Goal: Task Accomplishment & Management: Use online tool/utility

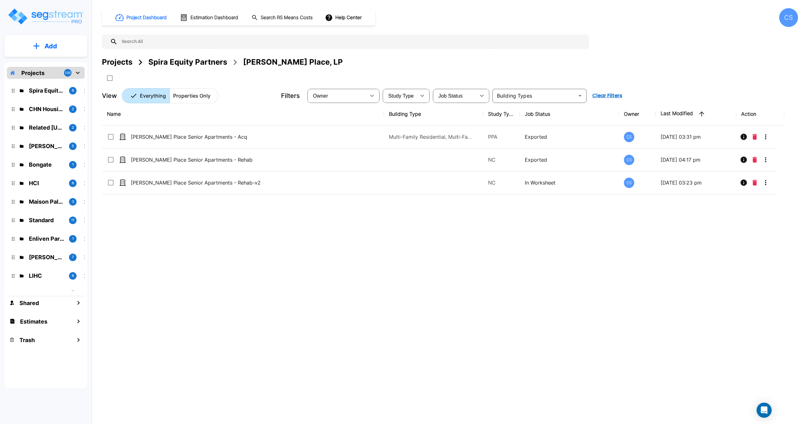
click at [155, 42] on input "text" at bounding box center [352, 42] width 469 height 14
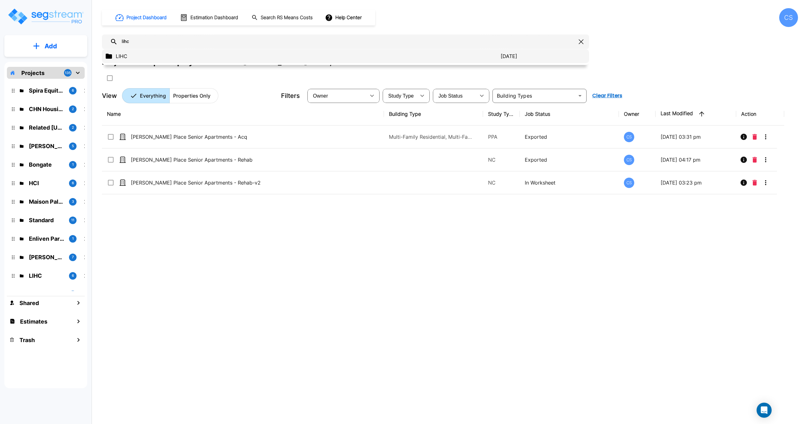
type input "lihc"
click at [132, 53] on p "LIHC" at bounding box center [308, 56] width 385 height 8
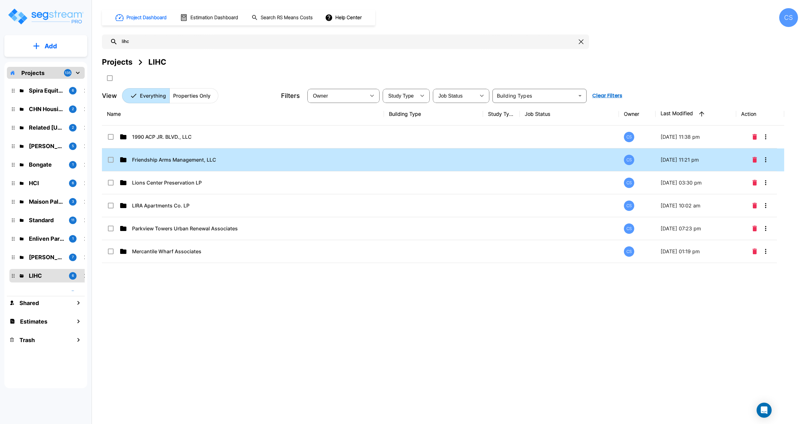
click at [168, 160] on span "Friendship Arms Management, LLC" at bounding box center [174, 160] width 84 height 8
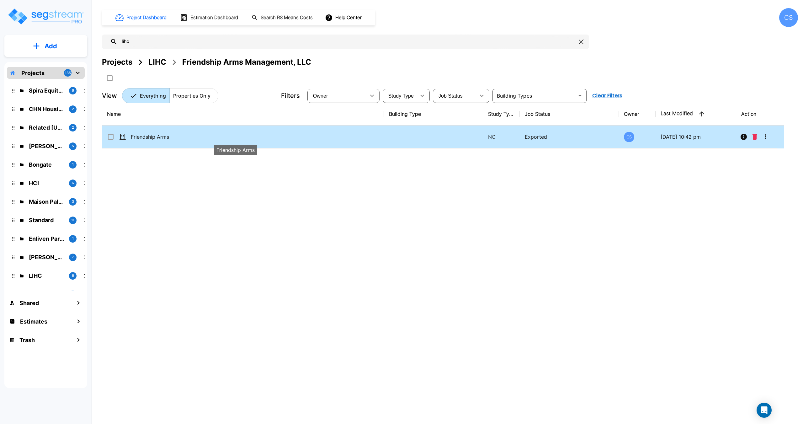
click at [157, 140] on span "Friendship Arms" at bounding box center [150, 137] width 38 height 8
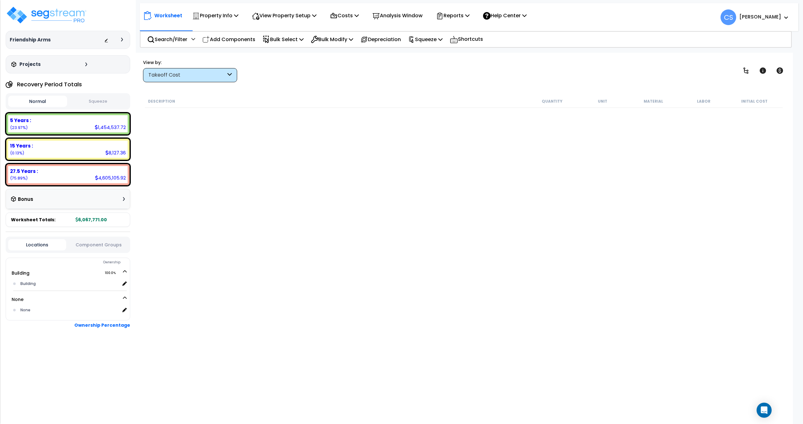
click at [293, 121] on div "Description Quantity Unit Material Labor Initial Cost" at bounding box center [464, 237] width 640 height 284
click at [354, 18] on p "Costs" at bounding box center [344, 15] width 29 height 8
click at [352, 41] on link "Direct Costs" at bounding box center [358, 43] width 62 height 13
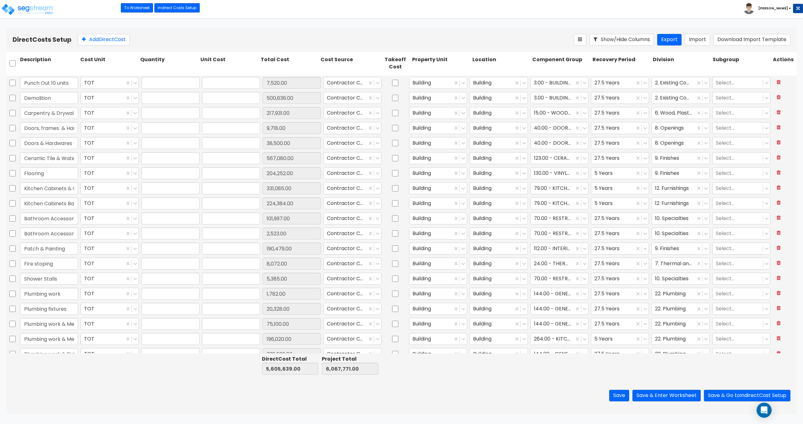
type input "1.00"
type input "7,520.00"
type input "1.00"
type input "500,636.00"
type input "1.00"
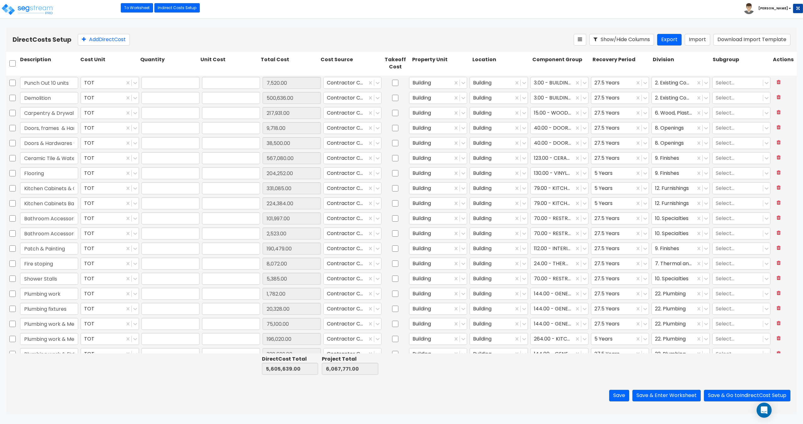
type input "217,931.00"
type input "1.00"
type input "9,718.00"
type input "1.00"
type input "38,500.00"
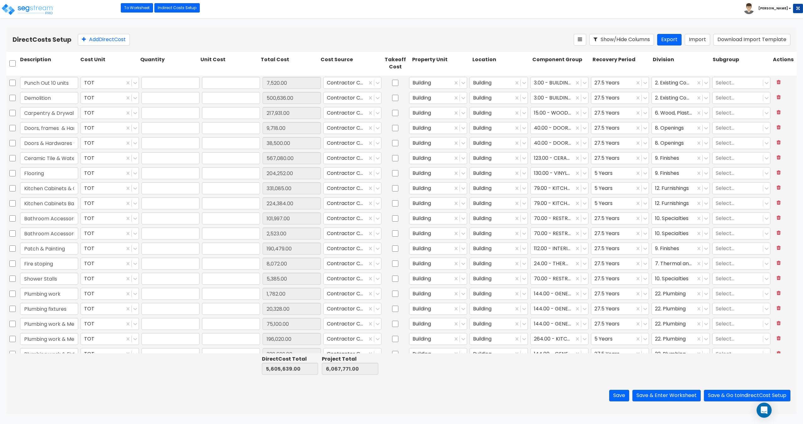
type input "1.00"
type input "567,080.00"
type input "1.00"
type input "204,252.00"
type input "1.00"
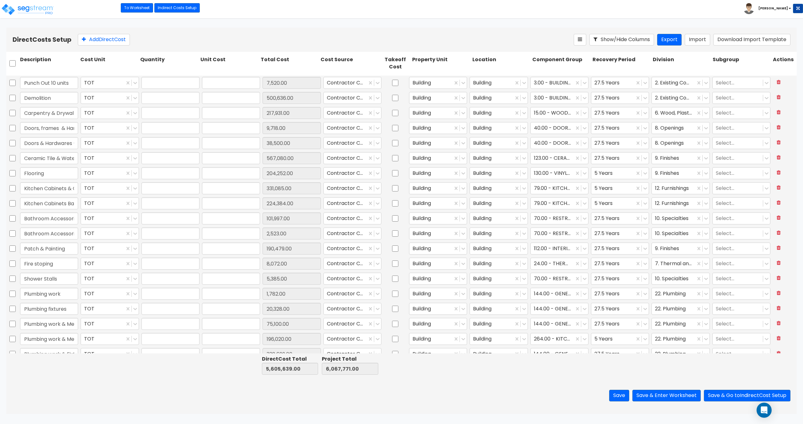
type input "331,085.00"
type input "1.00"
type input "224,384.00"
type input "1.00"
type input "101,997.00"
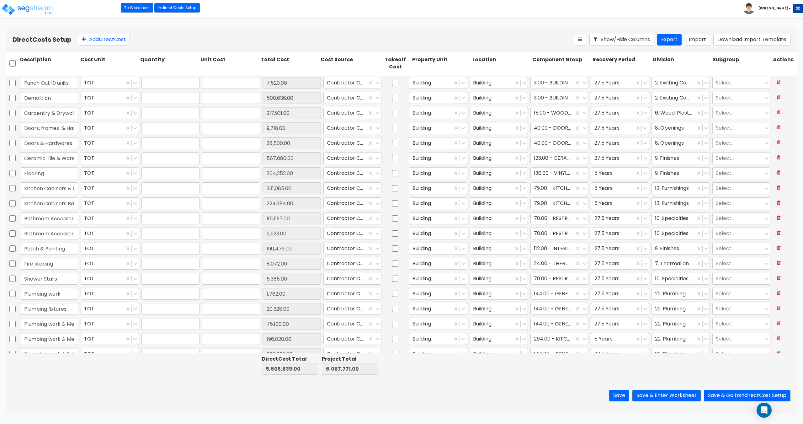
type input "1.00"
type input "2,523.00"
type input "1.00"
type input "190,479.00"
type input "1.00"
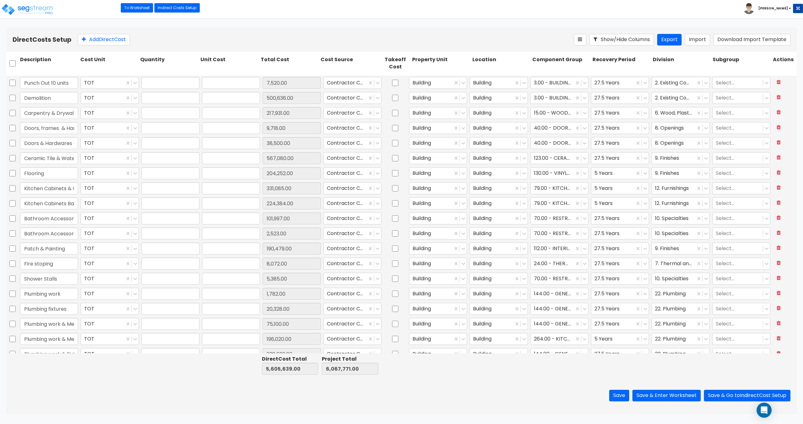
type input "8,072.00"
type input "1.00"
type input "5,385.00"
type input "1.00"
type input "1,782.00"
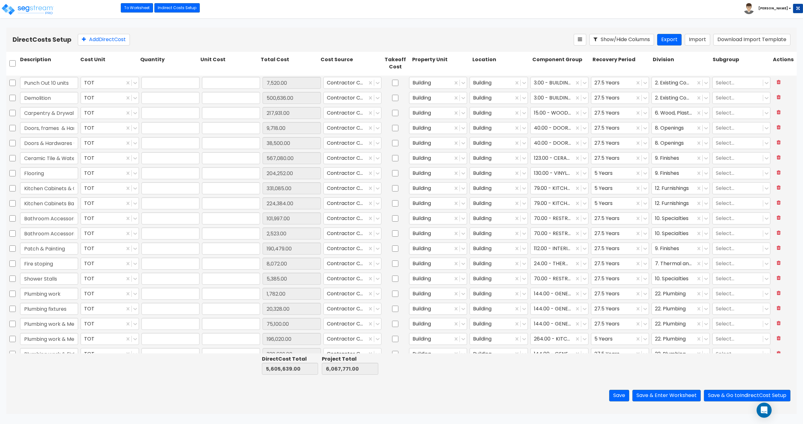
type input "1.00"
type input "20,328.00"
type input "1.00"
type input "75,100.00"
type input "1.00"
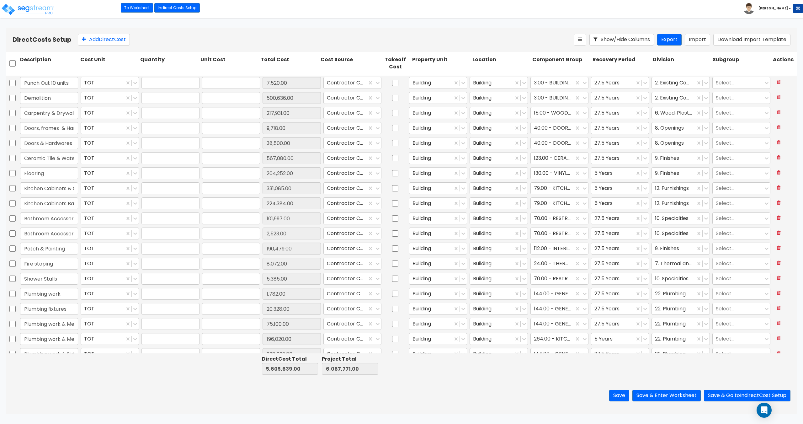
type input "196,020.00"
type input "1.00"
type input "338,699.00"
type input "1.00"
type input "61,600.00"
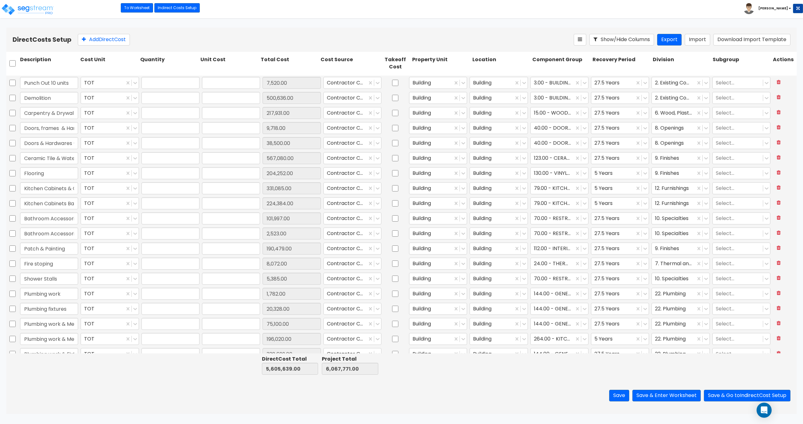
type input "1.00"
type input "9,780.00"
type input "1.00"
type input "6,250.00"
type input "1.00"
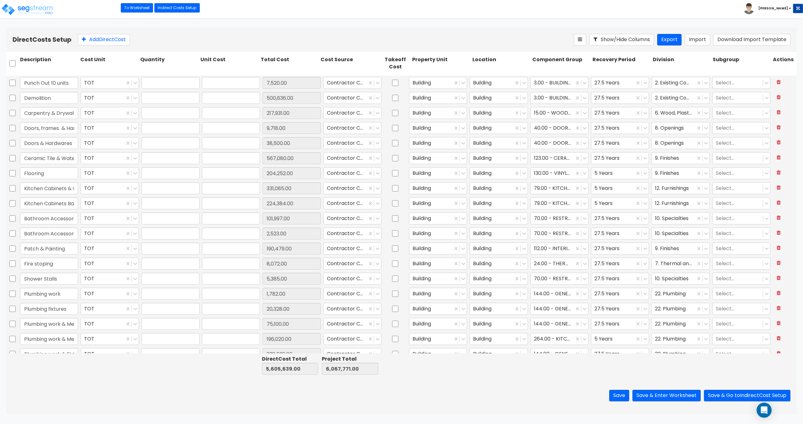
type input "124,146.00"
type input "1.00"
type input "11,350.00"
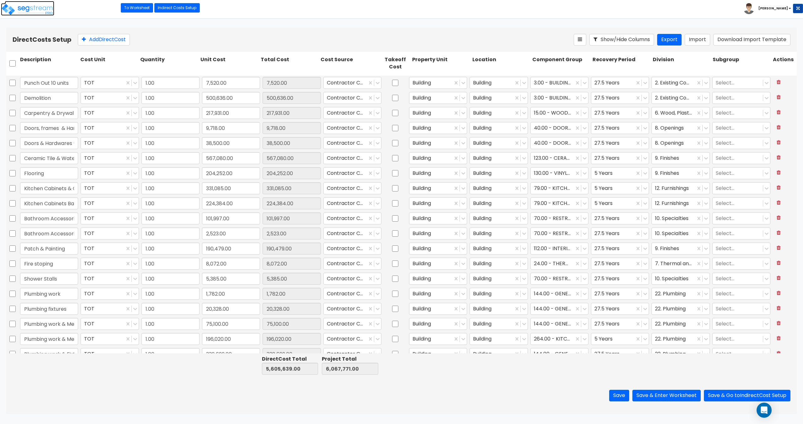
click at [36, 11] on img at bounding box center [27, 9] width 53 height 13
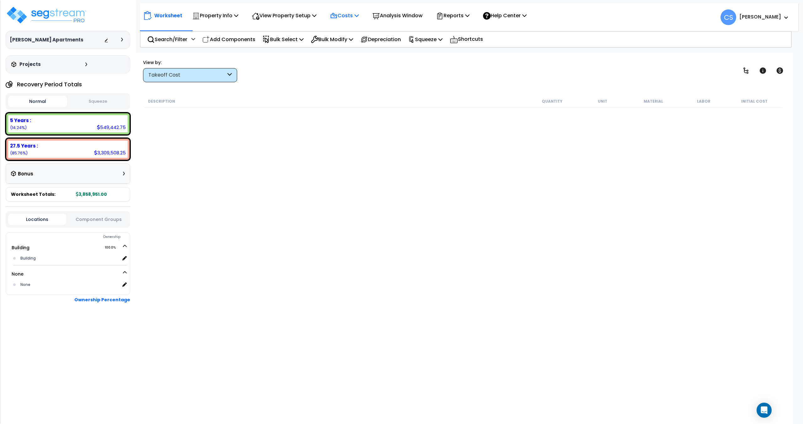
click at [357, 17] on p "Costs" at bounding box center [344, 15] width 29 height 8
click at [348, 47] on link "Direct Costs" at bounding box center [358, 43] width 62 height 13
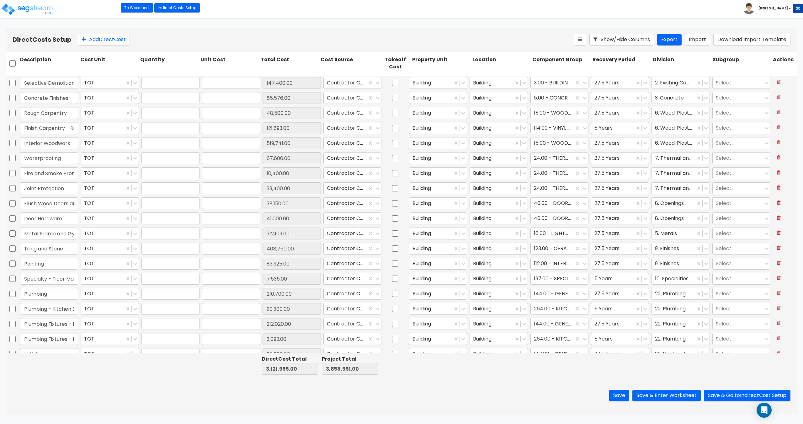
type input "1.00"
type input "147,400.00"
type input "1.00"
type input "85,576.00"
type input "1.00"
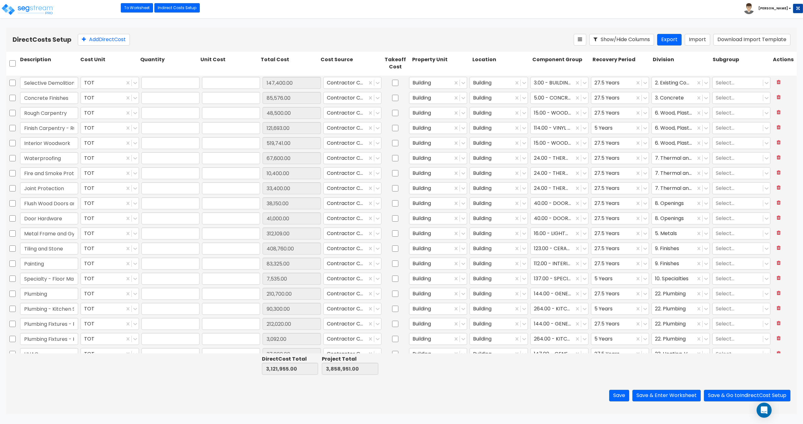
type input "48,500.00"
type input "1.00"
type input "121,693.00"
type input "1.00"
type input "519,741.00"
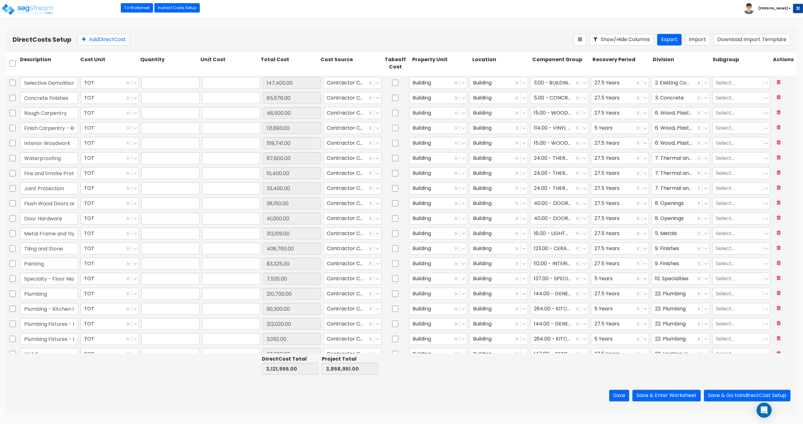
type input "1.00"
type input "67,600.00"
type input "1.00"
type input "10,400.00"
type input "1.00"
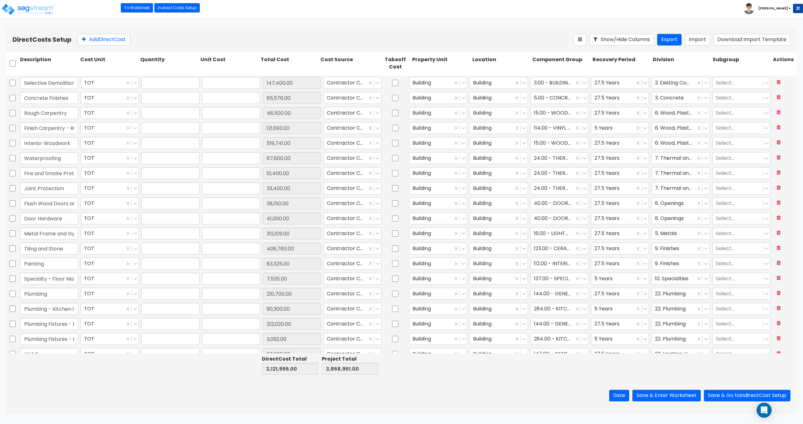
type input "33,400.00"
type input "1.00"
type input "38,150.00"
type input "1.00"
type input "41,000.00"
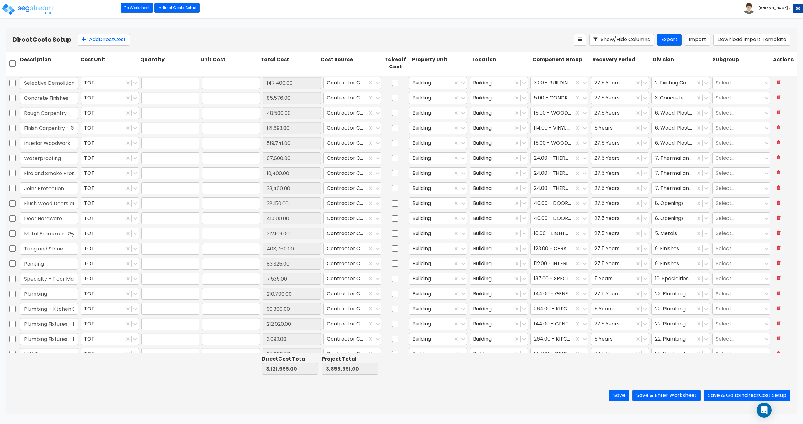
type input "1.00"
type input "312,109.00"
type input "1.00"
type input "408,760.00"
type input "1.00"
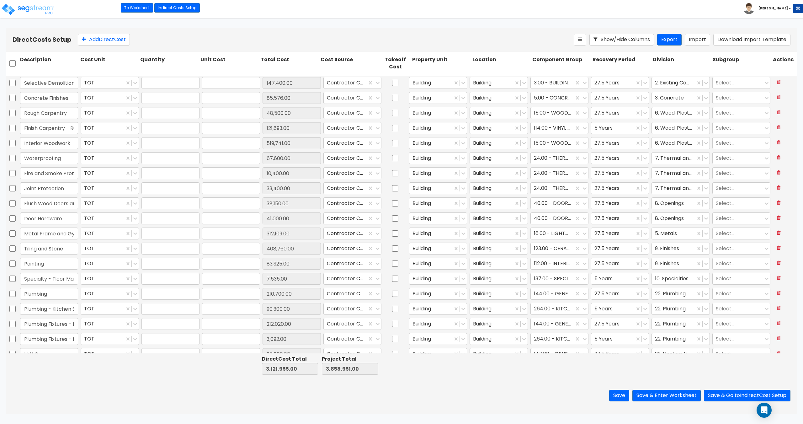
type input "83,325.00"
type input "1.00"
type input "7,535.00"
type input "1.00"
type input "210,700.00"
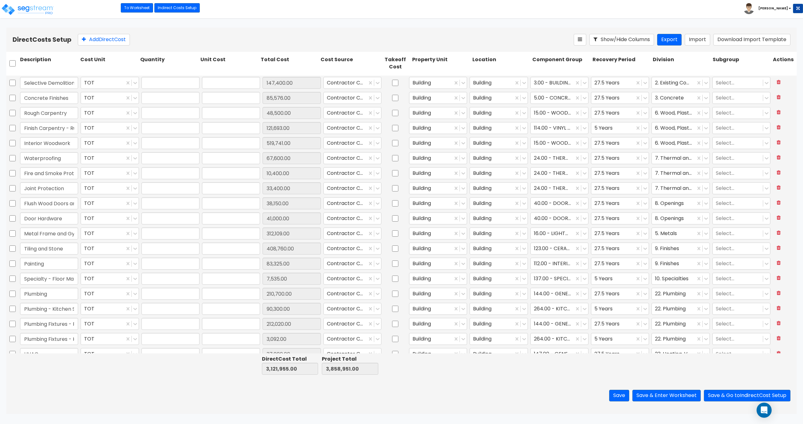
type input "1.00"
type input "90,300.00"
type input "1.00"
type input "212,020.00"
type input "1.00"
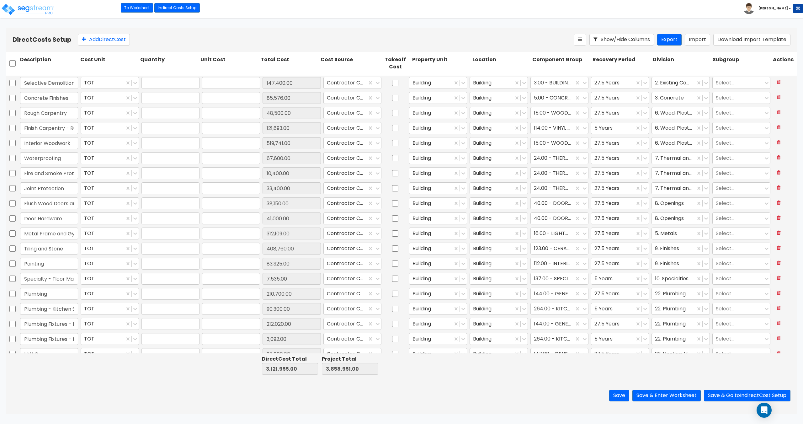
type input "3,092.00"
type input "1.00"
type input "37,000.00"
type input "1.00"
type input "255,965.00"
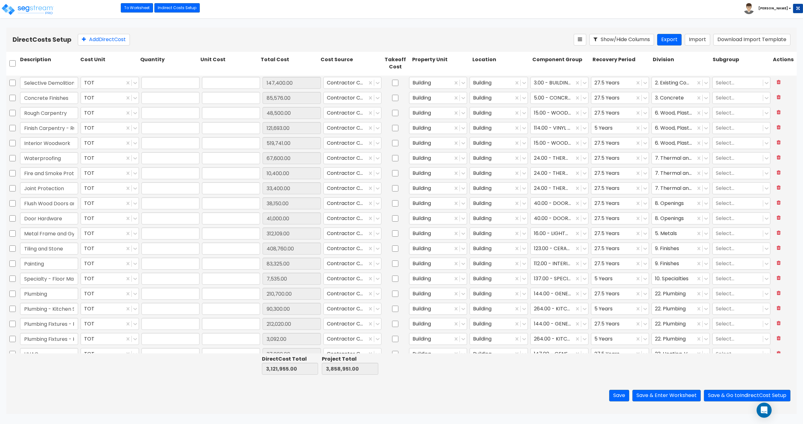
type input "1.00"
type input "89,935.00"
type input "1.00"
type input "33,581.00"
type input "1.00"
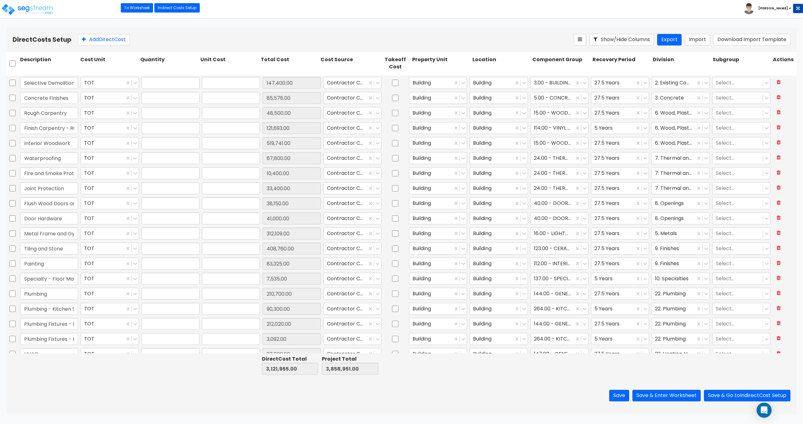
type input "100,072.00"
type input "1.00"
type input "2,462.00"
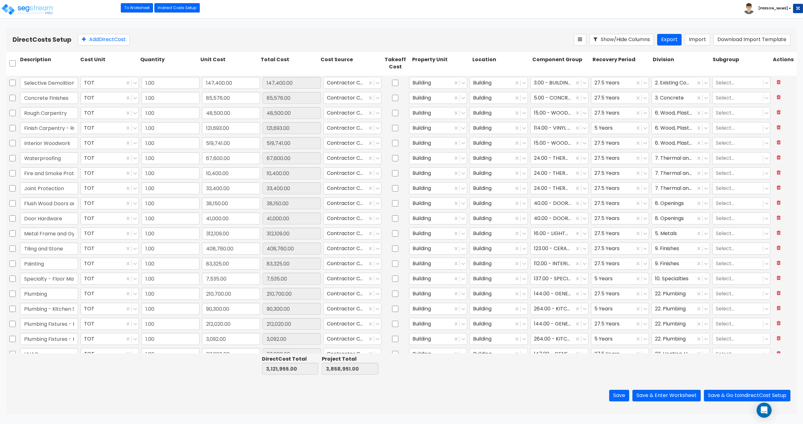
scroll to position [31, 0]
type input "1.00"
type input "147,400.00"
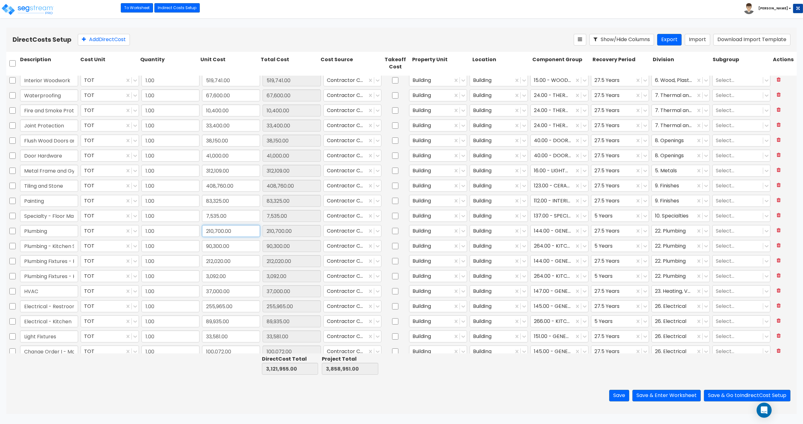
click at [234, 232] on input "210,700.00" at bounding box center [231, 231] width 58 height 12
paste input "85,95"
type input "285,950"
type input "285,950.00"
click at [233, 246] on input "90,300.00" at bounding box center [231, 246] width 58 height 12
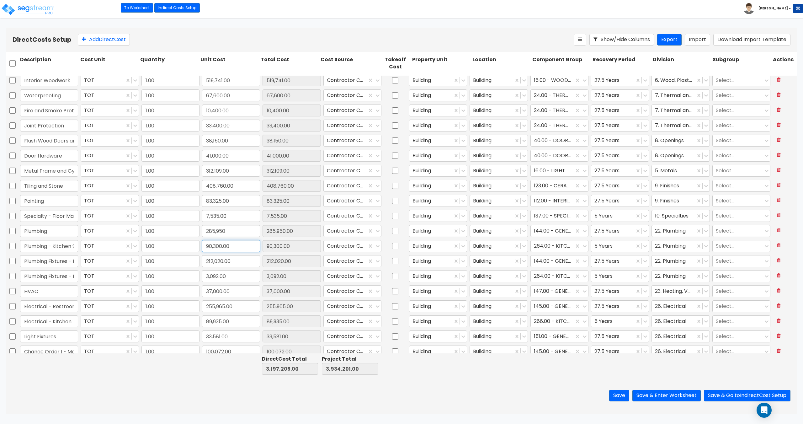
paste input "15,05"
type input "15,050"
click at [241, 231] on input "285,950" at bounding box center [231, 231] width 58 height 12
type input "15,050.00"
click at [378, 329] on div "Contractor Cost - direct" at bounding box center [352, 336] width 61 height 14
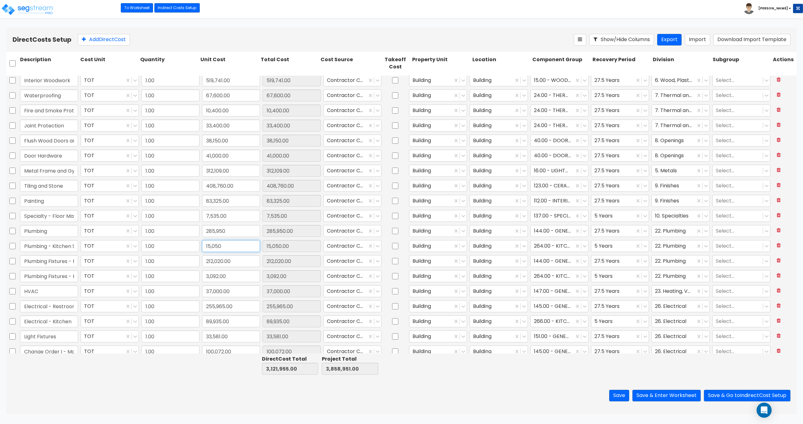
click at [240, 248] on input "15,050" at bounding box center [231, 246] width 58 height 12
click at [248, 248] on input "15,050" at bounding box center [231, 246] width 58 height 12
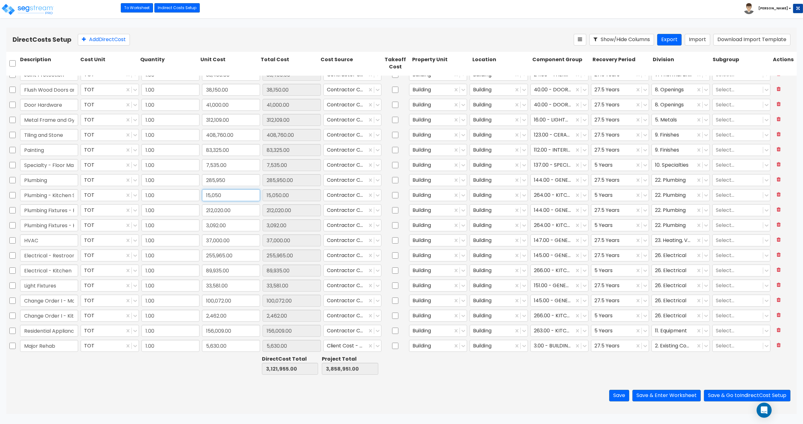
scroll to position [114, 0]
click at [667, 394] on button "Save & Enter Worksheet" at bounding box center [667, 396] width 68 height 12
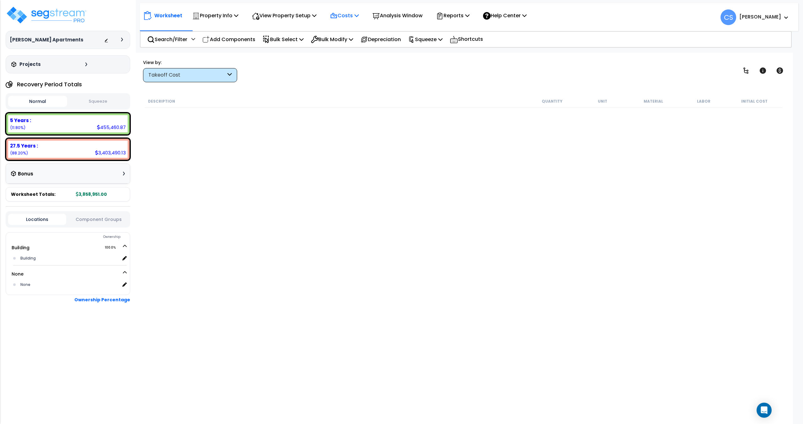
click at [357, 13] on p "Costs" at bounding box center [344, 15] width 29 height 8
click at [353, 44] on link "Direct Costs" at bounding box center [358, 43] width 62 height 13
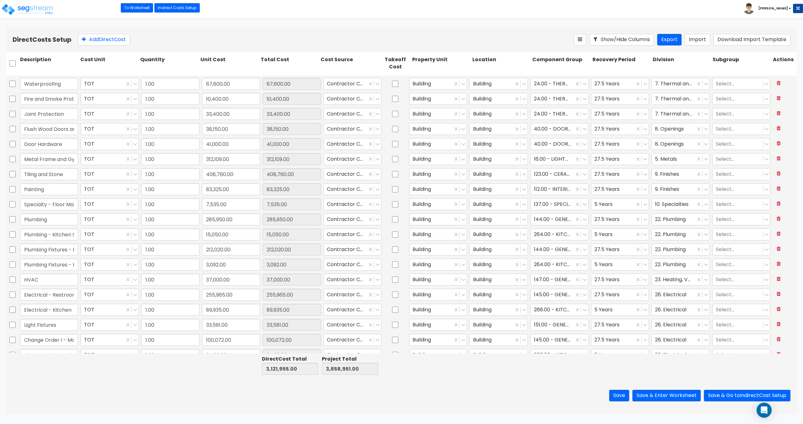
scroll to position [94, 0]
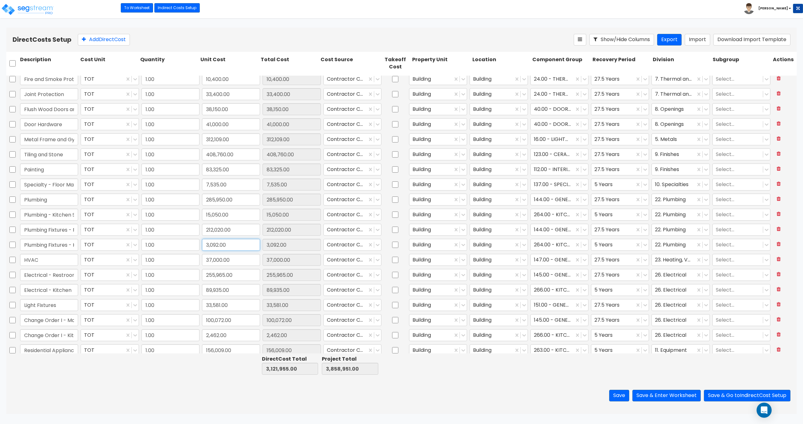
click at [234, 242] on input "3,092.00" at bounding box center [231, 245] width 58 height 12
click at [234, 226] on input "212,020.00" at bounding box center [231, 230] width 58 height 12
paste input "04,356"
type input "204,356"
type input "204,356.00"
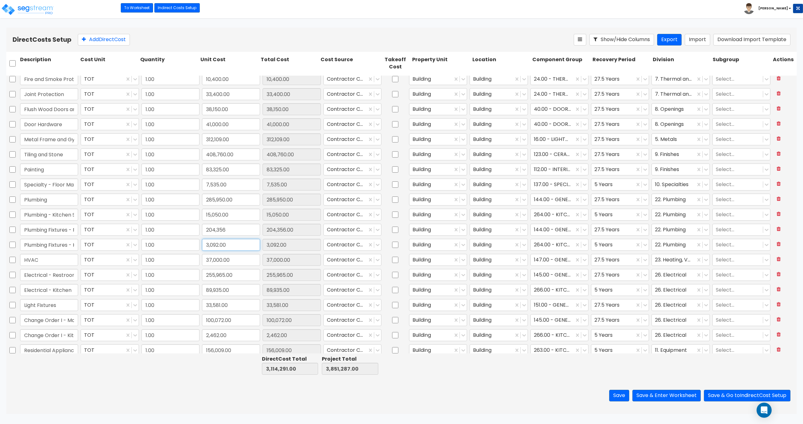
click at [234, 242] on input "3,092.00" at bounding box center [231, 245] width 58 height 12
paste input "10,756"
type input "10,756"
click at [233, 260] on input "37,000.00" at bounding box center [231, 260] width 58 height 12
type input "10,756.00"
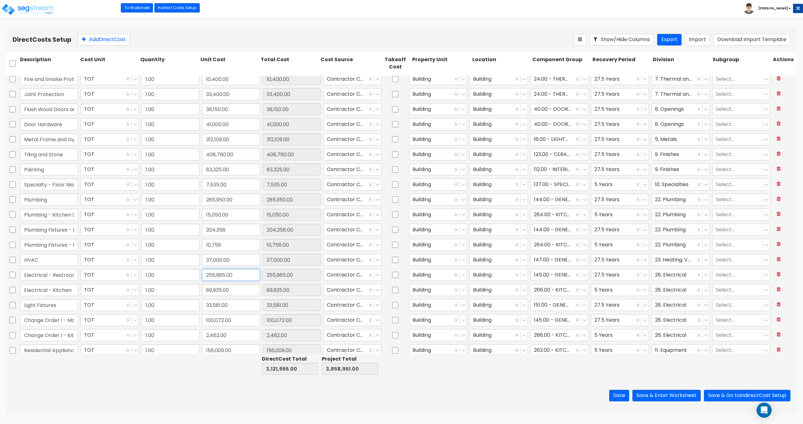
click at [228, 277] on input "255,965.00" at bounding box center [231, 275] width 58 height 12
paste input "328,605"
type input "328,605"
type input "328,605.00"
click at [238, 291] on input "89,935.00" at bounding box center [231, 290] width 58 height 12
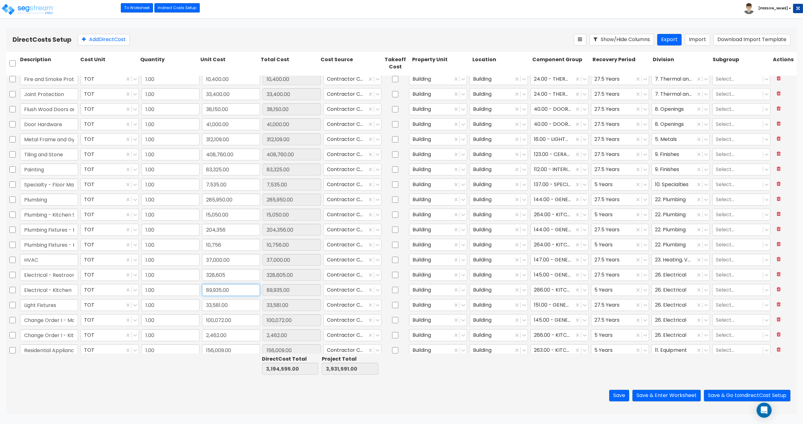
paste input "17,295"
type input "17,295"
click at [236, 273] on input "328,605" at bounding box center [231, 275] width 58 height 12
type input "17,295.00"
click at [241, 273] on input "328,605" at bounding box center [231, 275] width 58 height 12
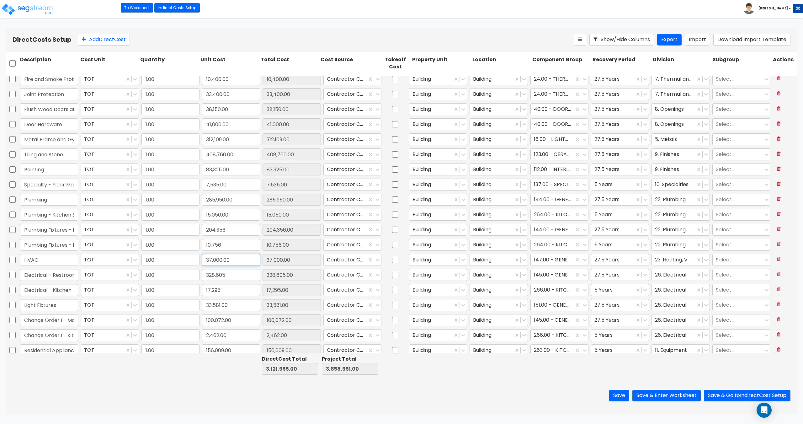
click at [234, 259] on input "37,000.00" at bounding box center [231, 260] width 58 height 12
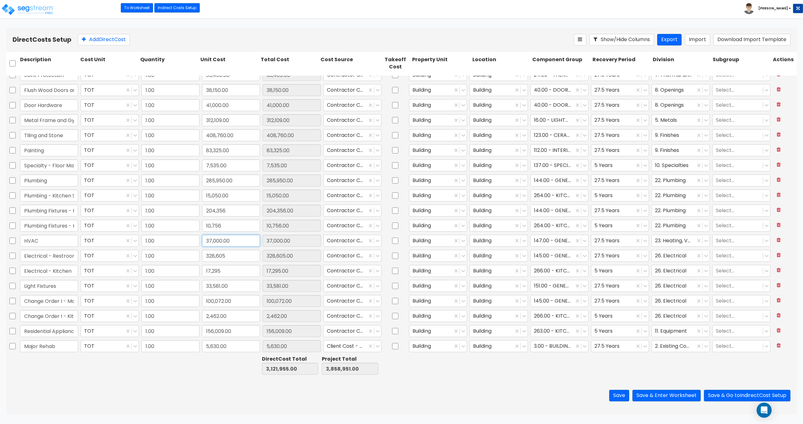
scroll to position [114, 0]
click at [230, 208] on input "204,356" at bounding box center [231, 210] width 58 height 12
paste input "text"
type input "204,356"
click at [228, 223] on input "10,756" at bounding box center [231, 225] width 58 height 12
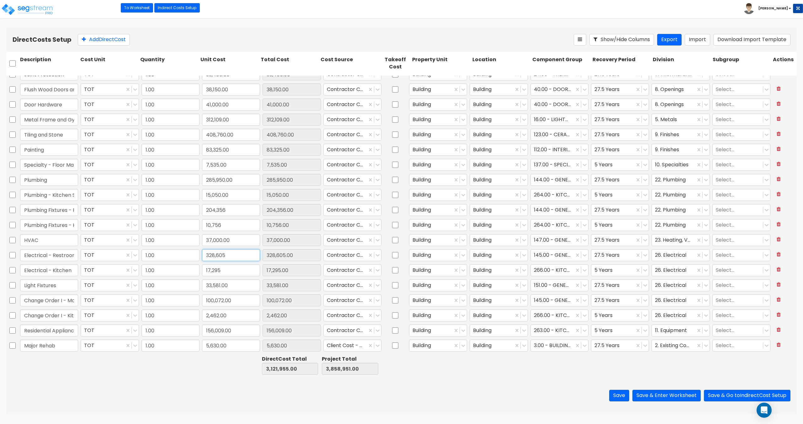
click at [226, 256] on input "328,605" at bounding box center [231, 255] width 58 height 12
paste input "255,96"
type input "255,965"
click at [223, 272] on input "17,295" at bounding box center [231, 270] width 58 height 12
type input "255,965.00"
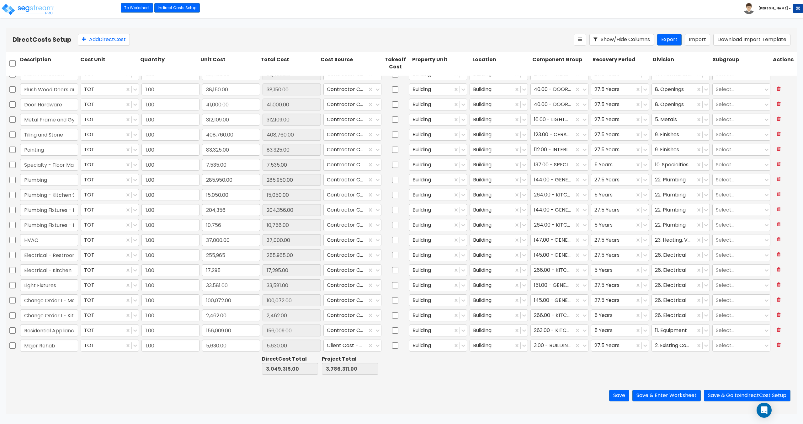
click div "17,295"
click input "17,295"
type input "17,295"
type input "0.00"
type input "17,295"
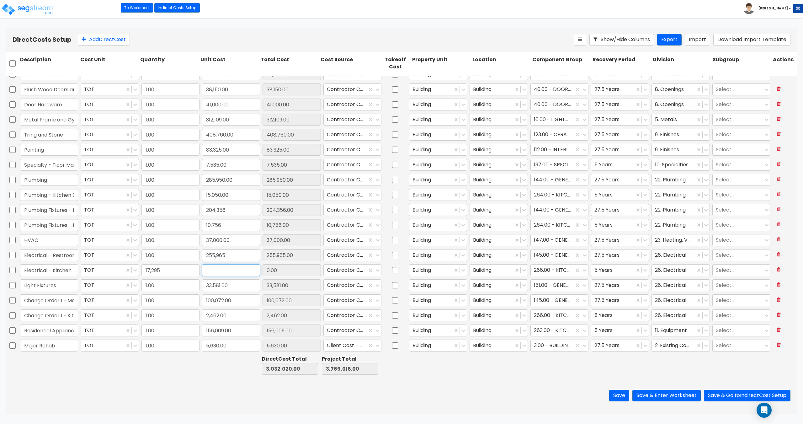
type input "1.00"
click input "17,295"
paste input "89,93"
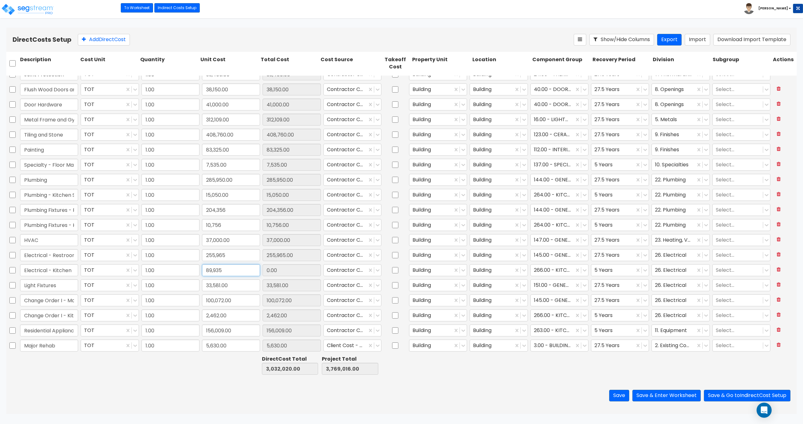
type input "89,935"
click input "255,965"
type input "89,935.00"
click button "Save & Enter Worksheet"
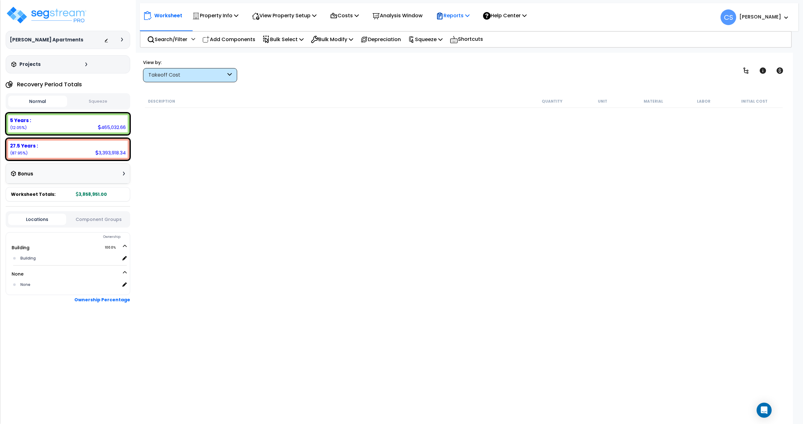
click at [470, 18] on p "Reports" at bounding box center [453, 15] width 34 height 8
click at [463, 31] on link "Get Report" at bounding box center [464, 30] width 62 height 13
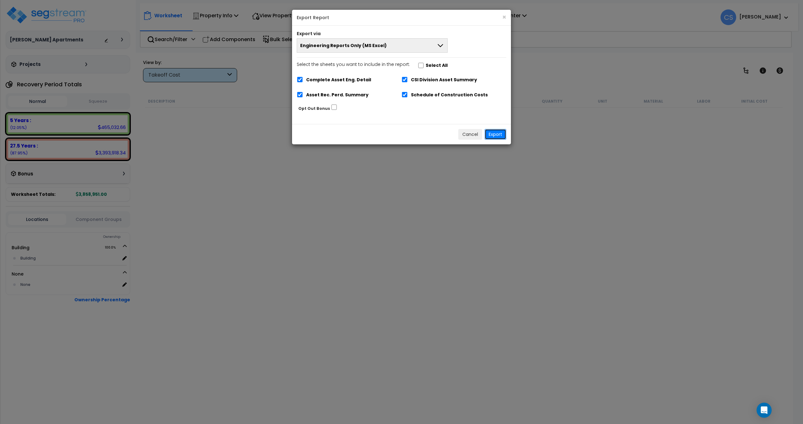
click at [501, 136] on button "Export" at bounding box center [496, 134] width 22 height 11
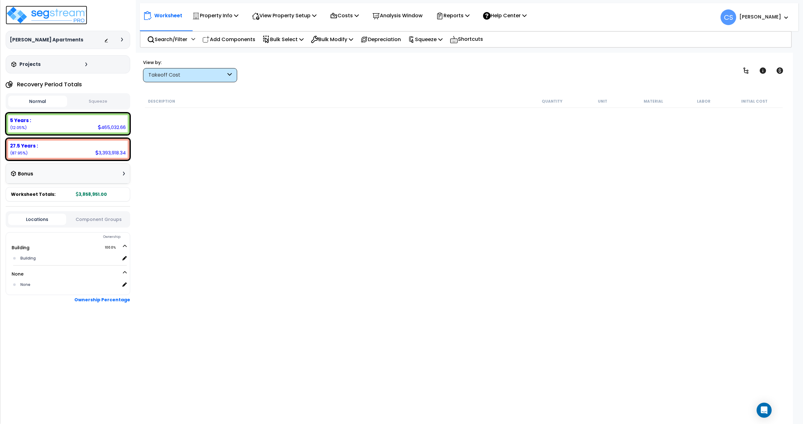
click at [56, 16] on img at bounding box center [47, 15] width 82 height 19
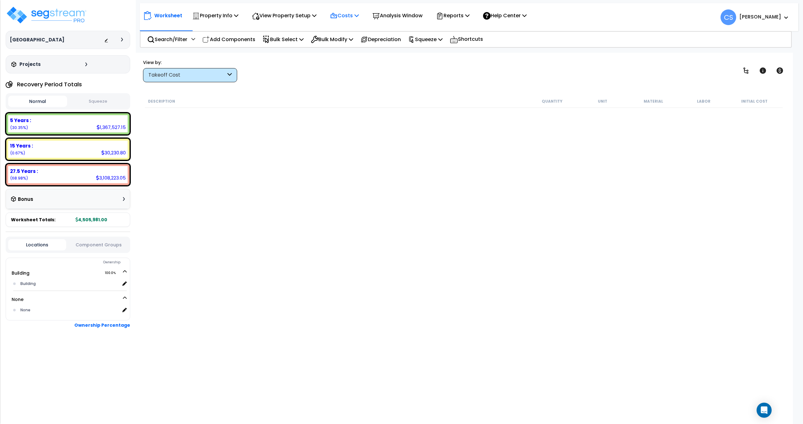
click at [359, 15] on icon at bounding box center [357, 15] width 4 height 5
click at [359, 16] on icon at bounding box center [357, 15] width 4 height 5
click at [344, 15] on p "Costs" at bounding box center [344, 15] width 29 height 8
click at [348, 41] on link "Direct Costs" at bounding box center [358, 43] width 62 height 13
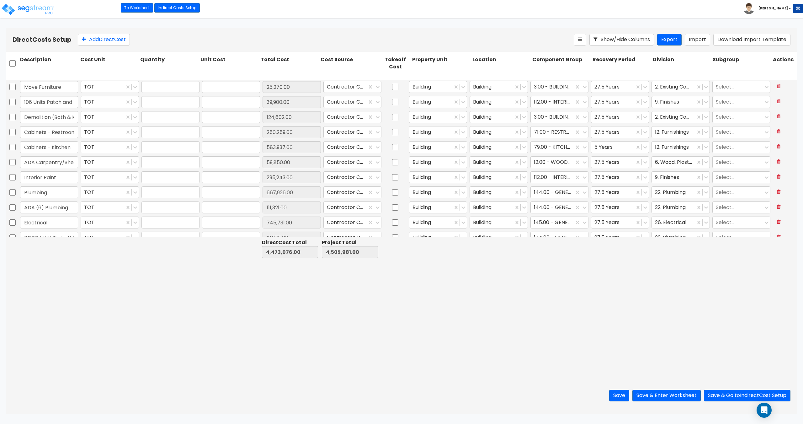
type input "1.00"
type input "25,270.00"
type input "1.00"
type input "39,900.00"
type input "1.00"
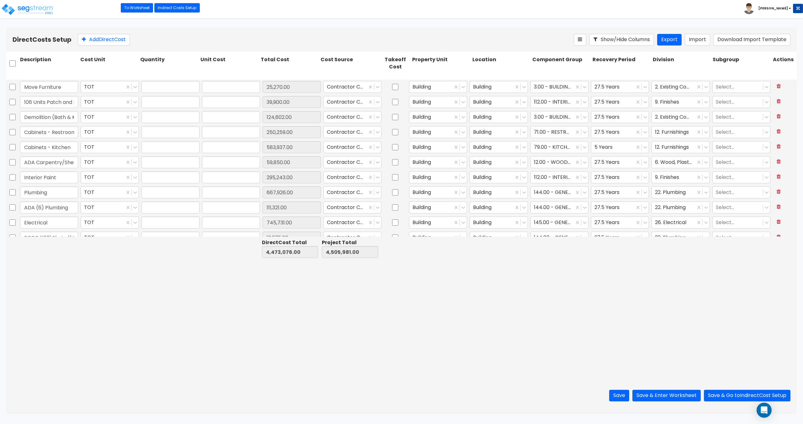
type input "124,602.00"
type input "1.00"
type input "250,259.00"
type input "1.00"
type input "583,937.00"
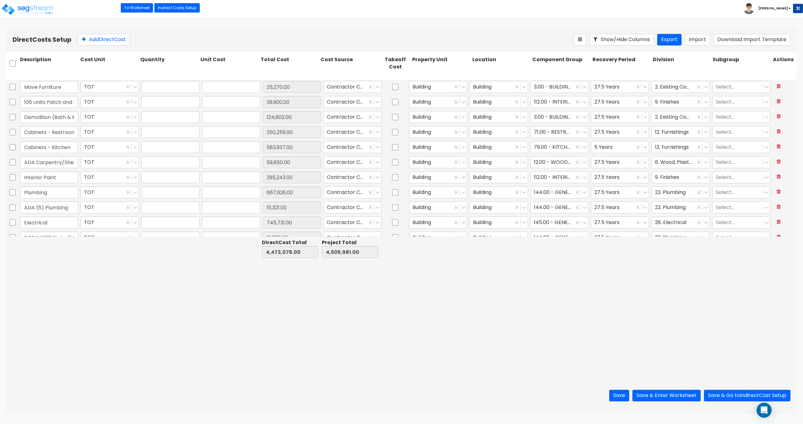
type input "1.00"
type input "59,850.00"
type input "1.00"
type input "295,243.00"
type input "1.00"
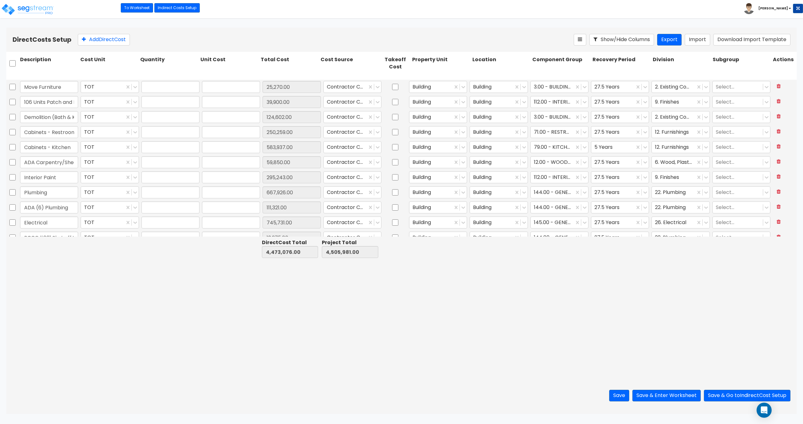
type input "667,926.00"
type input "1.00"
type input "111,321.00"
type input "1.00"
type input "745,731.00"
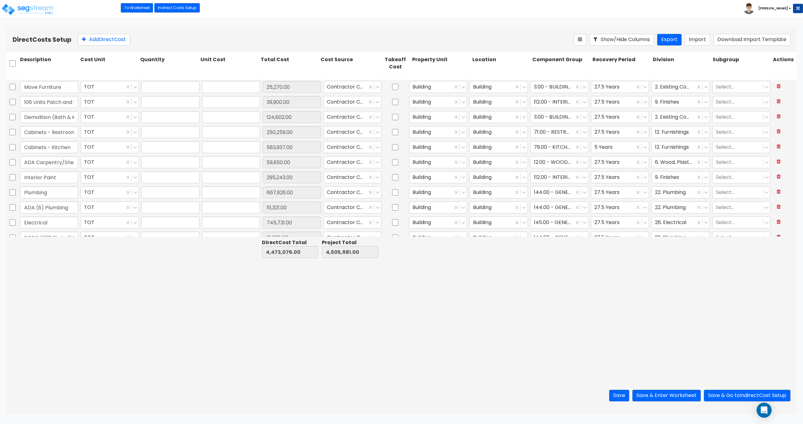
type input "1.00"
type input "12,375.00"
type input "1.00"
type input "1,958.00"
type input "1.00"
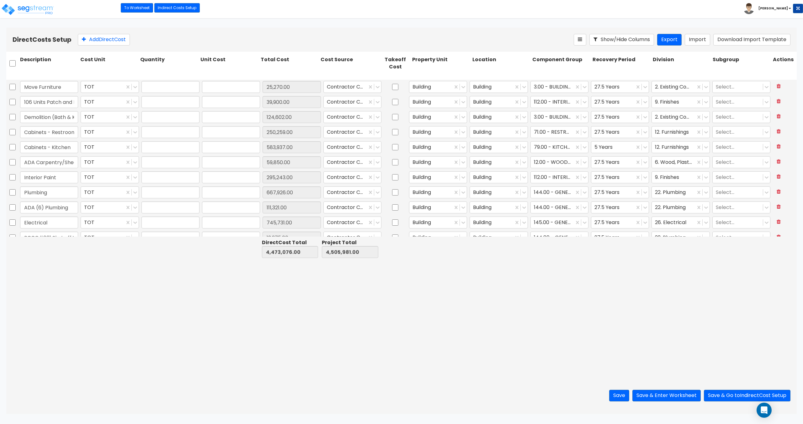
type input "660.00"
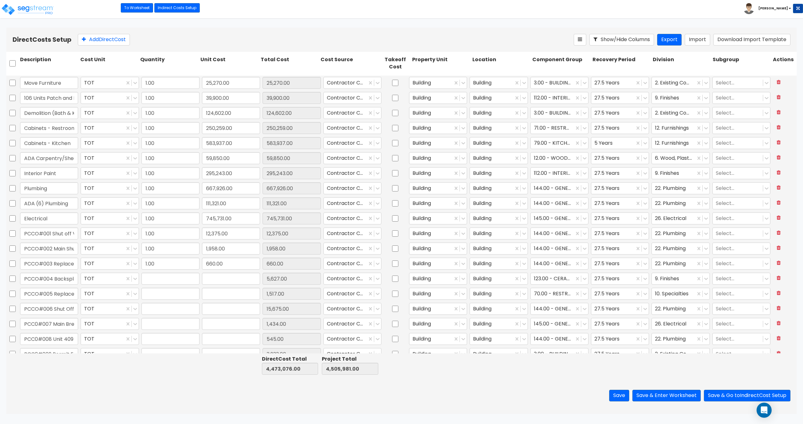
type input "1.00"
type input "5,627.00"
type input "1.00"
type input "1,517.00"
type input "1.00"
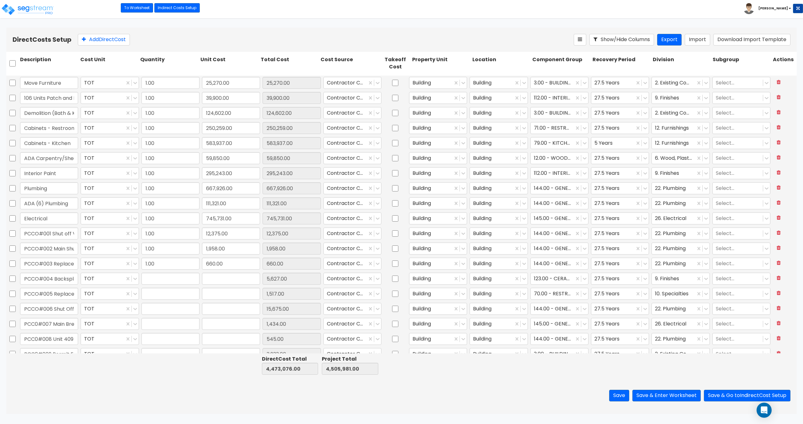
type input "15,675.00"
type input "1.00"
type input "1,434.00"
type input "1.00"
type input "545.00"
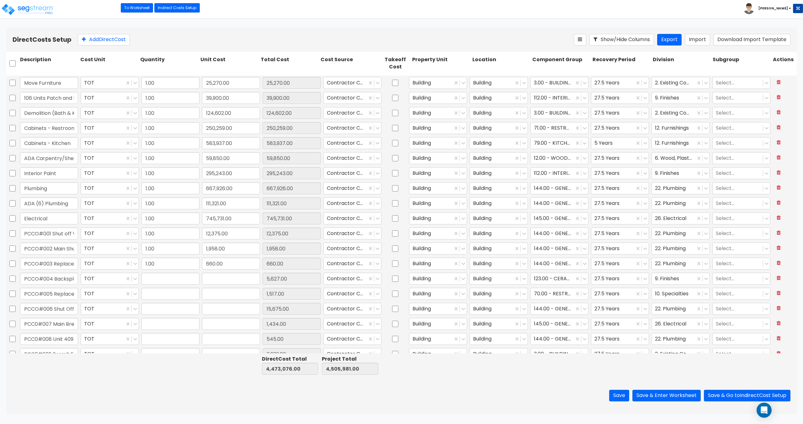
type input "1.00"
type input "3,933.00"
type input "1.00"
type input "1,517.00"
type input "1.00"
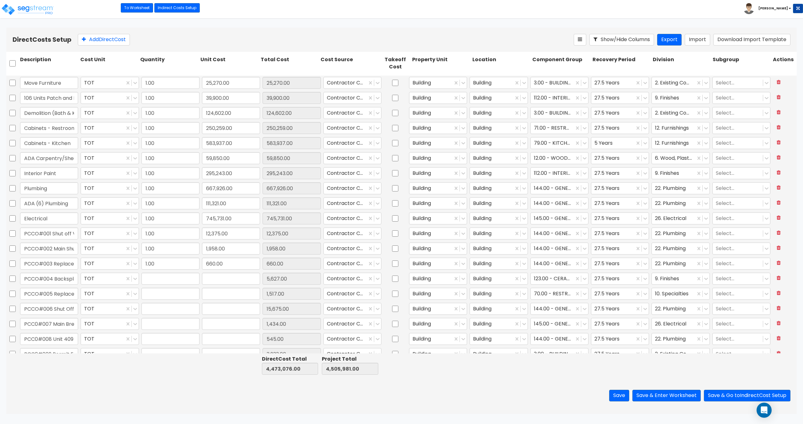
type input "759.00"
type input "1.00"
type input "1,139.00"
type input "1.00"
type input "11,000.00"
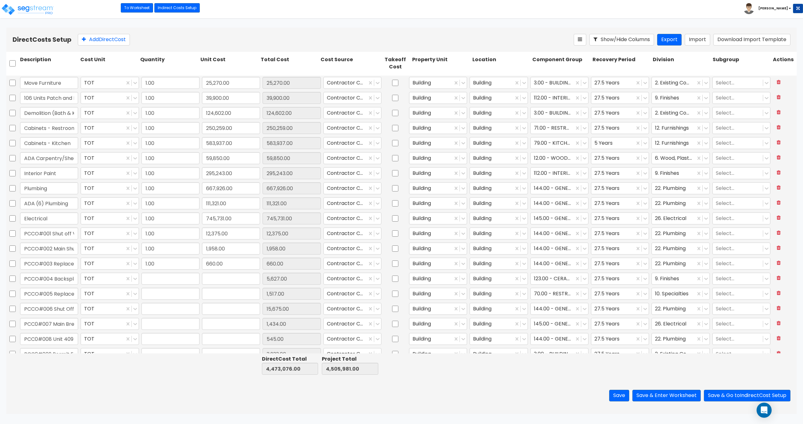
type input "1.00"
type input "19,250.00"
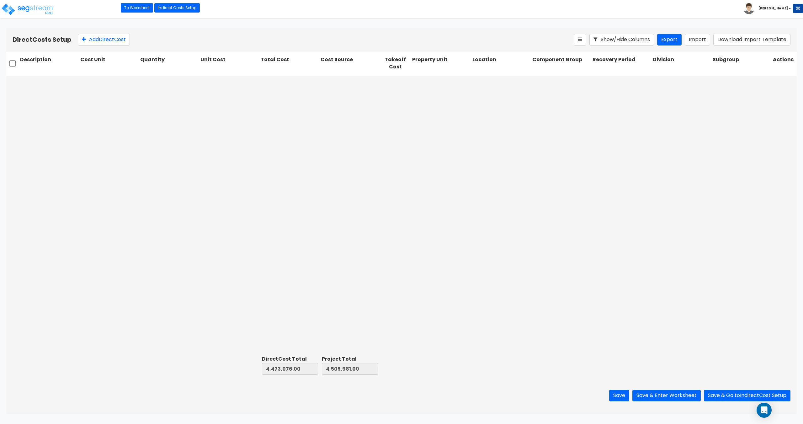
scroll to position [521, 0]
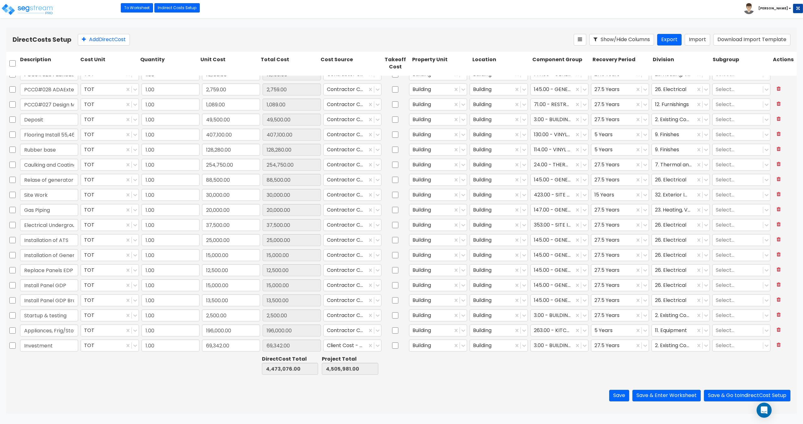
type input "1.00"
type input "14,520.00"
type input "1.00"
type input "10,644.00"
click at [112, 40] on button "Add Direct Cost" at bounding box center [104, 40] width 52 height 12
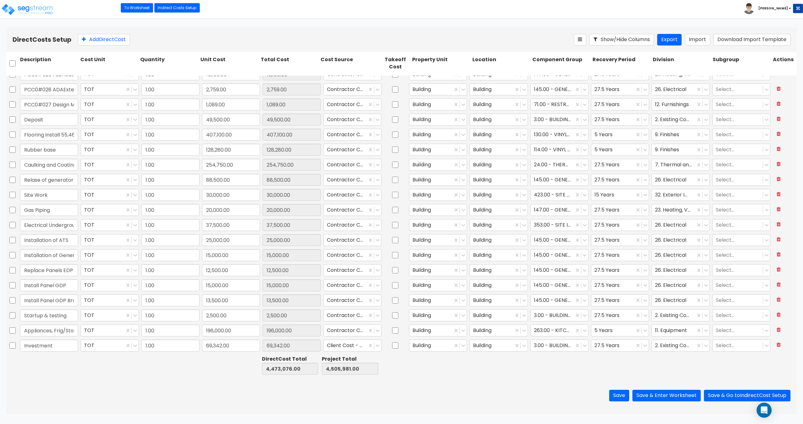
scroll to position [536, 0]
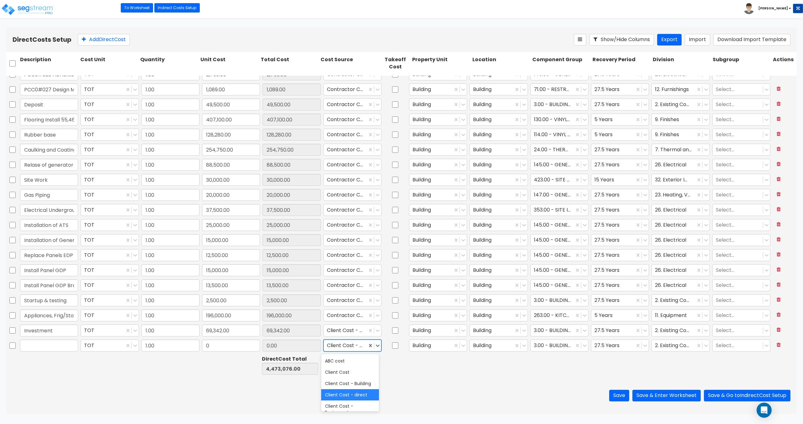
click at [353, 346] on div at bounding box center [345, 345] width 37 height 8
type input "land"
click at [642, 348] on div at bounding box center [645, 345] width 7 height 7
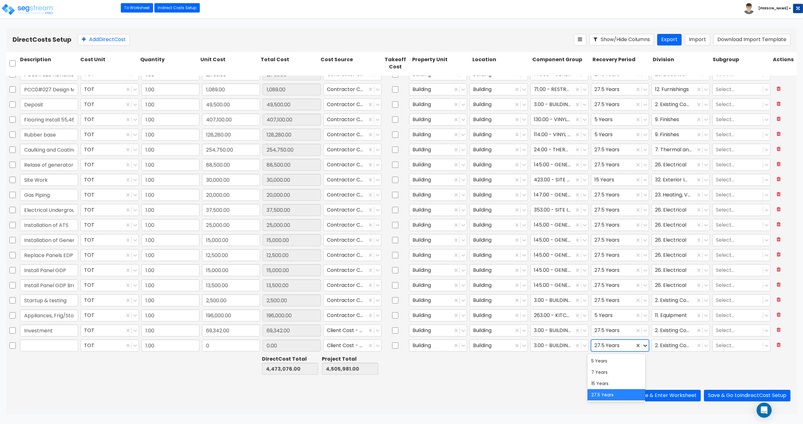
click at [643, 346] on icon at bounding box center [645, 345] width 6 height 6
click at [777, 344] on icon at bounding box center [779, 344] width 4 height 5
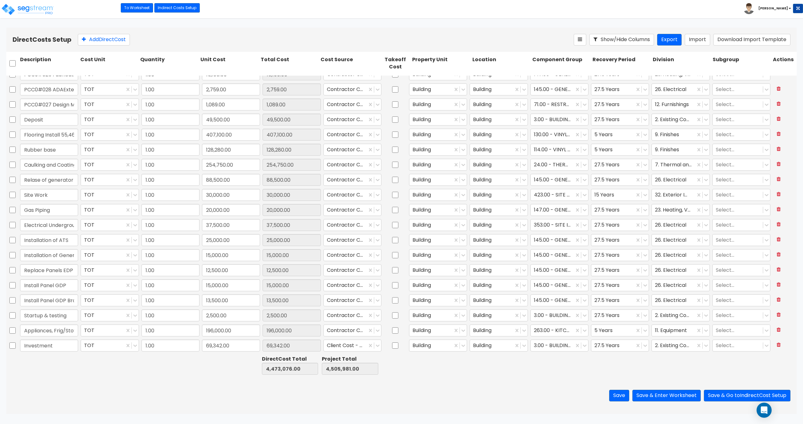
type input "1.00"
type input "14,520.00"
click at [127, 41] on button "Add Direct Cost" at bounding box center [104, 40] width 52 height 12
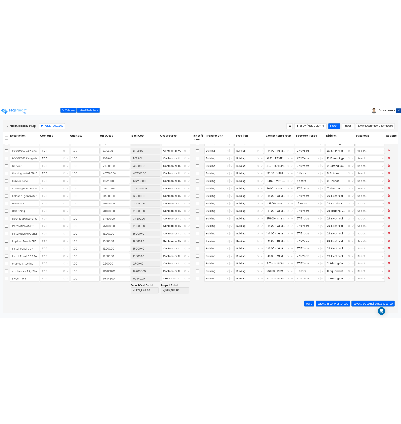
scroll to position [536, 0]
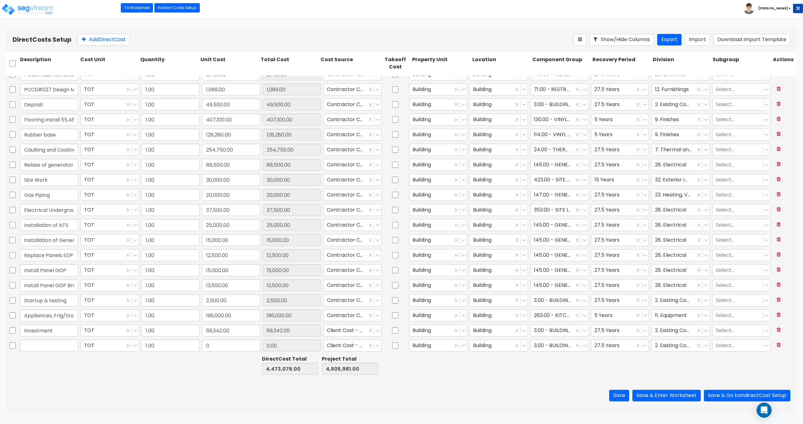
click at [33, 350] on input "text" at bounding box center [49, 346] width 58 height 12
click at [65, 345] on input "text" at bounding box center [49, 346] width 58 height 12
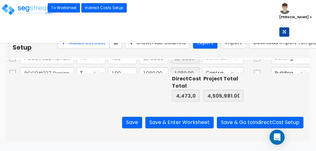
type input "1.00"
type input "88,500.00"
type input "1.00"
type input "30,000.00"
type input "1.00"
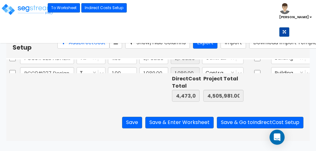
type input "20,000.00"
type input "1.00"
type input "37,500.00"
type input "1.00"
type input "25,000.00"
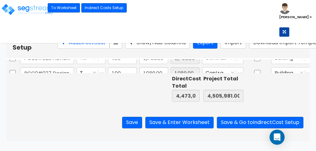
type input "1.00"
type input "15,000.00"
type input "1.00"
type input "12,500.00"
type input "1.00"
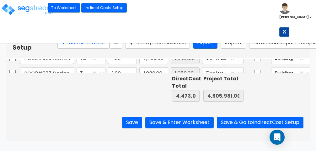
type input "15,000.00"
type input "1.00"
type input "13,500.00"
type input "1.00"
type input "2,500.00"
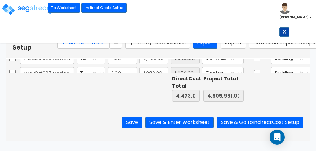
type input "1.00"
type input "196,000.00"
type input "1.00"
type input "69,342.00"
type input "1.00"
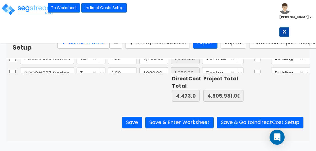
type input "0"
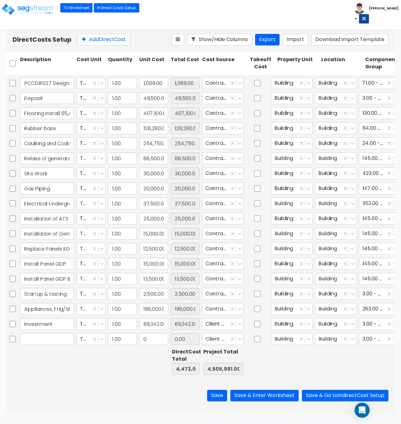
scroll to position [547, 0]
click at [50, 335] on input "text" at bounding box center [47, 339] width 54 height 12
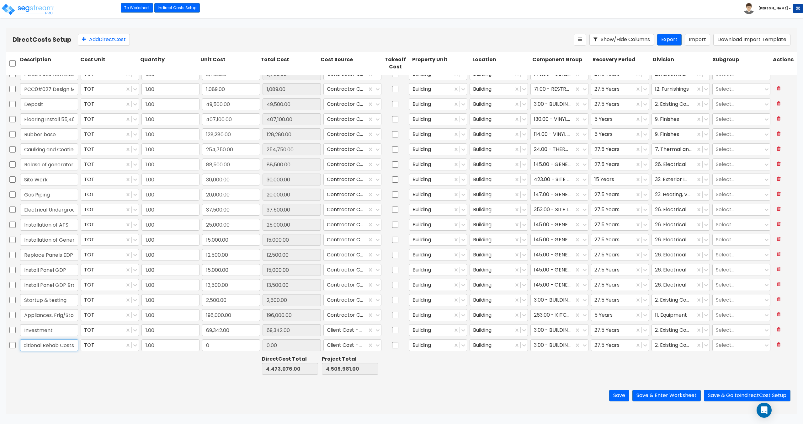
scroll to position [536, 0]
type input "Other - Additional Rehab Costs"
click at [220, 349] on input "0" at bounding box center [231, 346] width 58 height 12
paste input "2,639,397"
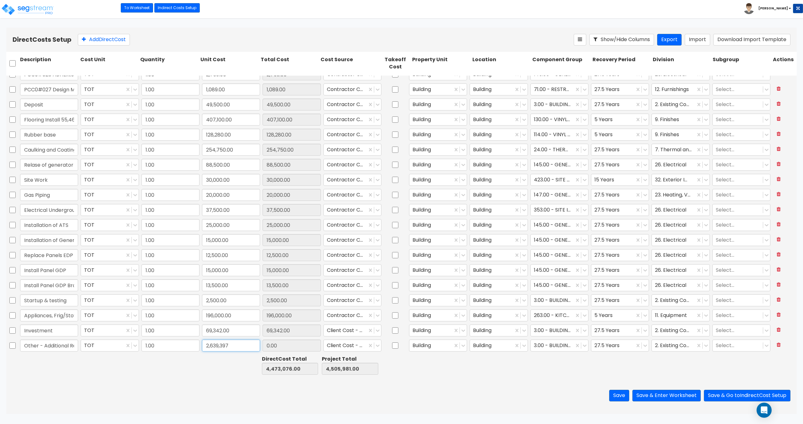
type input "2,639,397"
click at [295, 348] on input "0.00" at bounding box center [292, 346] width 58 height 12
type input "7,112,473.00"
type input "7,145,378.00"
type input "2,639,397.00"
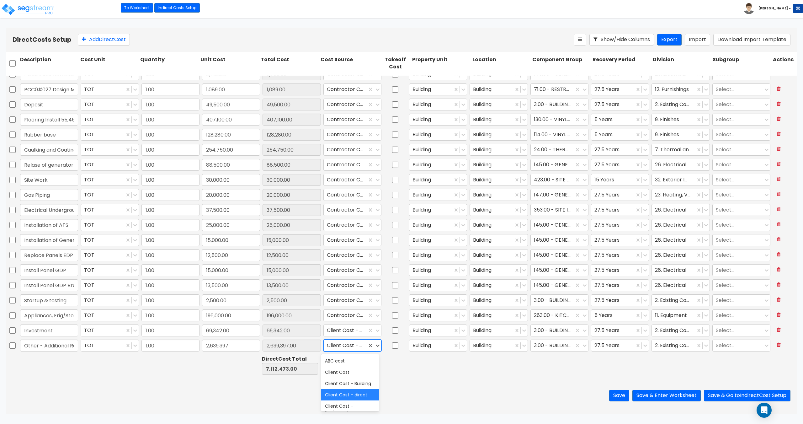
click at [363, 349] on div "Client Cost - direct" at bounding box center [345, 345] width 43 height 11
click at [344, 369] on div "Client Cost - direct" at bounding box center [350, 363] width 58 height 11
click at [557, 345] on div at bounding box center [552, 345] width 37 height 8
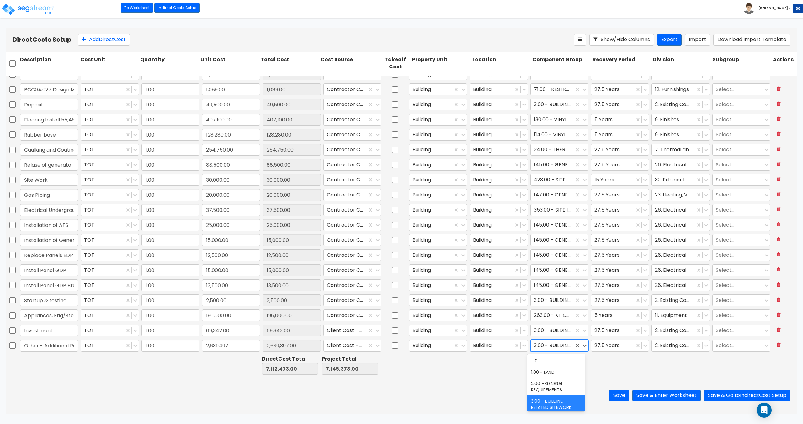
click at [551, 399] on div "3.00 - BUILDING-RELATED SITEWORK" at bounding box center [557, 404] width 58 height 18
click at [322, 399] on div "Save Save & Enter Worksheet Save & Go to Indirect Cost Setup" at bounding box center [401, 395] width 791 height 37
click at [617, 395] on button "Save" at bounding box center [619, 396] width 20 height 12
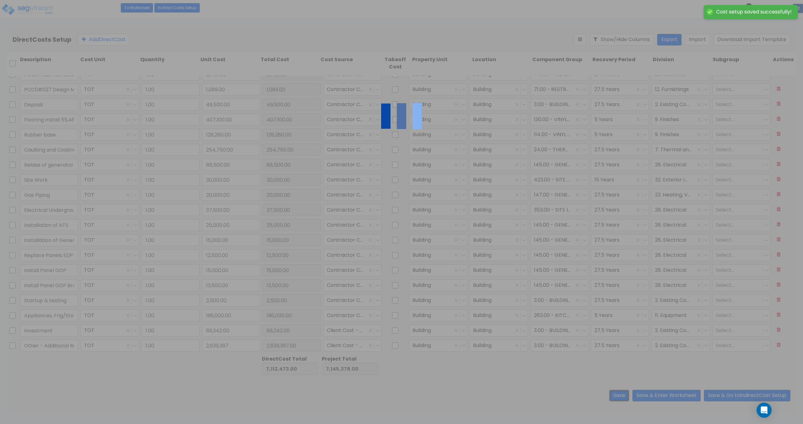
type input "2,639,397.00"
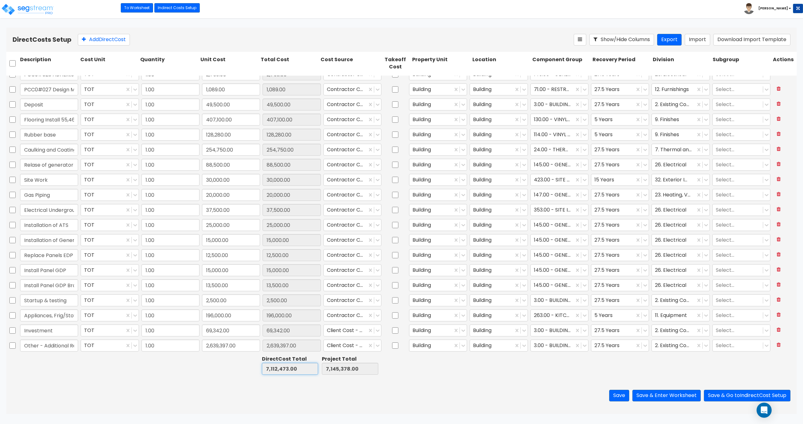
click at [285, 370] on input "7,112,473.00" at bounding box center [290, 369] width 56 height 12
click at [353, 370] on input "7,145,378.00" at bounding box center [350, 369] width 56 height 12
click at [273, 369] on input "7,112,473.00" at bounding box center [290, 369] width 56 height 12
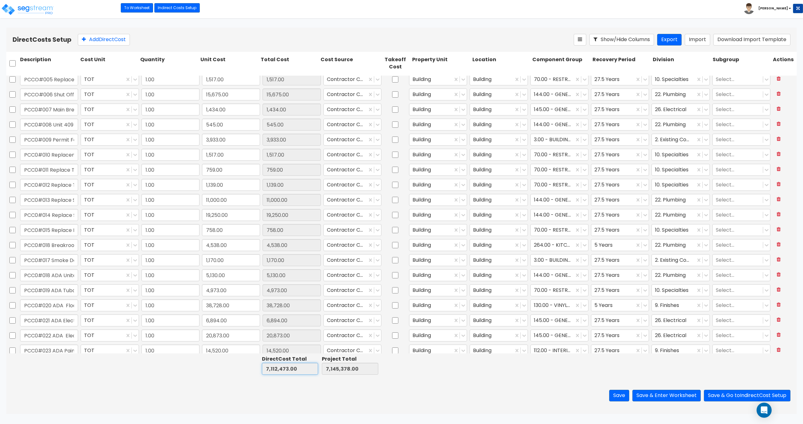
type input "1.00"
type input "660.00"
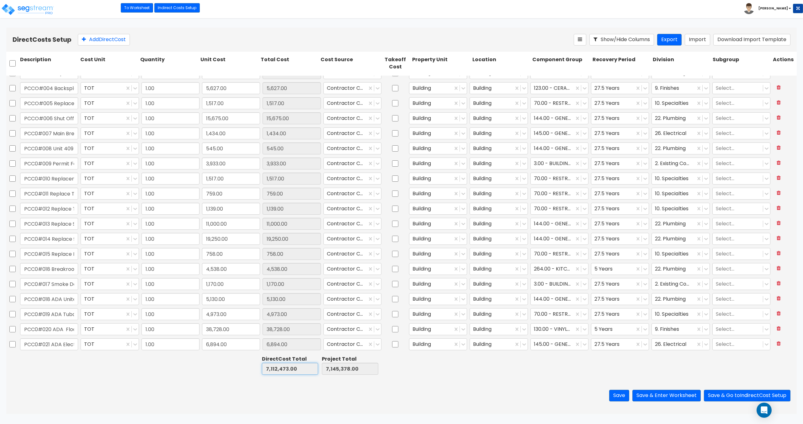
type input "1.00"
type input "12,375.00"
type input "1.00"
type input "111,321.00"
type input "1.00"
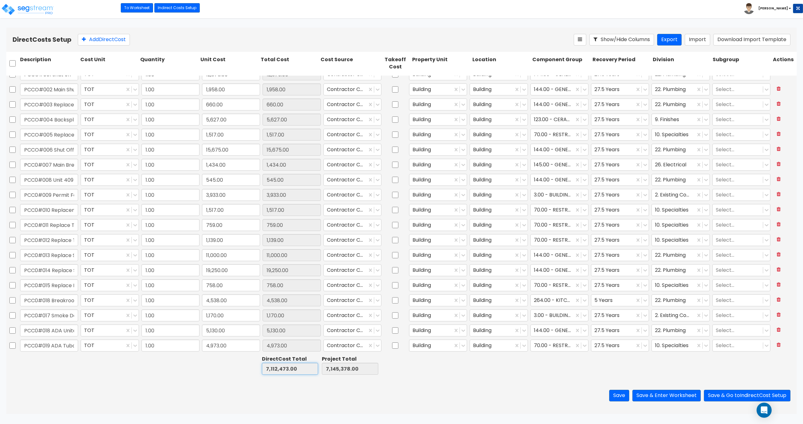
type input "14,520.00"
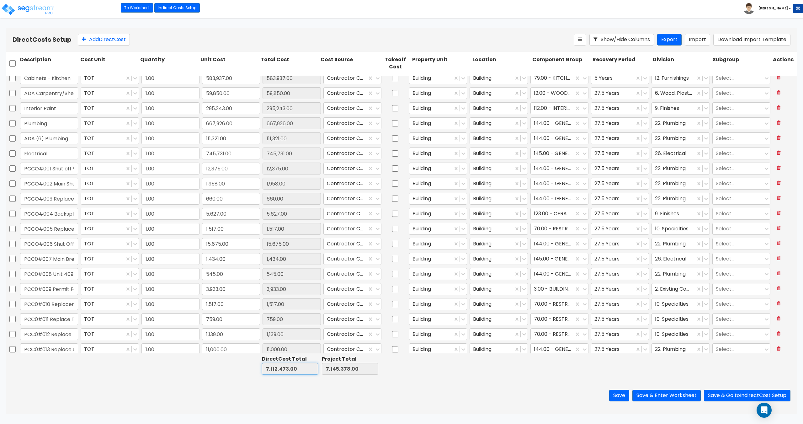
type input "1.00"
type input "5,130.00"
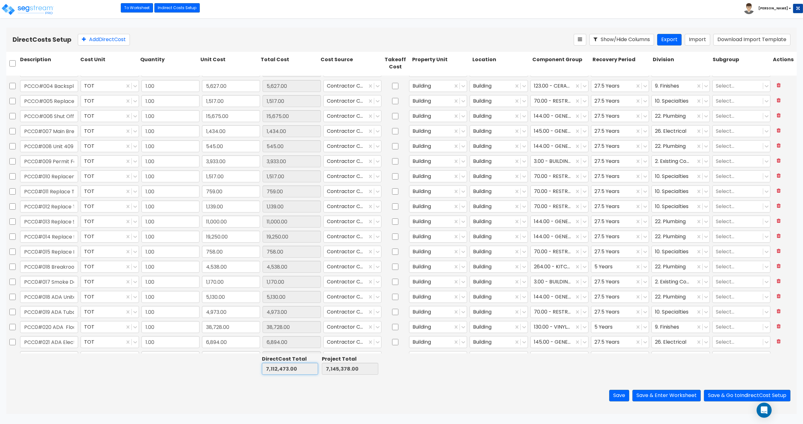
type input "1.00"
type input "1,089.00"
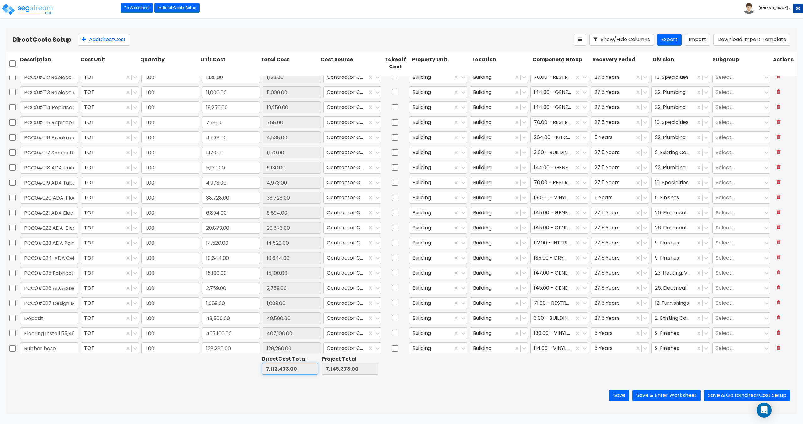
type input "1.00"
type input "37,500.00"
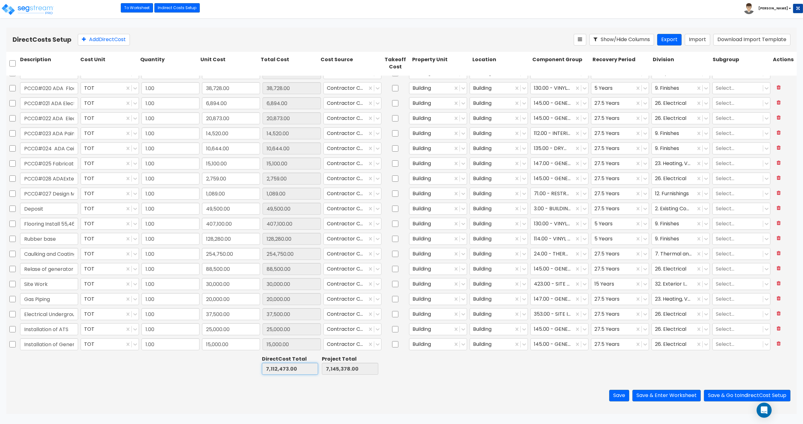
type input "1.00"
type input "69,342.00"
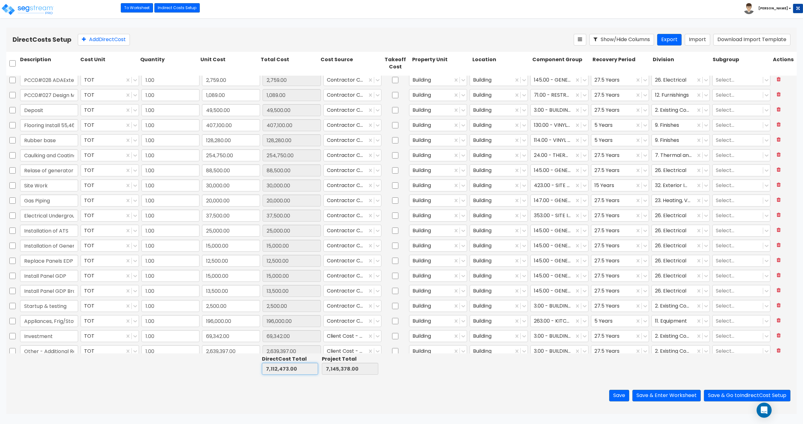
scroll to position [536, 0]
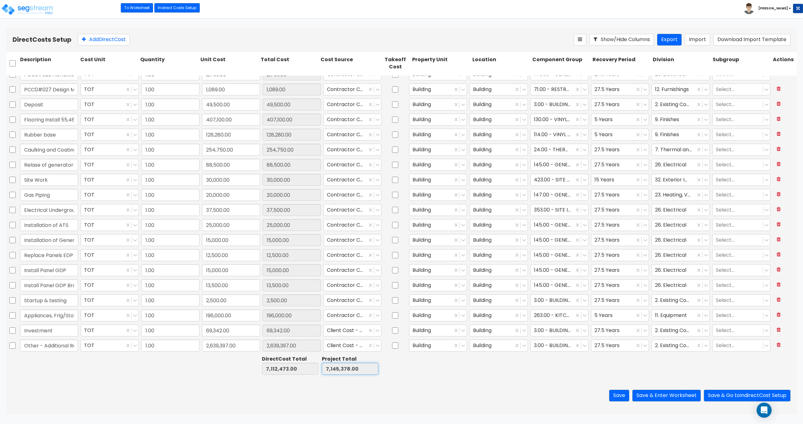
click at [334, 368] on input "7,145,378.00" at bounding box center [350, 369] width 56 height 12
click at [292, 369] on input "7,112,473.00" at bounding box center [290, 369] width 56 height 12
click at [345, 370] on input "7,145,378.00" at bounding box center [350, 369] width 56 height 12
click at [291, 370] on input "7,112,473.00" at bounding box center [290, 369] width 56 height 12
click at [346, 373] on input "7,145,378.00" at bounding box center [350, 369] width 56 height 12
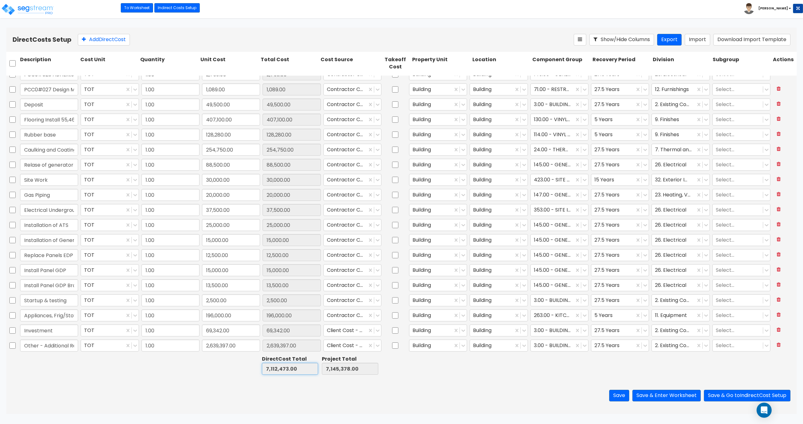
drag, startPoint x: 294, startPoint y: 373, endPoint x: 332, endPoint y: 375, distance: 38.3
click at [293, 373] on input "7,112,473.00" at bounding box center [290, 369] width 56 height 12
click at [341, 375] on input "7,145,378.00" at bounding box center [350, 369] width 56 height 12
click at [284, 372] on input "7,112,473.00" at bounding box center [290, 369] width 56 height 12
click at [337, 371] on input "7,145,378.00" at bounding box center [350, 369] width 56 height 12
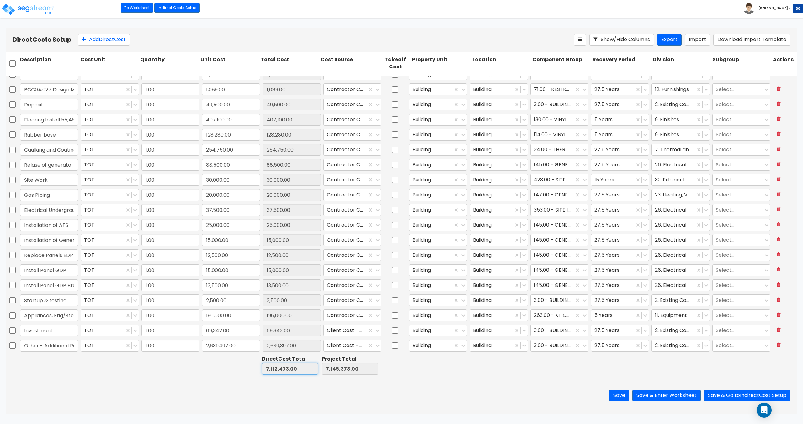
click at [281, 371] on input "7,112,473.00" at bounding box center [290, 369] width 56 height 12
drag, startPoint x: 332, startPoint y: 370, endPoint x: 280, endPoint y: 372, distance: 52.8
click at [332, 371] on input "7,145,378.00" at bounding box center [350, 369] width 56 height 12
click at [279, 372] on input "7,112,473.00" at bounding box center [290, 369] width 56 height 12
click at [329, 369] on input "7,145,378.00" at bounding box center [350, 369] width 56 height 12
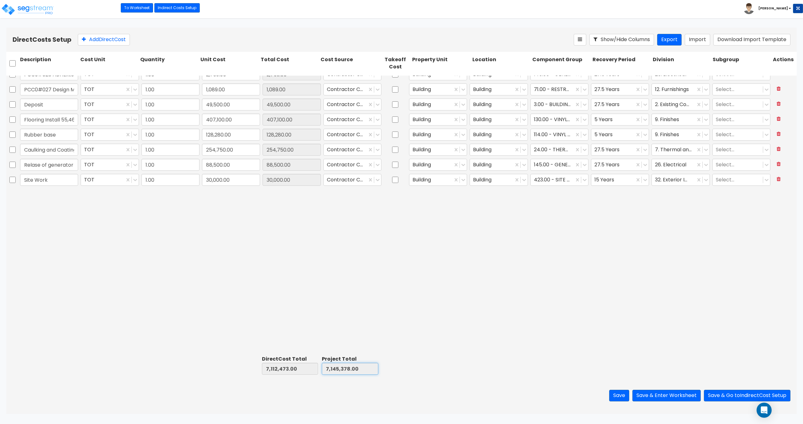
type input "1.00"
type input "545.00"
type input "1.00"
type input "3,933.00"
type input "1.00"
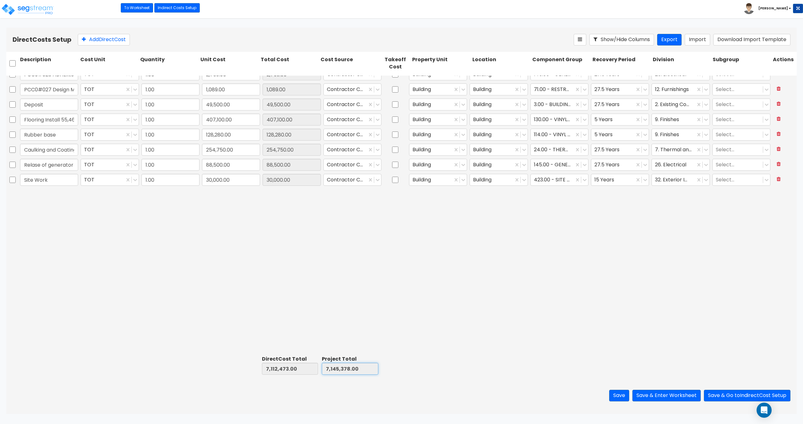
type input "1,517.00"
type input "1.00"
type input "759.00"
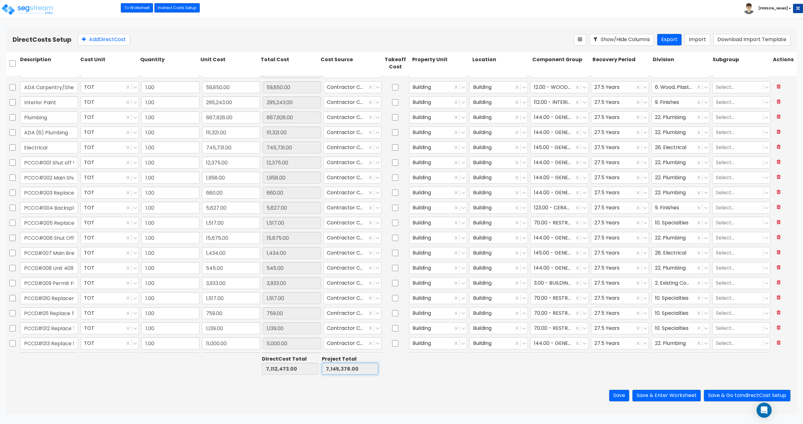
type input "1.00"
type input "583,937.00"
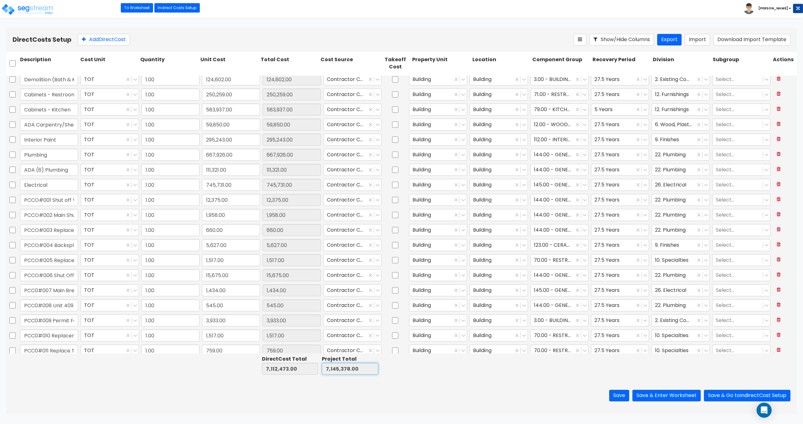
scroll to position [0, 0]
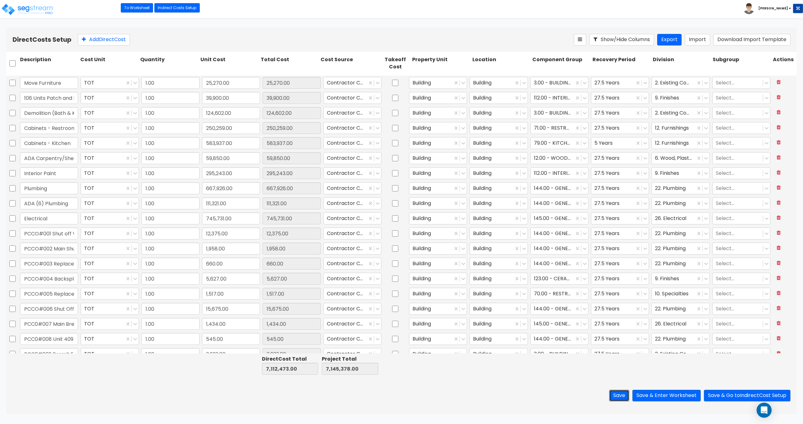
click at [622, 398] on button "Save" at bounding box center [619, 396] width 20 height 12
click at [676, 39] on button "Export" at bounding box center [670, 40] width 24 height 12
click at [13, 64] on input "checkbox" at bounding box center [12, 63] width 6 height 12
checkbox input "true"
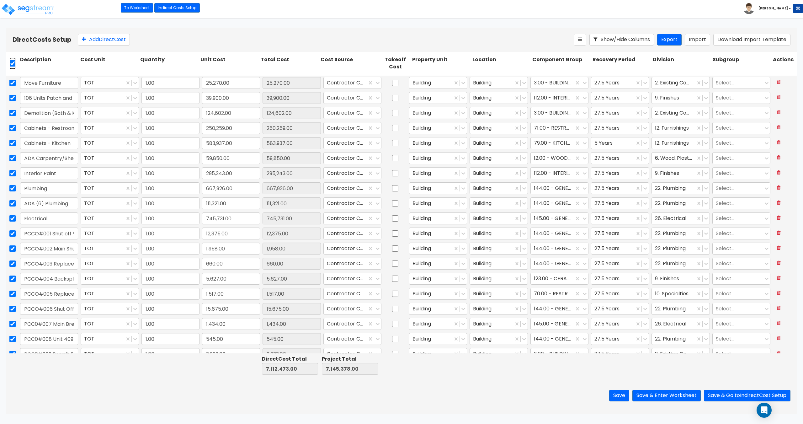
checkbox input "true"
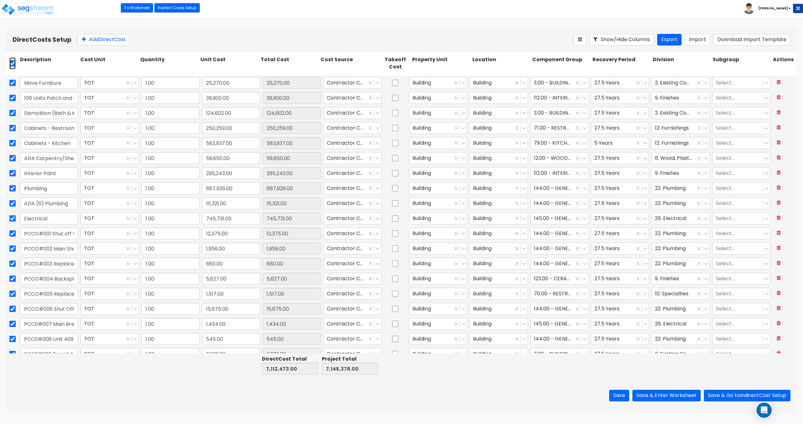
checkbox input "true"
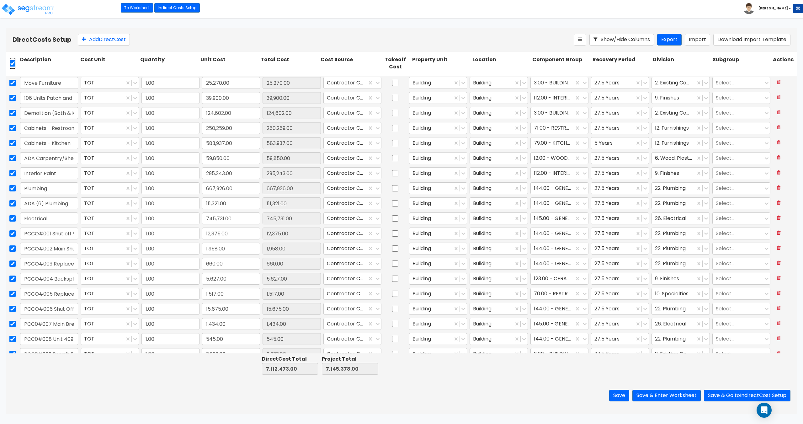
checkbox input "true"
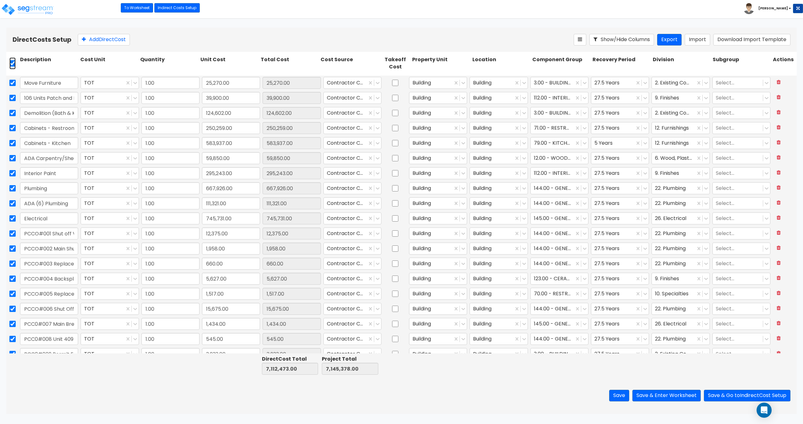
checkbox input "true"
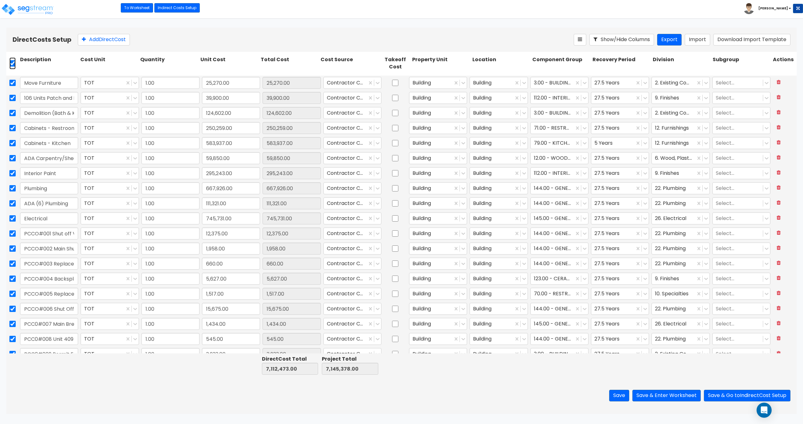
checkbox input "true"
click at [148, 42] on icon at bounding box center [144, 39] width 5 height 6
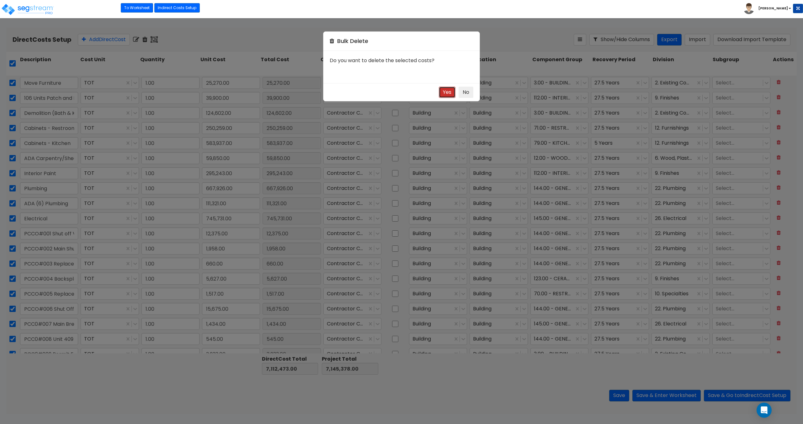
click at [448, 91] on button "Yes" at bounding box center [447, 93] width 17 height 12
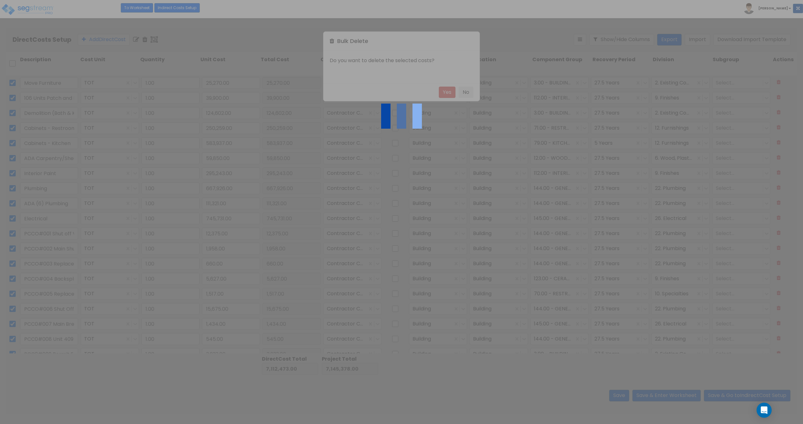
checkbox input "false"
type input "0.00"
type input "32,905.00"
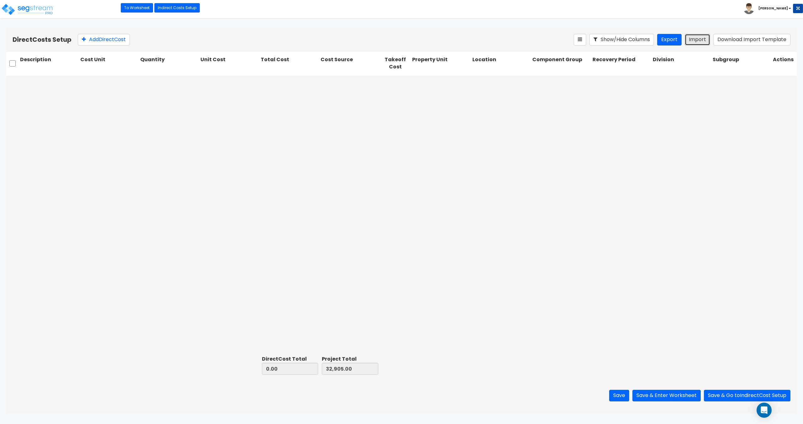
click at [701, 44] on button "Import" at bounding box center [697, 40] width 25 height 12
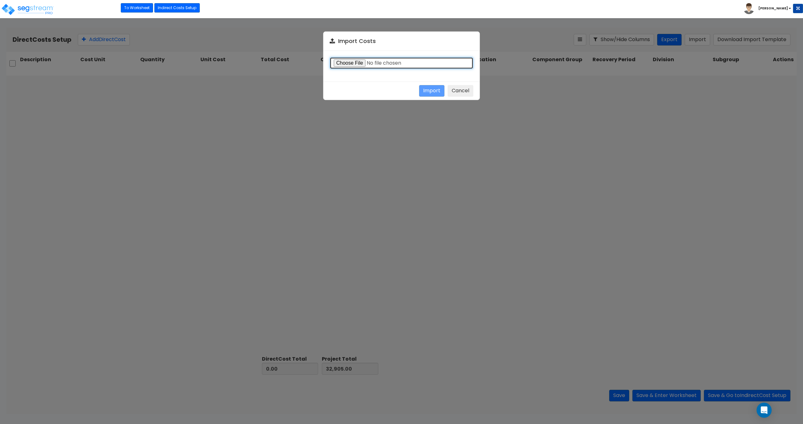
click at [338, 58] on input "file" at bounding box center [402, 63] width 144 height 12
type input "C:\fakepath\Direct costs 37250.csv"
click at [435, 88] on button "Import" at bounding box center [431, 91] width 25 height 12
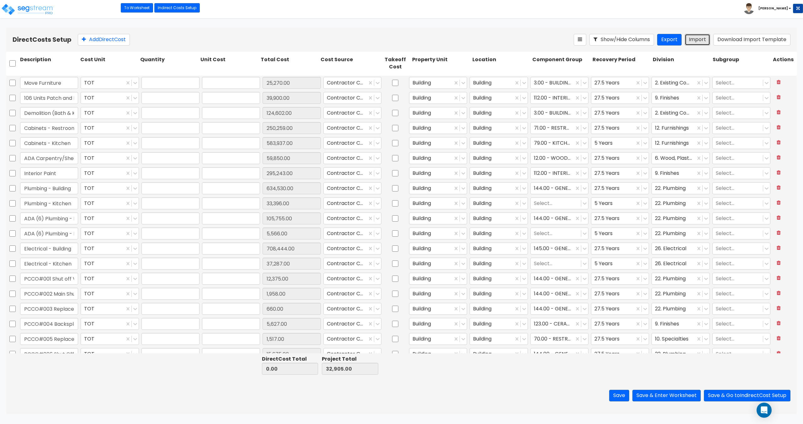
type input "7,112,473.00"
type input "7,145,378.00"
type input "1"
type input "25,270"
type input "1"
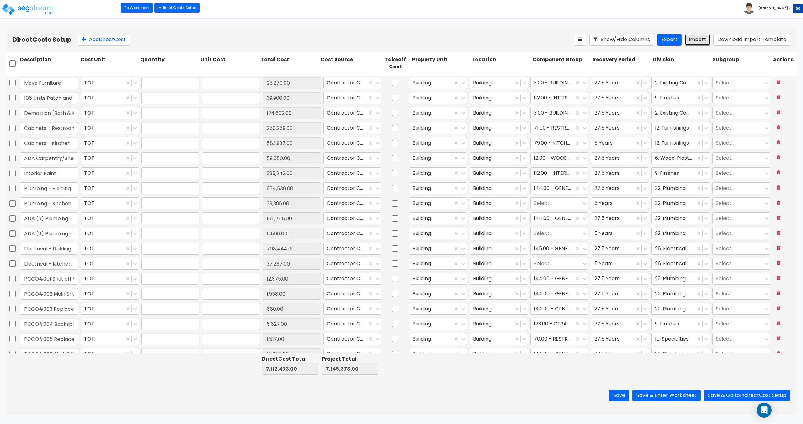
type input "39,900"
type input "1"
type input "124,602"
type input "1"
type input "250,259"
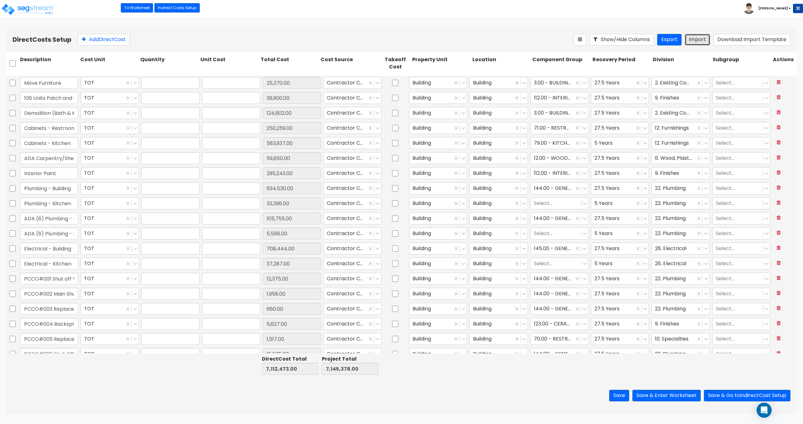
type input "1"
type input "583,937"
type input "1"
type input "59,850"
type input "1"
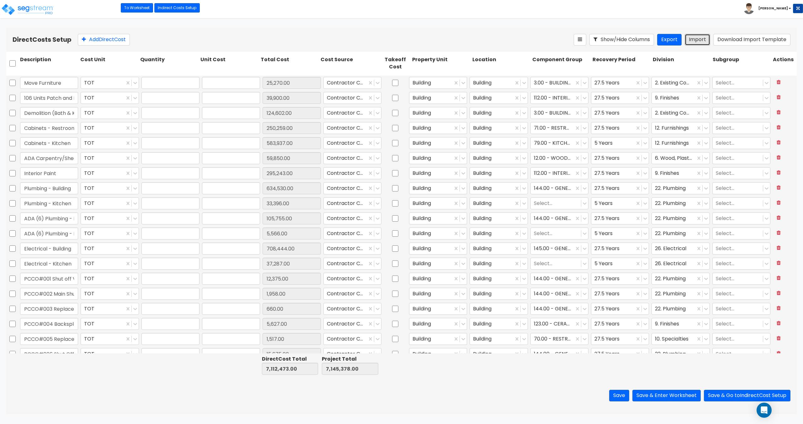
type input "295,243"
type input "1"
type input "634,530"
type input "1"
type input "33,396"
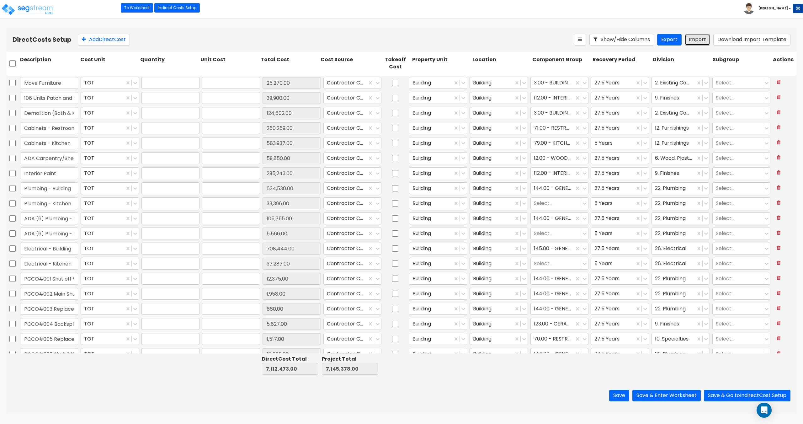
type input "1"
type input "105,755"
type input "1"
type input "5,566"
type input "1"
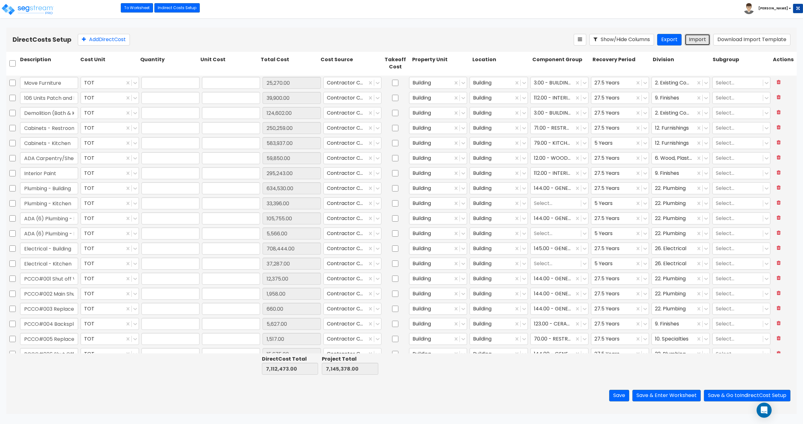
type input "708,444"
type input "1"
type input "37,287"
type input "1"
type input "12,375"
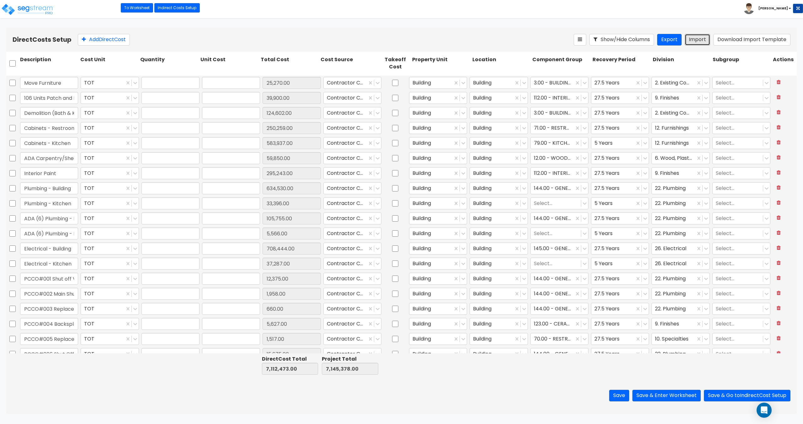
type input "1"
type input "1,958"
type input "1"
type input "660"
type input "1"
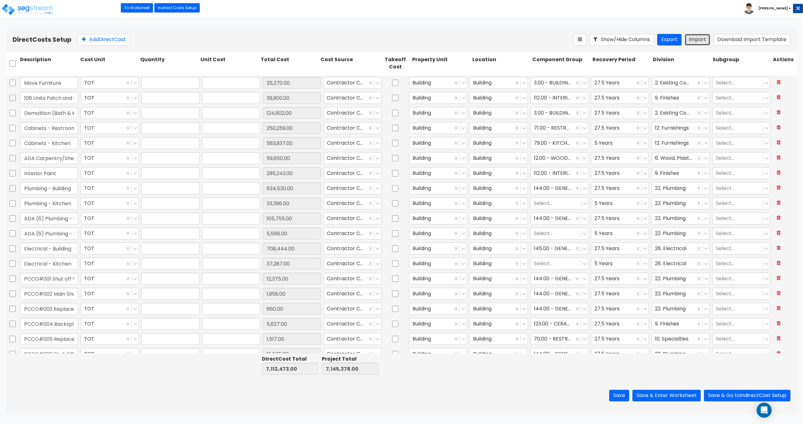
type input "5,627"
type input "1"
type input "1,517"
type input "1"
type input "15,675"
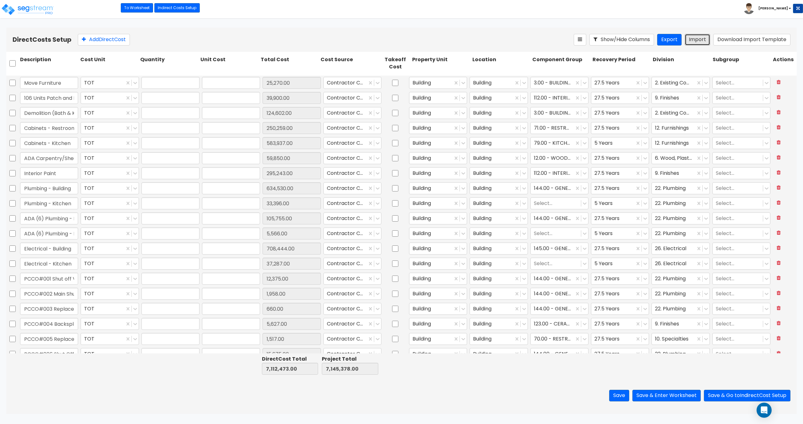
type input "1"
type input "1,434"
type input "1"
type input "545"
type input "1"
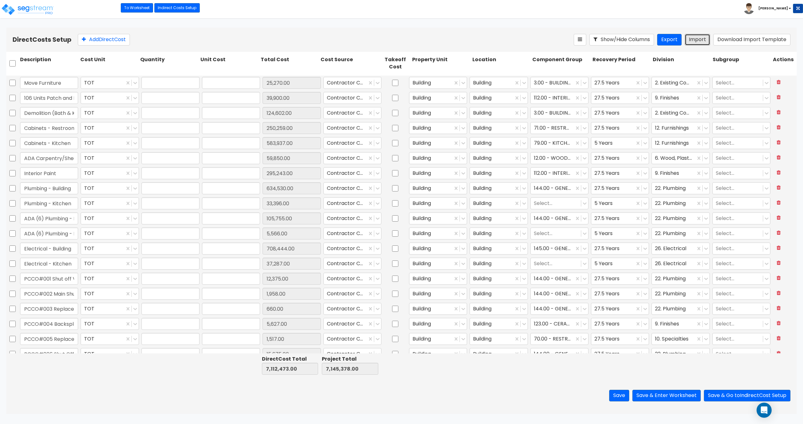
type input "3,933"
type input "1"
type input "1,517"
type input "1"
type input "759"
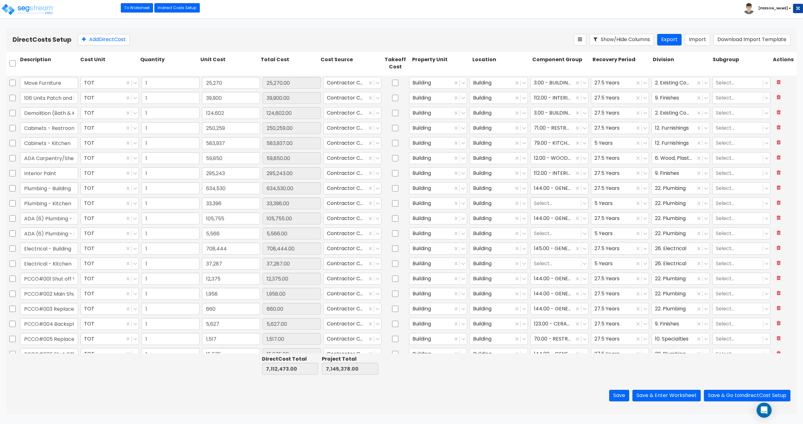
click at [553, 199] on div "Select..." at bounding box center [556, 203] width 50 height 11
type input "kitchen pl"
click at [547, 225] on div "264.00 - KITCHEN PLUMBING" at bounding box center [557, 222] width 58 height 18
click at [552, 234] on div at bounding box center [556, 233] width 44 height 8
type input "kitchen pl"
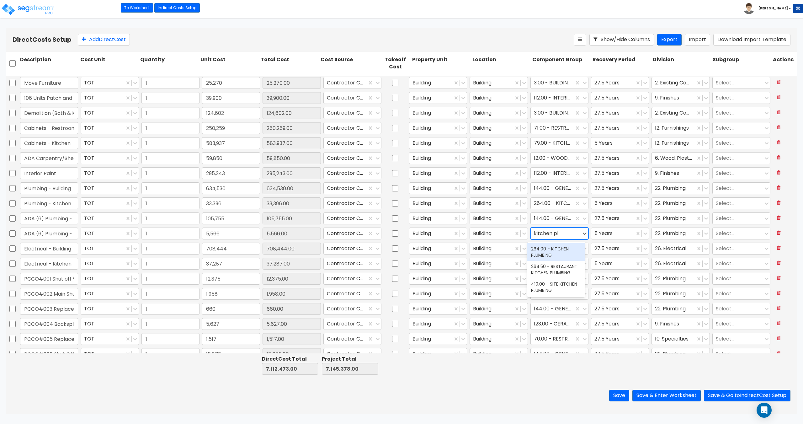
click at [545, 250] on div "264.00 - KITCHEN PLUMBING" at bounding box center [557, 252] width 58 height 18
click at [549, 265] on div at bounding box center [556, 263] width 44 height 8
type input "kitchen el"
click at [544, 287] on div "266.00 - KITCHEN ELECTRICAL" at bounding box center [557, 282] width 58 height 18
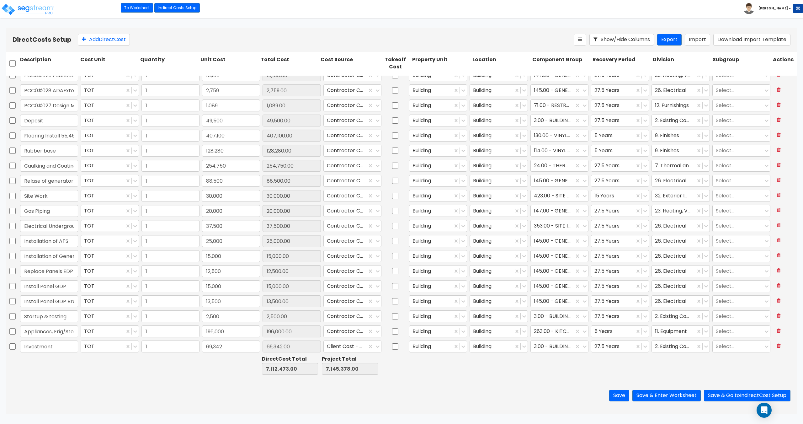
scroll to position [581, 0]
click at [681, 397] on button "Save & Enter Worksheet" at bounding box center [667, 396] width 68 height 12
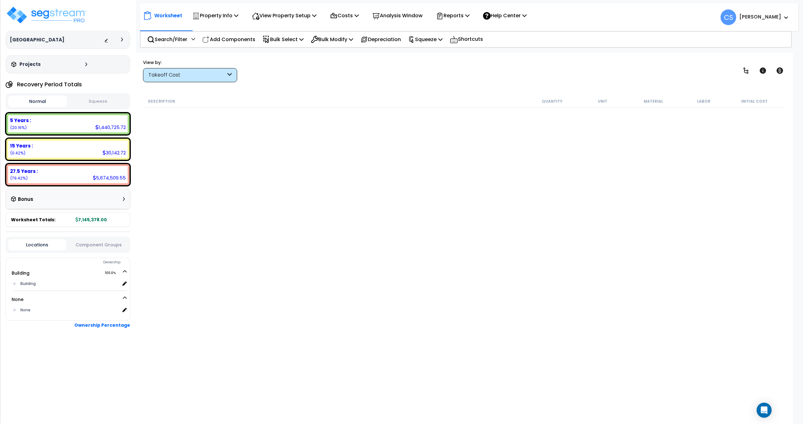
click at [246, 128] on div "Description Quantity Unit Material Labor Initial Cost" at bounding box center [464, 237] width 640 height 284
click at [463, 18] on p "Reports" at bounding box center [453, 15] width 34 height 8
click at [462, 28] on link "Get Report" at bounding box center [464, 30] width 62 height 13
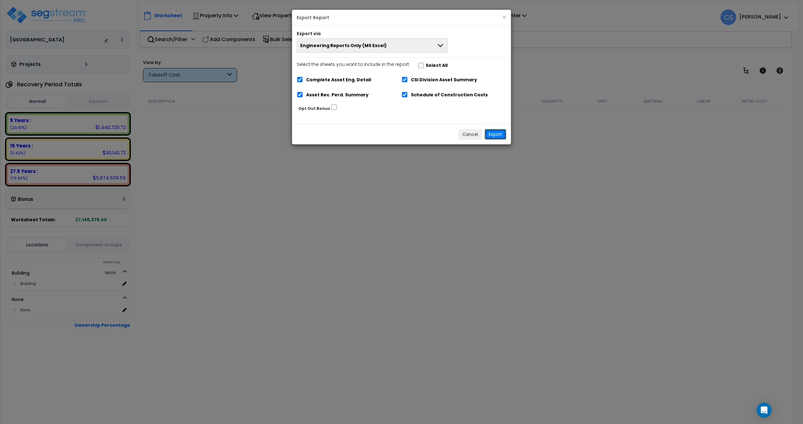
click at [495, 132] on button "Export" at bounding box center [496, 134] width 22 height 11
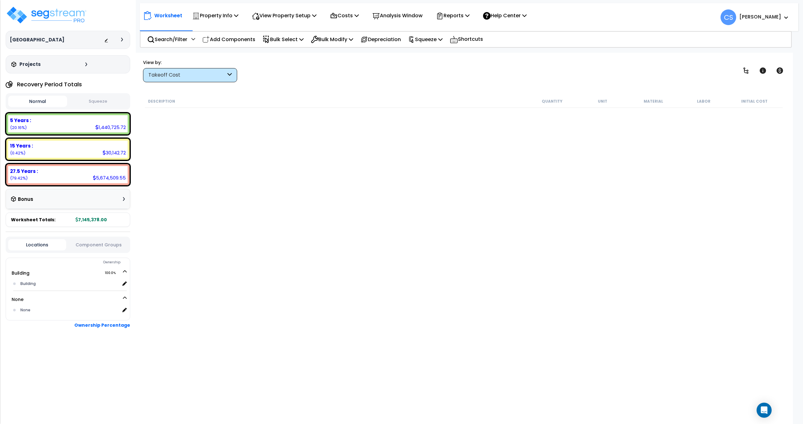
click at [228, 111] on div "Description Quantity Unit Material Labor Initial Cost" at bounding box center [464, 237] width 640 height 284
click at [52, 15] on img at bounding box center [47, 15] width 82 height 19
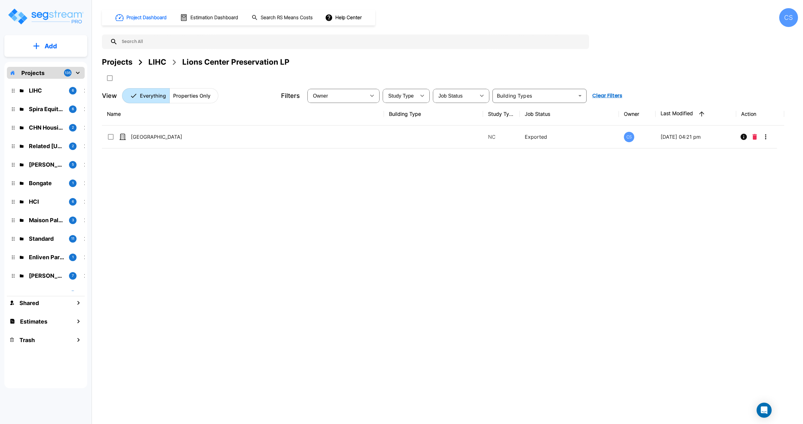
click at [160, 61] on div "LIHC" at bounding box center [157, 61] width 18 height 11
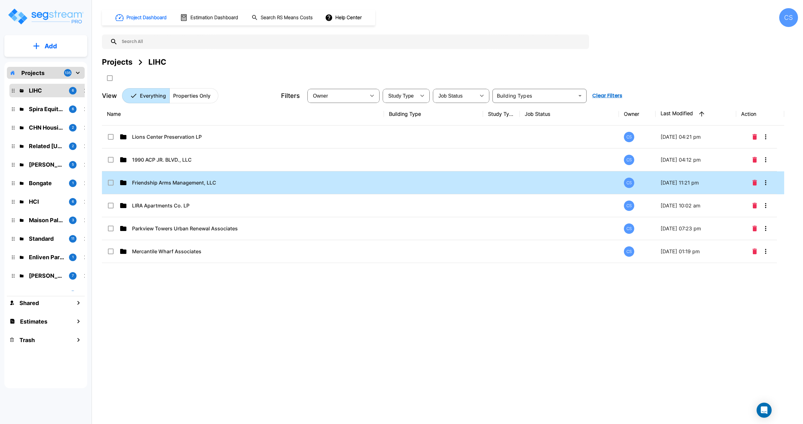
click at [165, 181] on p "Friendship Arms Management, LLC" at bounding box center [237, 183] width 210 height 8
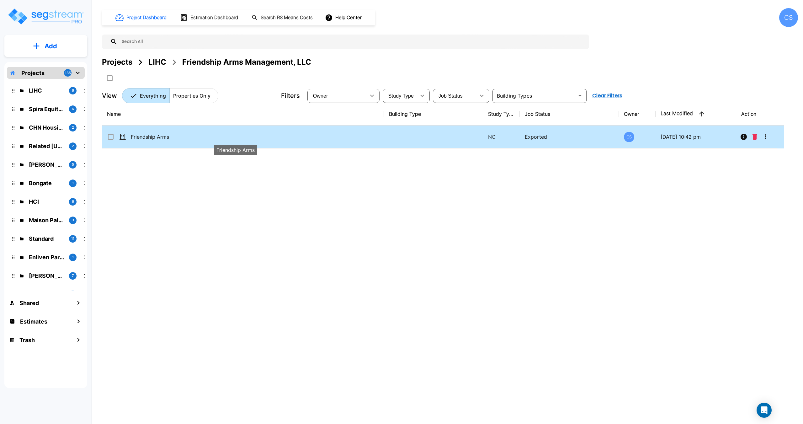
click at [160, 138] on p "Friendship Arms" at bounding box center [236, 137] width 210 height 8
checkbox input "true"
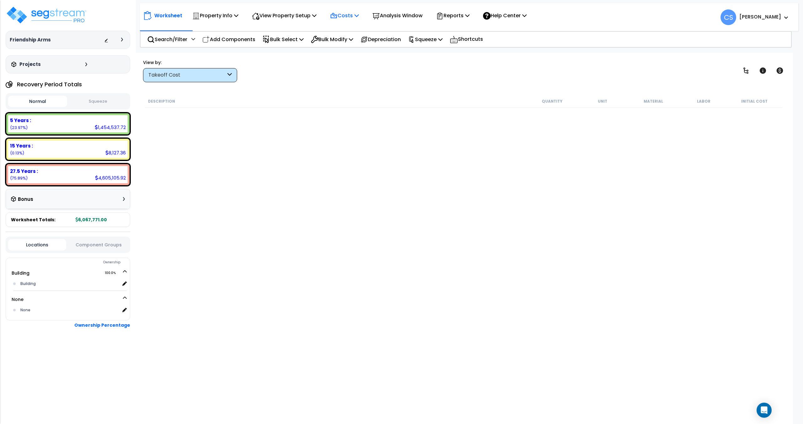
click at [354, 15] on p "Costs" at bounding box center [344, 15] width 29 height 8
click at [346, 40] on link "Direct Costs" at bounding box center [358, 43] width 62 height 13
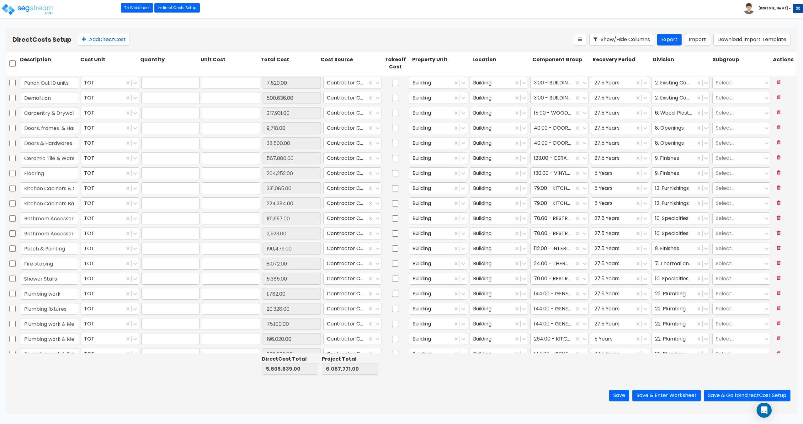
type input "1.00"
type input "7,520.00"
type input "1.00"
type input "500,636.00"
type input "1.00"
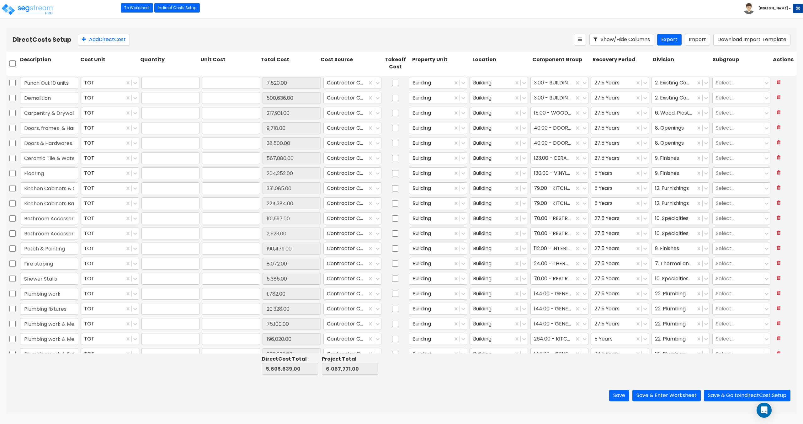
type input "217,931.00"
type input "1.00"
type input "9,718.00"
type input "1.00"
type input "38,500.00"
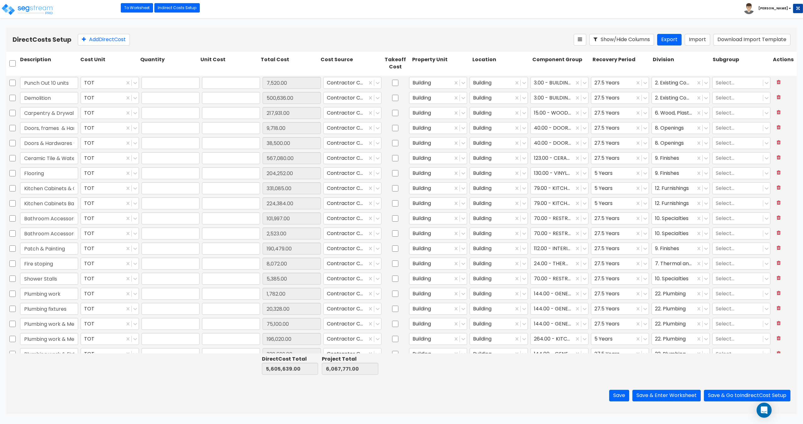
type input "1.00"
type input "567,080.00"
type input "1.00"
type input "204,252.00"
type input "1.00"
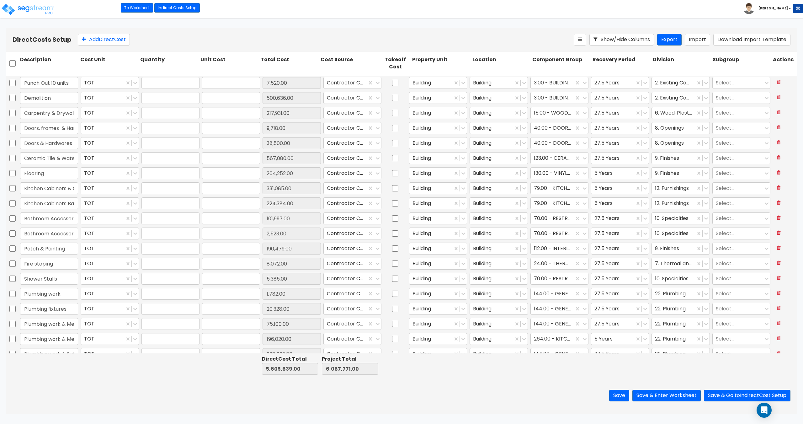
type input "331,085.00"
type input "1.00"
type input "224,384.00"
type input "1.00"
type input "101,997.00"
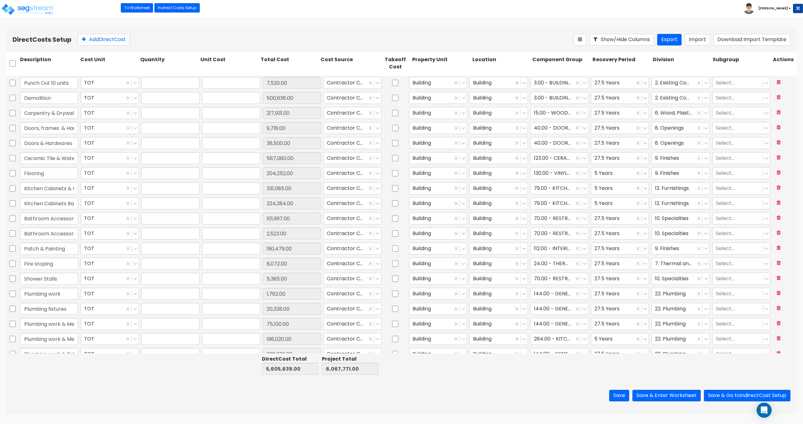
type input "1.00"
type input "2,523.00"
type input "1.00"
type input "190,479.00"
type input "1.00"
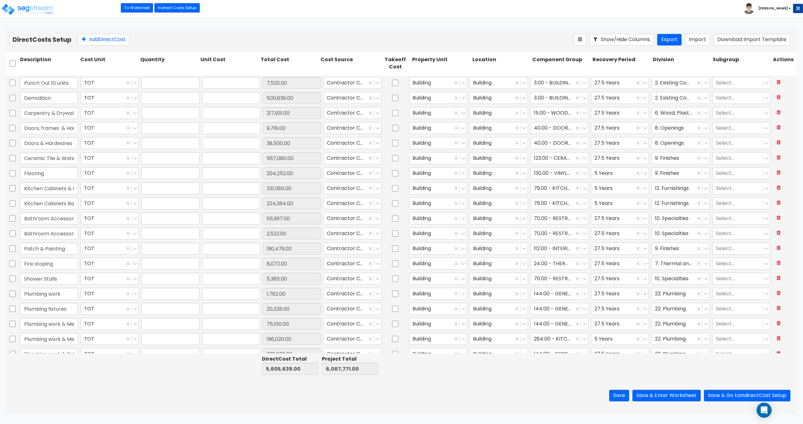
type input "8,072.00"
type input "1.00"
type input "5,385.00"
type input "1.00"
type input "1,782.00"
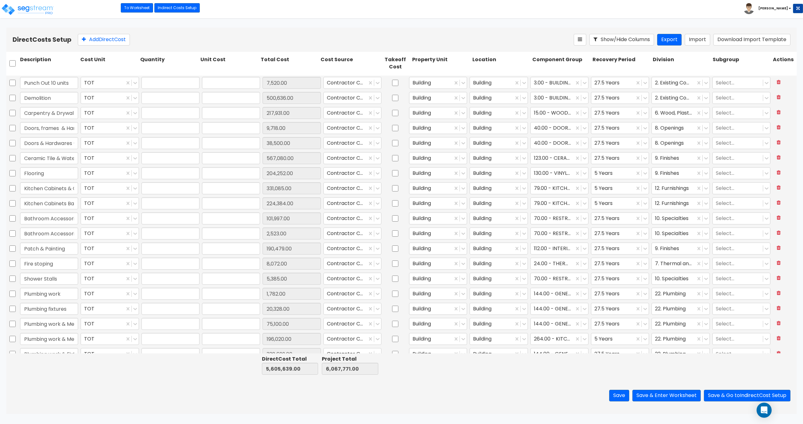
type input "1.00"
type input "20,328.00"
type input "1.00"
type input "75,100.00"
type input "1.00"
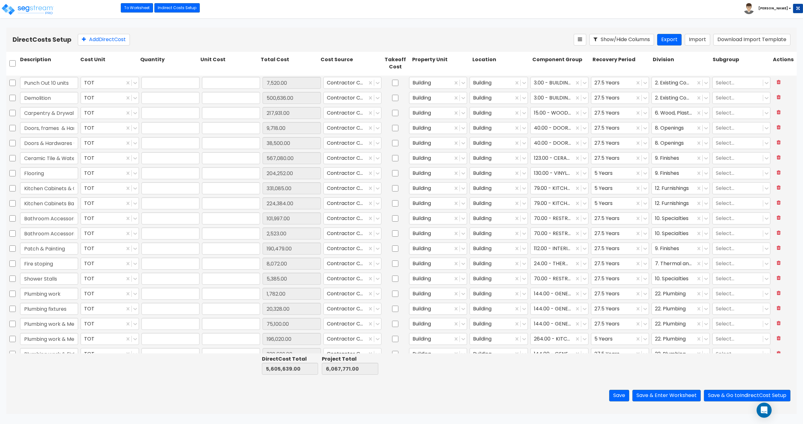
type input "196,020.00"
type input "1.00"
type input "338,699.00"
type input "1.00"
type input "61,600.00"
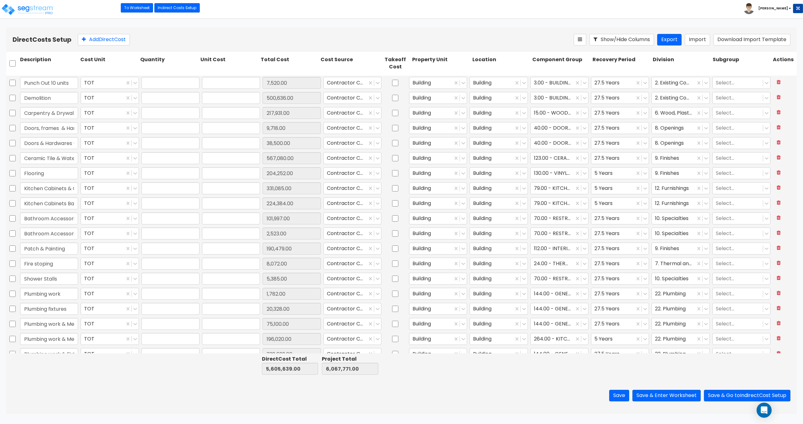
type input "1.00"
type input "9,780.00"
type input "1.00"
type input "6,250.00"
type input "1.00"
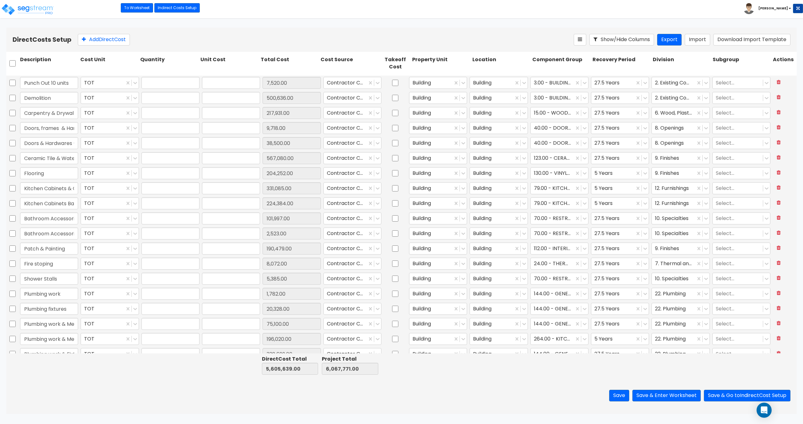
type input "124,146.00"
type input "1.00"
type input "11,350.00"
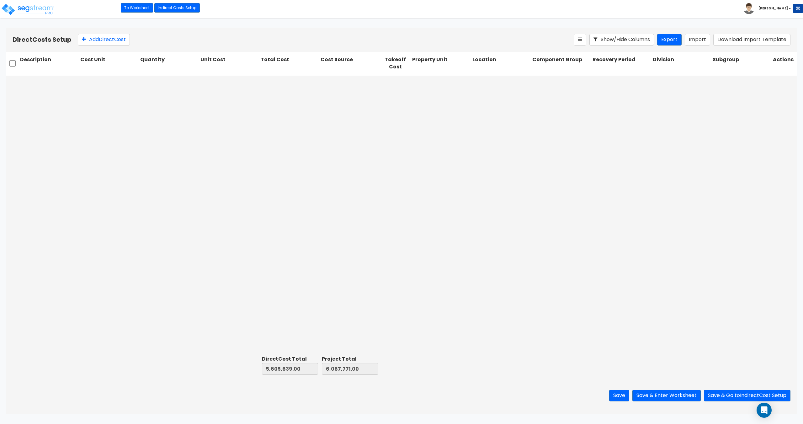
scroll to position [445, 0]
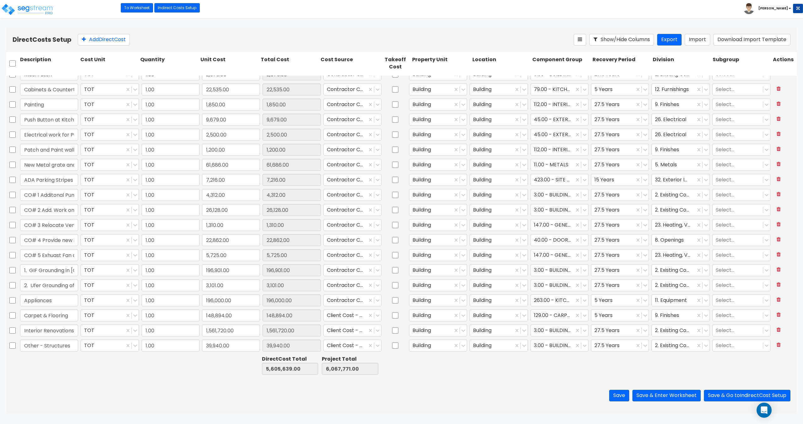
type input "1.00"
type input "3,388.00"
type input "1.00"
type input "3,550.00"
click at [352, 316] on div at bounding box center [345, 315] width 37 height 8
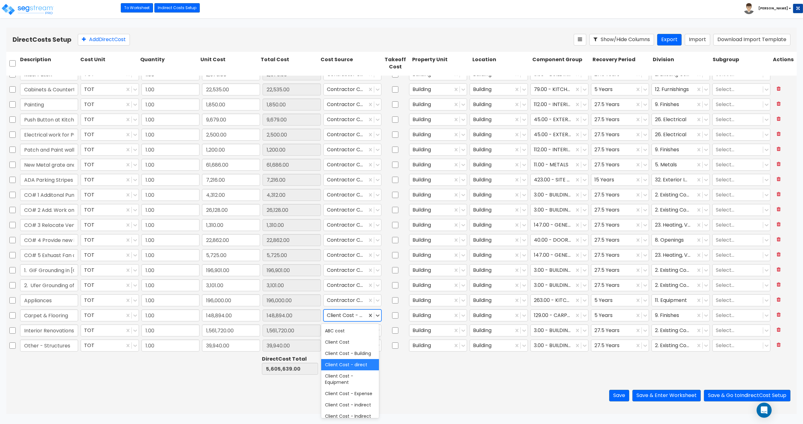
click at [338, 316] on div at bounding box center [345, 315] width 37 height 8
click at [339, 335] on div at bounding box center [345, 330] width 37 height 8
click at [339, 334] on div at bounding box center [345, 330] width 37 height 8
click at [677, 39] on button "Export" at bounding box center [670, 40] width 24 height 12
click at [12, 61] on input "checkbox" at bounding box center [12, 63] width 6 height 12
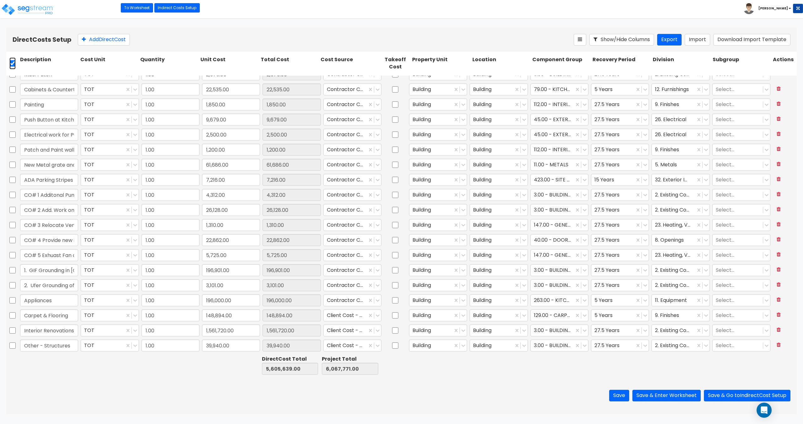
checkbox input "true"
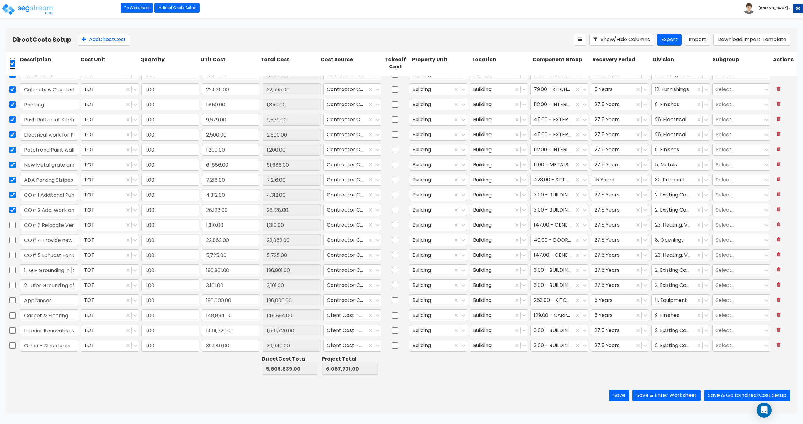
checkbox input "true"
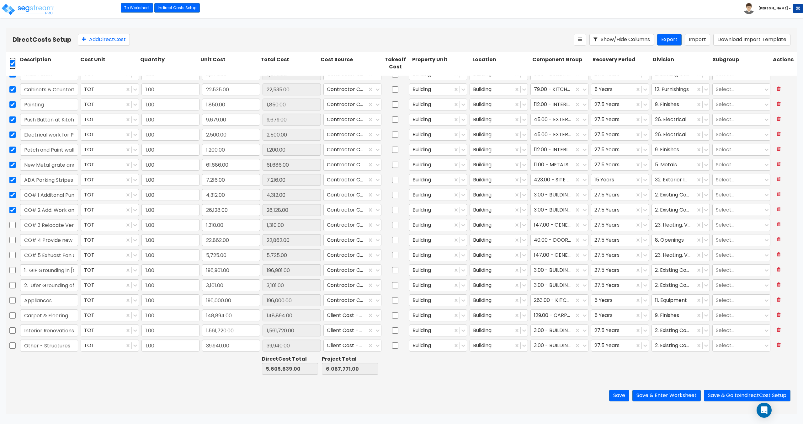
checkbox input "true"
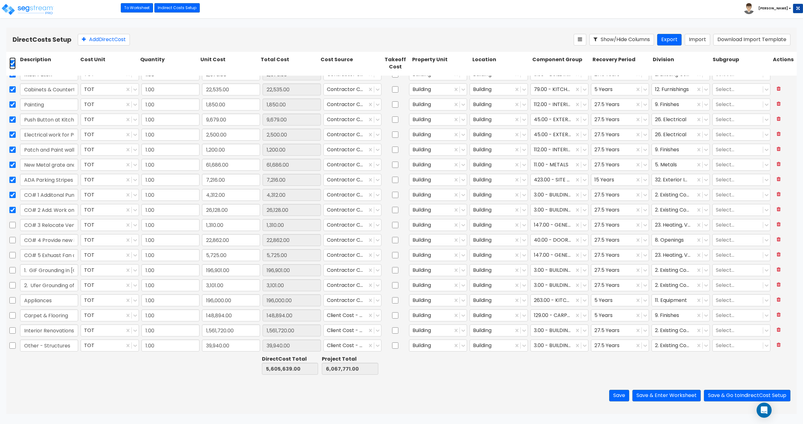
checkbox input "true"
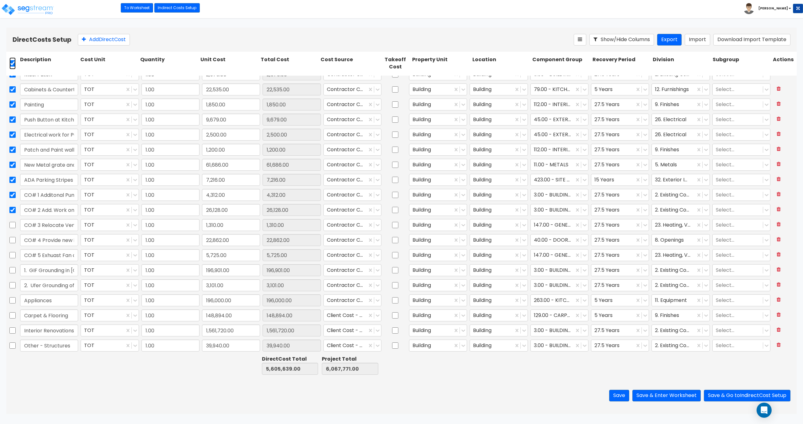
checkbox input "true"
click at [147, 38] on icon at bounding box center [144, 39] width 5 height 6
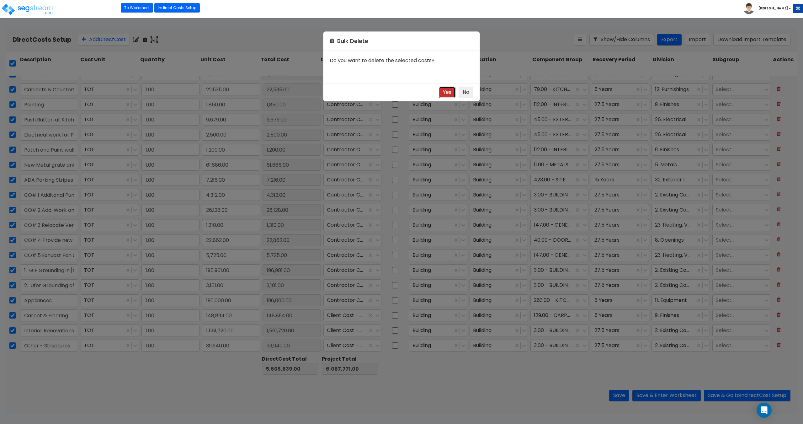
click at [450, 87] on button "Yes" at bounding box center [447, 93] width 17 height 12
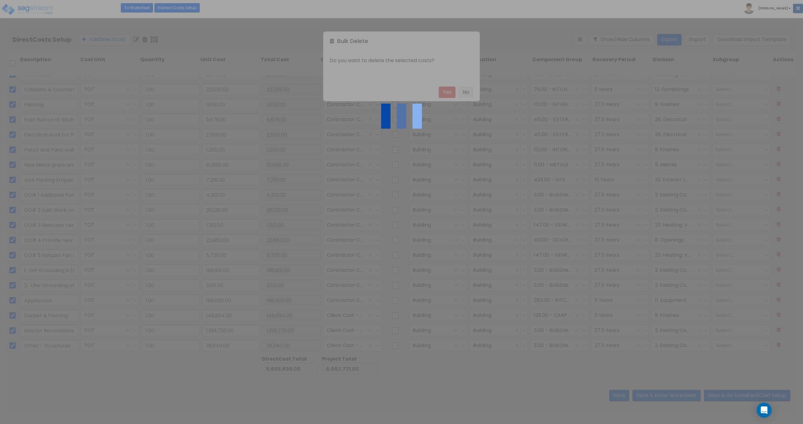
checkbox input "false"
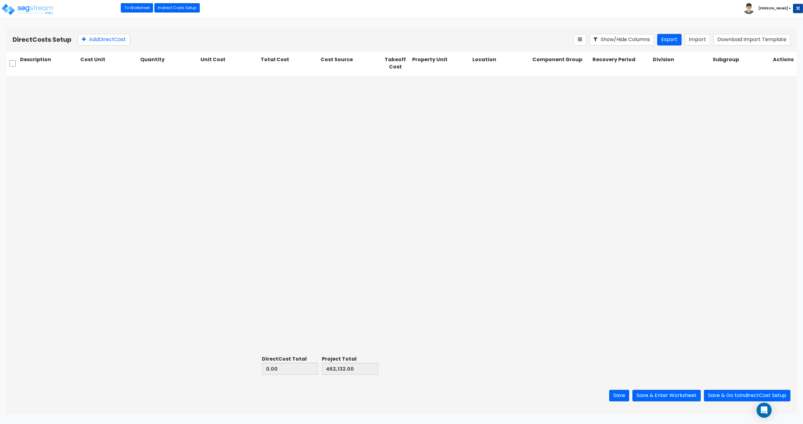
scroll to position [0, 0]
click at [695, 44] on button "Import" at bounding box center [697, 40] width 25 height 12
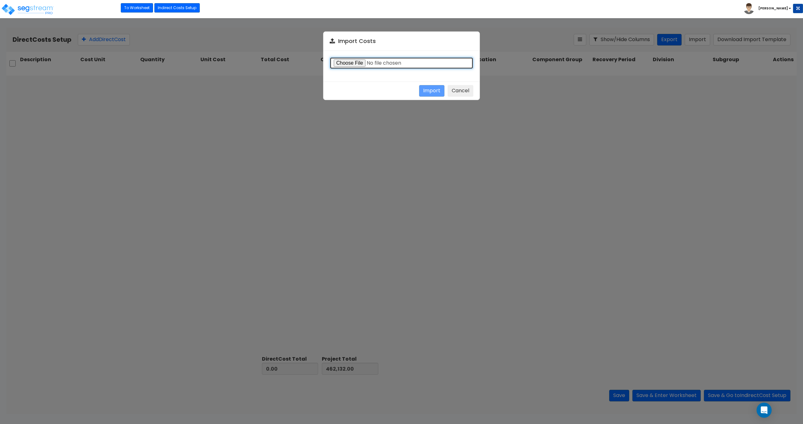
click at [346, 60] on input "file" at bounding box center [402, 63] width 144 height 12
type input "C:\fakepath\Direct costs 37249.csv"
click at [427, 92] on button "Import" at bounding box center [431, 91] width 25 height 12
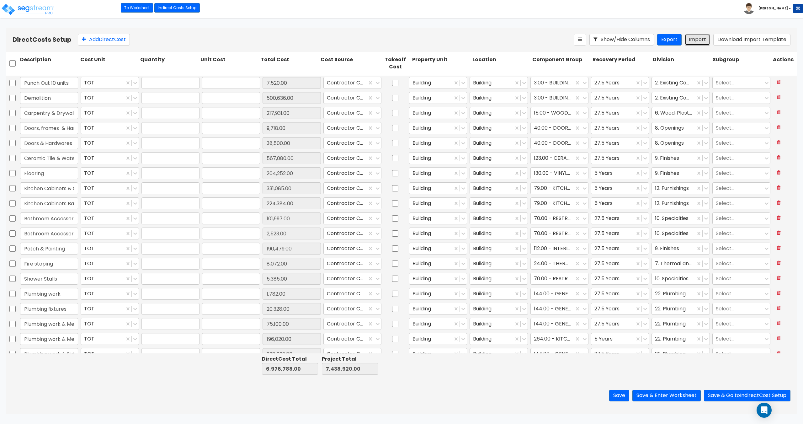
type input "1"
type input "7,520"
type input "1"
type input "500,636"
type input "1"
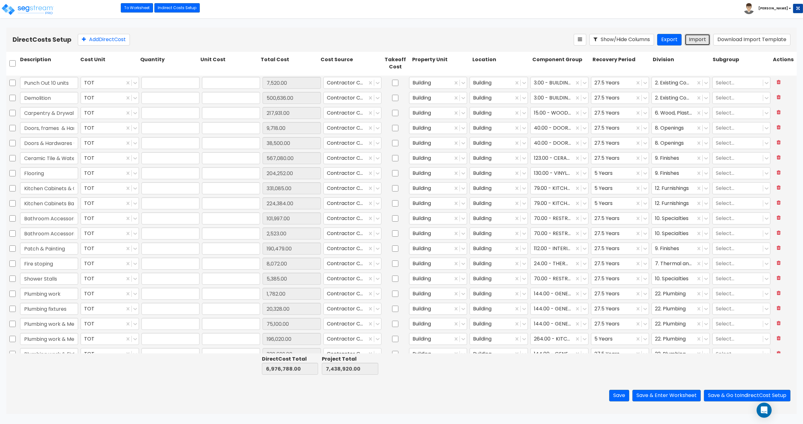
type input "217,931"
type input "1"
type input "9,718"
type input "1"
type input "38,500"
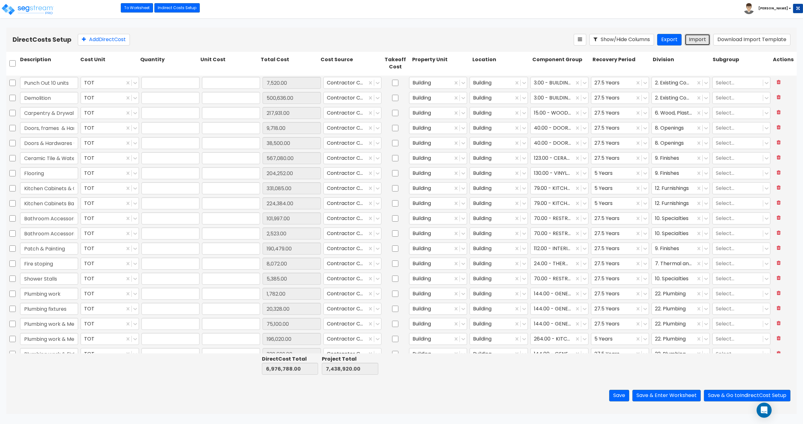
type input "1"
type input "567,080"
type input "1"
type input "204,252"
type input "1"
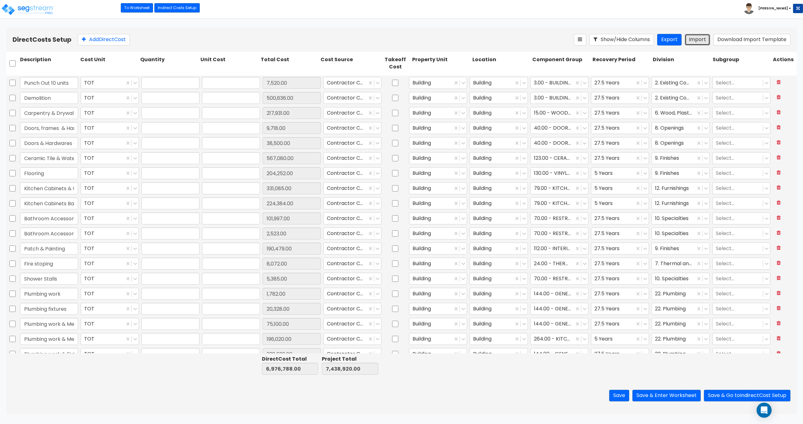
type input "331,085"
type input "1"
type input "224,384"
type input "1"
type input "101,997"
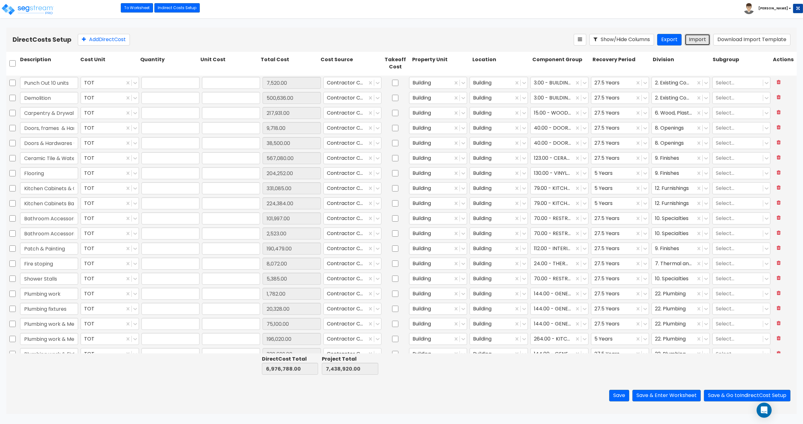
type input "1"
type input "2,523"
type input "1"
type input "190,479"
type input "1"
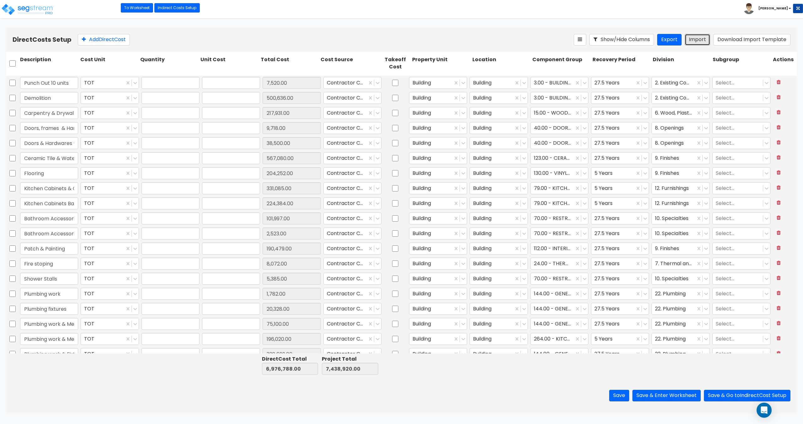
type input "8,072"
type input "1"
type input "5,385"
type input "1"
type input "1,782"
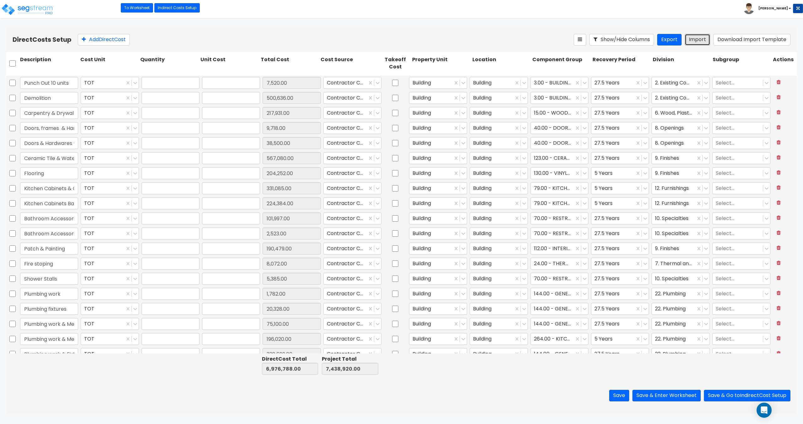
type input "1"
type input "20,328"
type input "1"
type input "75,100"
type input "1"
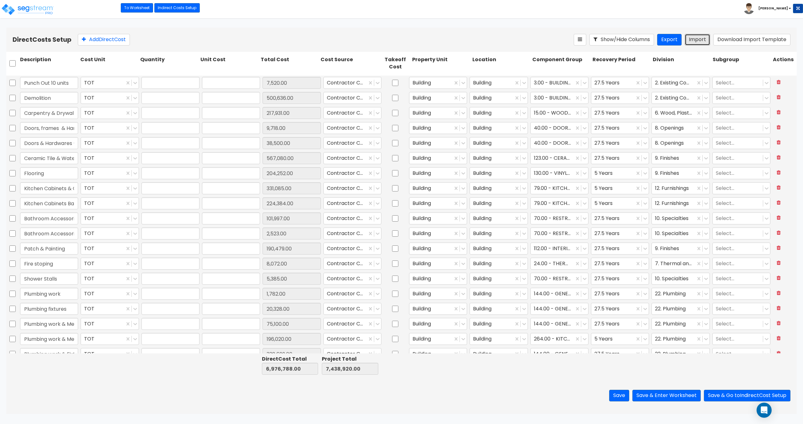
type input "196,020"
type input "1"
type input "338,699"
type input "1"
type input "61,600"
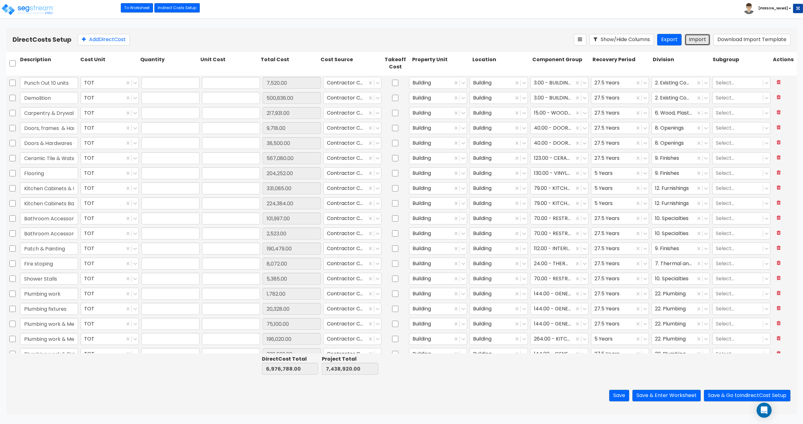
type input "1"
type input "9,780"
type input "1"
type input "6,250"
type input "1"
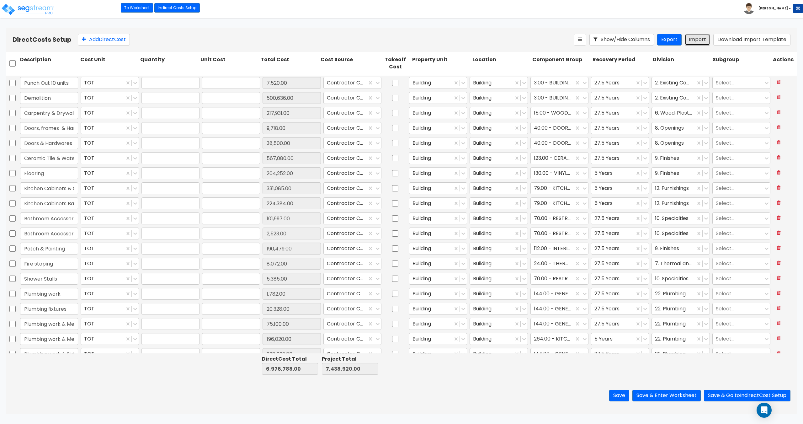
type input "124,146"
type input "1"
type input "11,350"
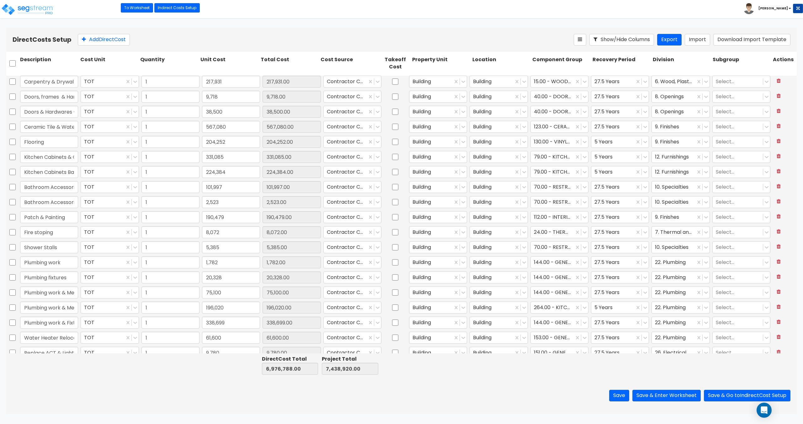
scroll to position [63, 0]
click at [278, 32] on div "Direct Costs Setup Add Direct Cost Show/Hide Columns Export Import Download Imp…" at bounding box center [401, 40] width 791 height 24
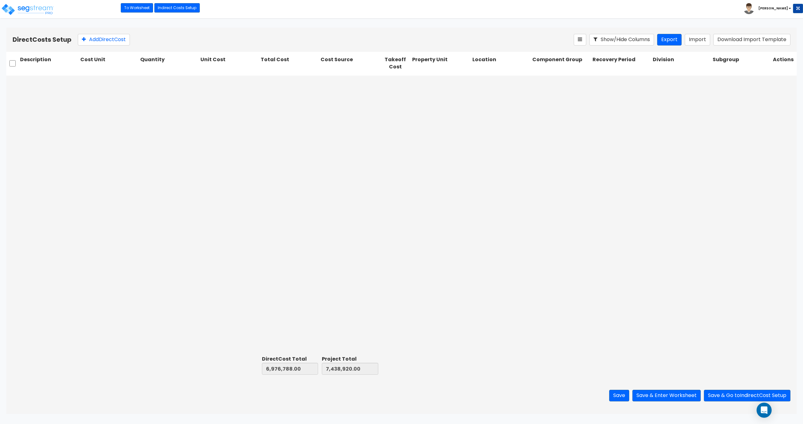
scroll to position [792, 0]
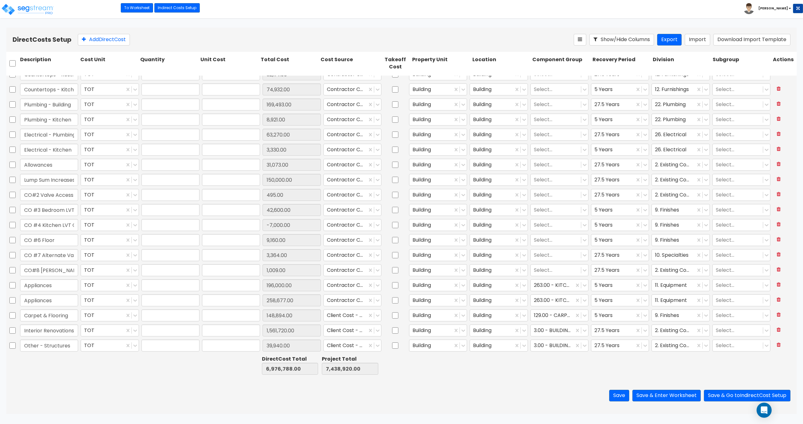
type input "1"
type input "32,114"
type input "1"
type input "74,932"
type input "1"
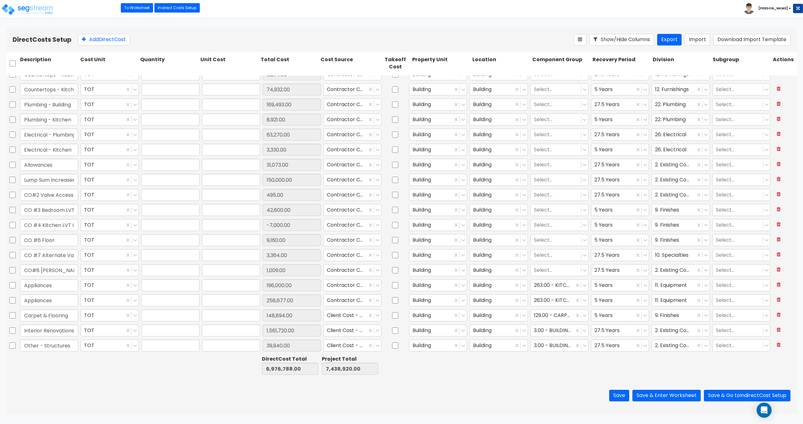
type input "169,493"
type input "1"
type input "8,921"
type input "1"
type input "63,270"
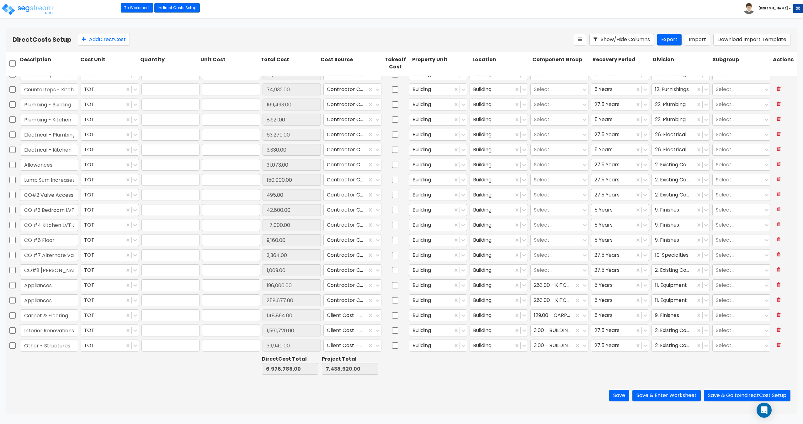
type input "1"
type input "3,330"
type input "1"
type input "31,073"
type input "1"
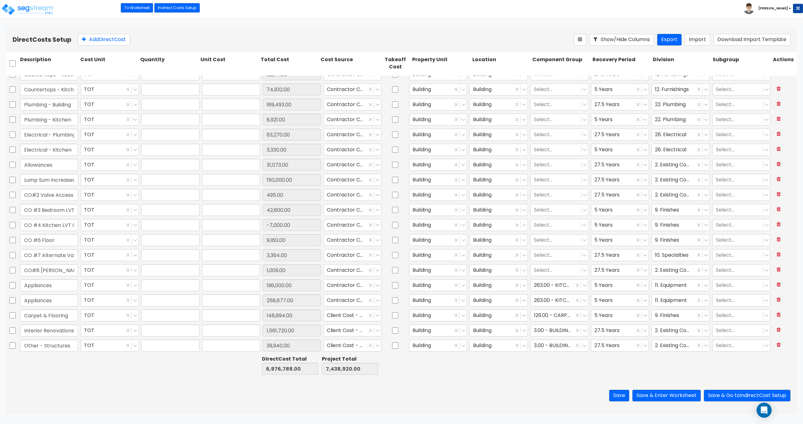
type input "150,000"
type input "1"
type input "495"
type input "1"
type input "42,600"
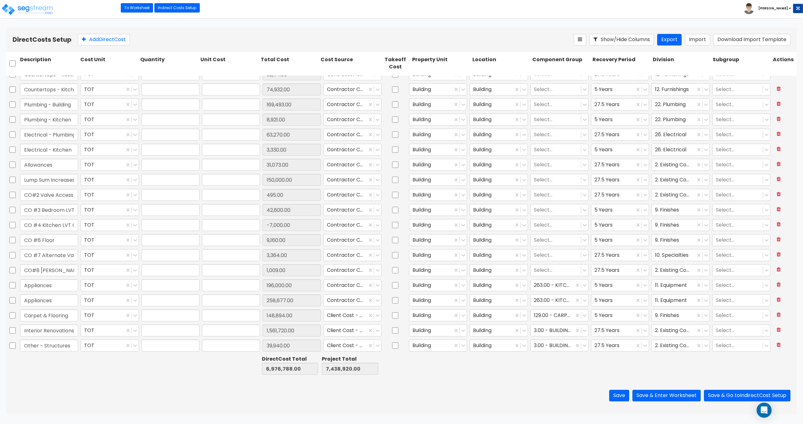
type input "1"
type input "-7,000"
type input "1"
type input "9,160"
type input "1"
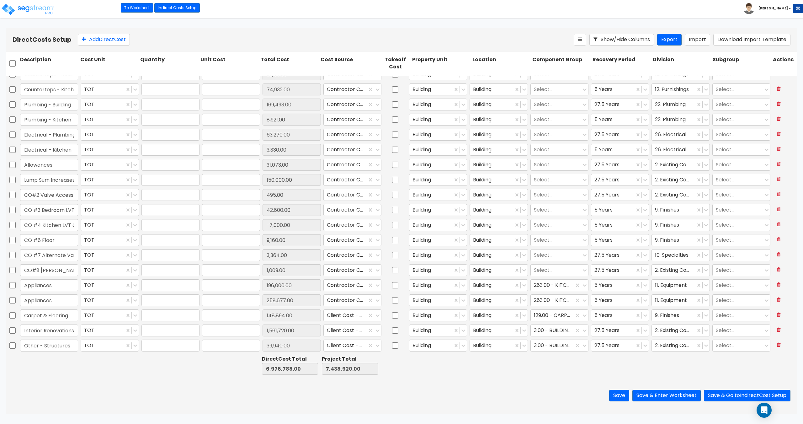
type input "3,364"
type input "1"
type input "1,009"
type input "1"
type input "196,000"
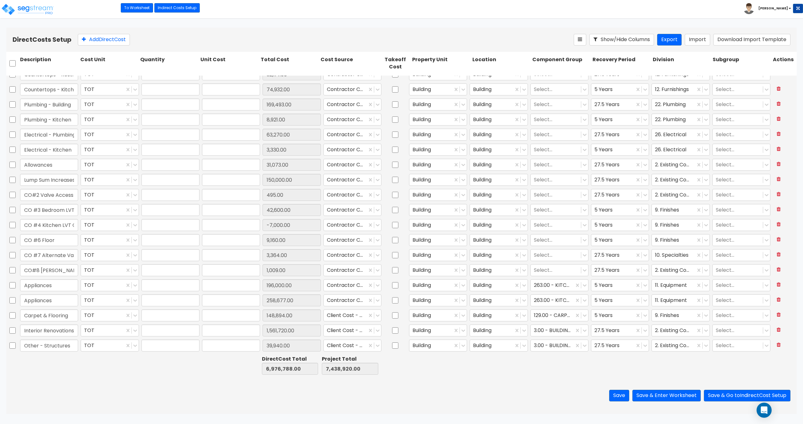
type input "1"
type input "258,677"
type input "1"
type input "148,894"
type input "1"
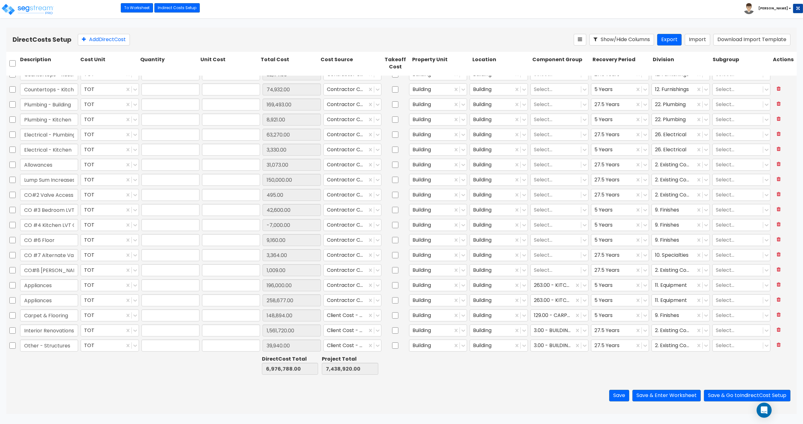
type input "1,561,720"
type input "1"
type input "39,940"
type input "1"
type input "-7,000"
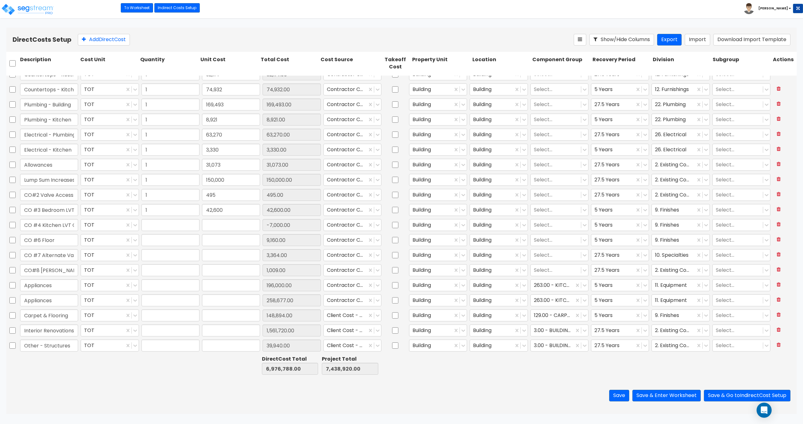
type input "1"
type input "9,160"
type input "1"
type input "3,364"
type input "1"
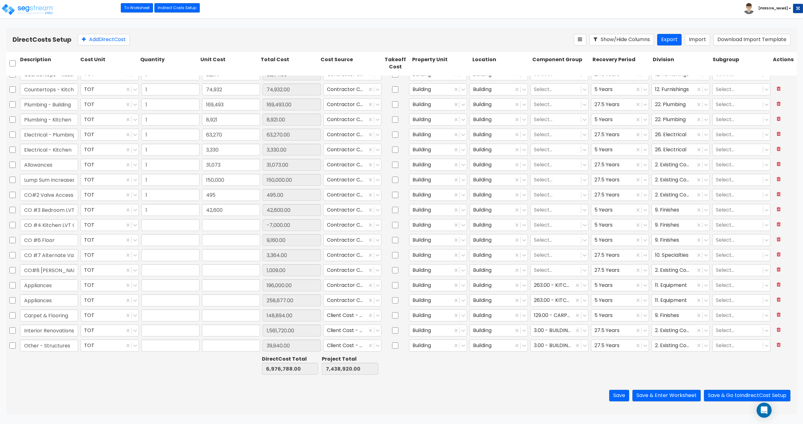
type input "1,009"
type input "1"
type input "196,000"
type input "1"
type input "258,677"
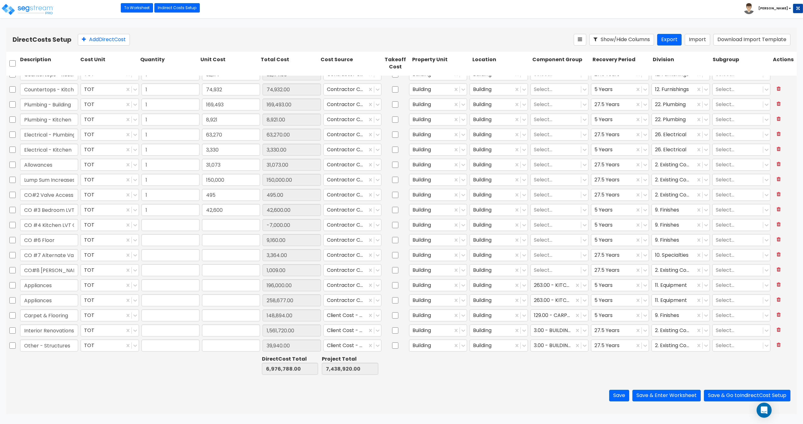
type input "1"
type input "148,894"
type input "1"
type input "1,561,720"
type input "1"
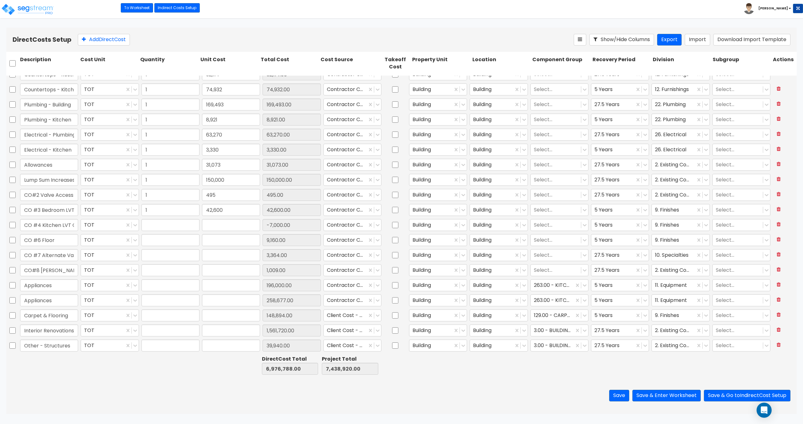
type input "39,940"
click at [777, 331] on icon at bounding box center [779, 329] width 4 height 5
type input "Other - Structures"
type input "39,940.00"
type input "39,940"
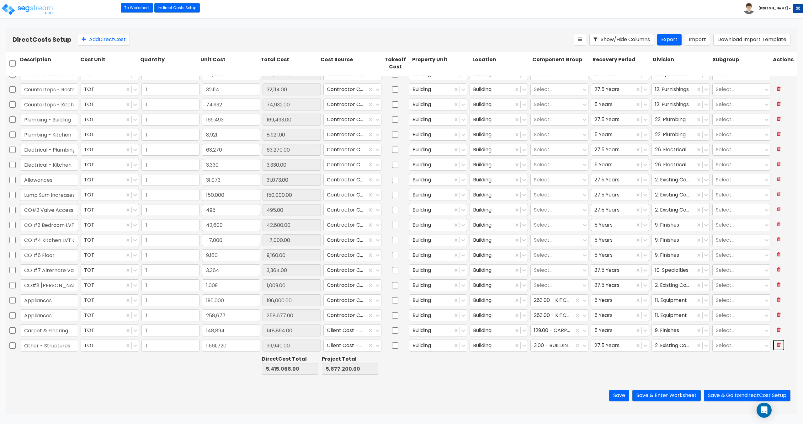
type input "1"
type input "13,930"
drag, startPoint x: 735, startPoint y: 394, endPoint x: 335, endPoint y: 277, distance: 416.9
click at [735, 394] on button "Save & Go to Indirect Cost Setup" at bounding box center [747, 396] width 87 height 12
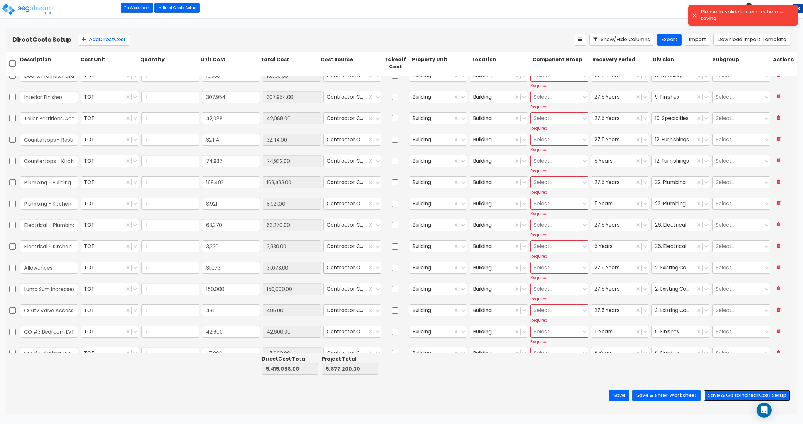
type input "1"
type input "34,599"
type input "1"
type input "80,731"
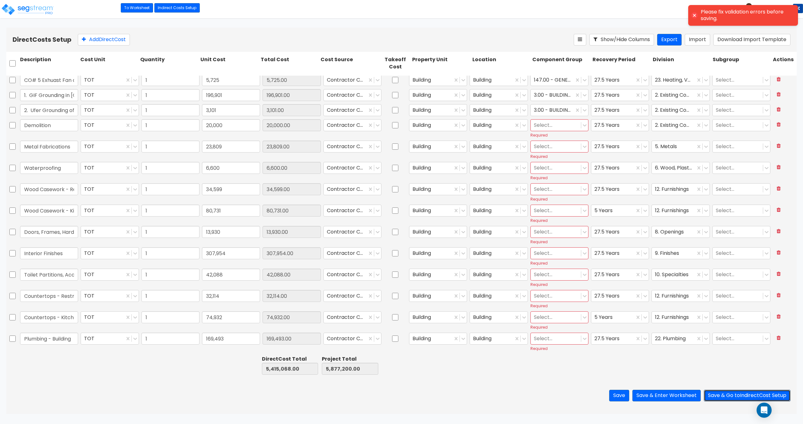
scroll to position [620, 0]
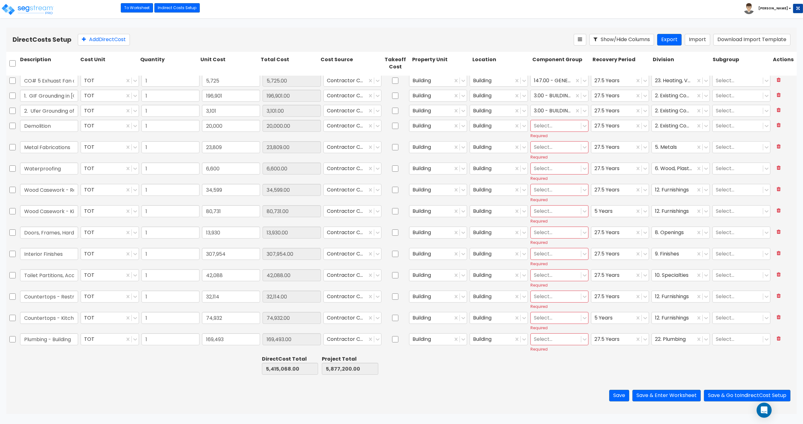
click at [547, 126] on div at bounding box center [556, 125] width 44 height 8
click at [551, 182] on div "3.00 - BUILDING-RELATED SITEWORK" at bounding box center [557, 185] width 58 height 18
click at [547, 147] on div at bounding box center [556, 147] width 44 height 8
type input "metal"
click at [549, 165] on div "11.00 - METALS" at bounding box center [557, 162] width 58 height 11
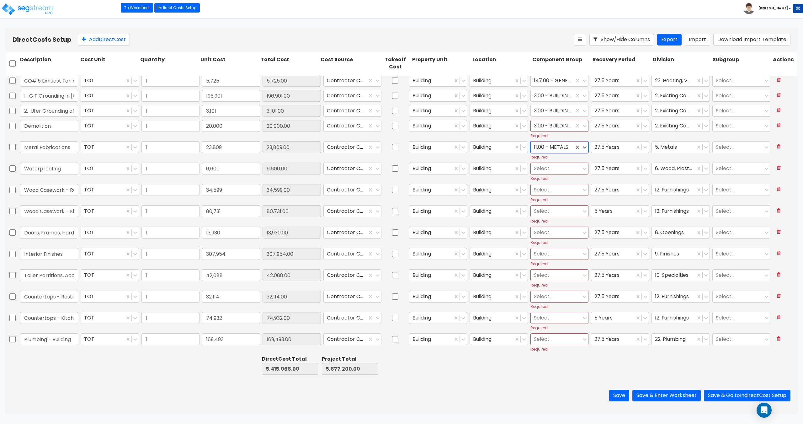
click at [547, 170] on div at bounding box center [556, 168] width 44 height 8
type input "ther"
click at [547, 186] on div "24.00 - THERMAL & MOISTURE PROTECTION" at bounding box center [557, 187] width 58 height 18
click at [544, 189] on div at bounding box center [556, 189] width 44 height 8
type input "restroom"
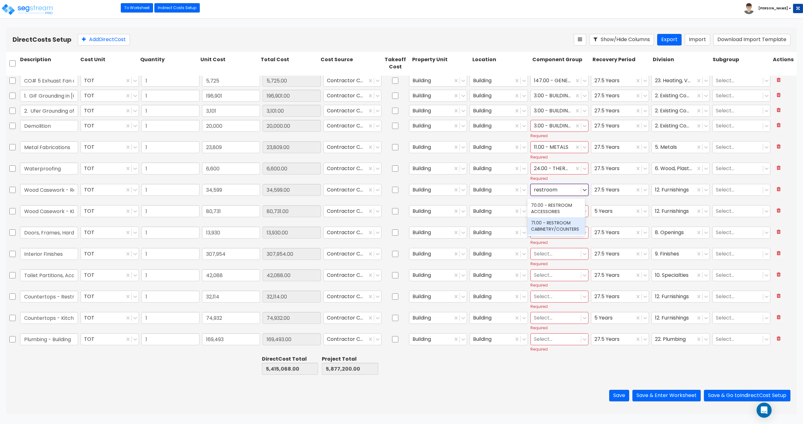
click at [551, 226] on div "71.00 - RESTROOM CABINETRY/COUNTERS" at bounding box center [557, 226] width 58 height 18
click at [550, 208] on div at bounding box center [556, 211] width 44 height 8
type input "kitchen"
click at [550, 226] on div "79.00 - KITCHEN CABINETRY/COUNTERS" at bounding box center [557, 230] width 58 height 18
click at [545, 234] on div at bounding box center [556, 232] width 44 height 8
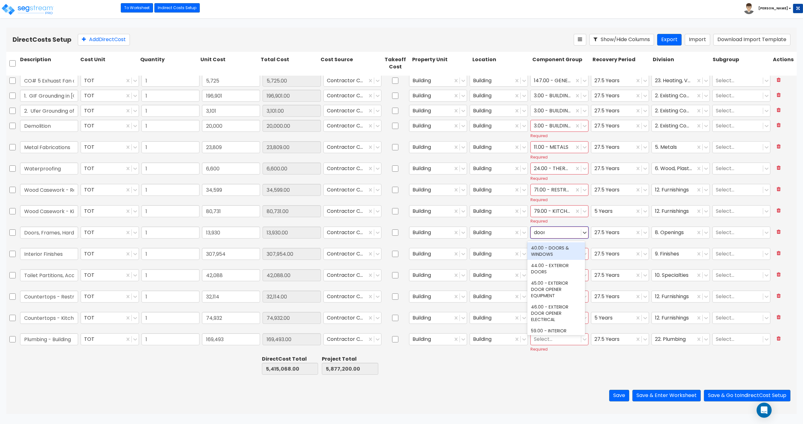
type input "doors"
click at [545, 250] on div "40.00 - DOORS & WINDOWS" at bounding box center [557, 251] width 58 height 18
click at [545, 259] on div "Select..." at bounding box center [556, 253] width 50 height 11
click at [552, 254] on div at bounding box center [556, 254] width 44 height 8
click at [547, 272] on div at bounding box center [556, 275] width 44 height 8
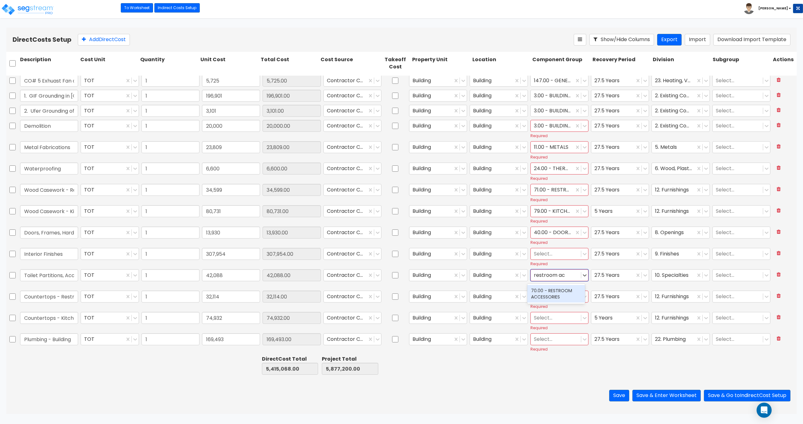
click at [546, 287] on div "70.00 - RESTROOM ACCESSORIES" at bounding box center [557, 294] width 58 height 18
click at [544, 296] on div at bounding box center [556, 296] width 44 height 8
click at [543, 315] on div "71.00 - RESTROOM CABINETRY/COUNTERS" at bounding box center [557, 315] width 58 height 18
click at [542, 317] on div at bounding box center [556, 318] width 44 height 8
click at [545, 329] on div "79.00 - KITCHEN CABINETRY/COUNTERS" at bounding box center [557, 337] width 58 height 18
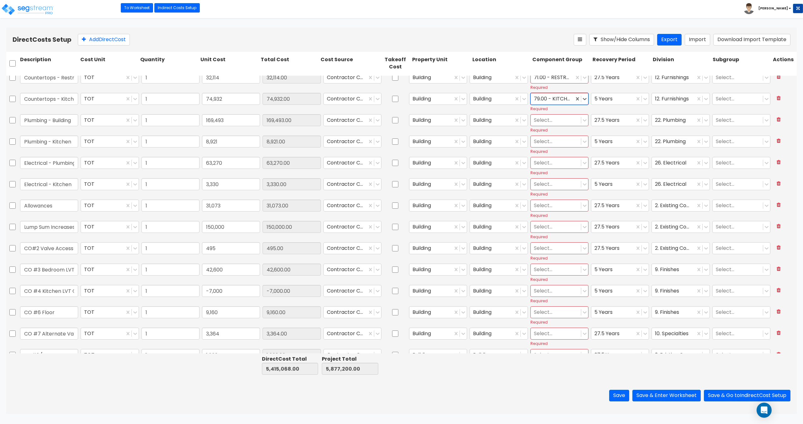
scroll to position [840, 0]
click at [541, 121] on div at bounding box center [556, 119] width 44 height 8
click at [541, 137] on div "144.00 - GENERAL PLUMBING" at bounding box center [557, 138] width 58 height 18
click at [545, 142] on div at bounding box center [556, 141] width 44 height 8
click at [549, 159] on div "264.00 - KITCHEN PLUMBING" at bounding box center [557, 160] width 58 height 18
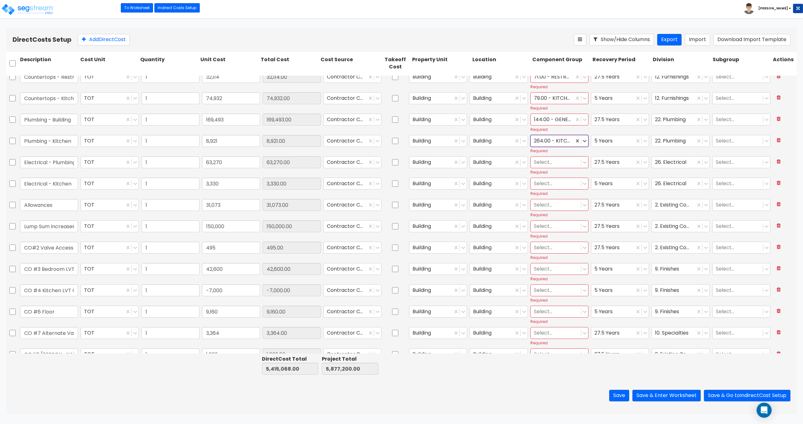
click at [544, 165] on div at bounding box center [556, 162] width 44 height 8
click at [57, 167] on input "Electrical - Plumbing" at bounding box center [49, 162] width 58 height 12
drag, startPoint x: 52, startPoint y: 163, endPoint x: 82, endPoint y: 159, distance: 30.3
click at [82, 159] on div "Electrical - Plumbing TOT 1 63,270 63,270.00 Contractor Cost - direct (Optimum)…" at bounding box center [401, 165] width 791 height 21
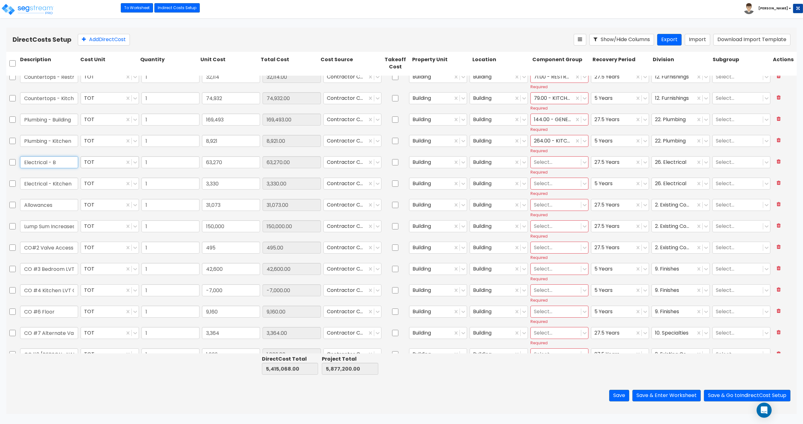
scroll to position [0, 0]
click at [546, 164] on div at bounding box center [556, 162] width 44 height 8
click at [553, 224] on div "145.00 - GENERAL ELECTRICAL" at bounding box center [557, 225] width 58 height 18
click at [547, 184] on div at bounding box center [556, 183] width 44 height 8
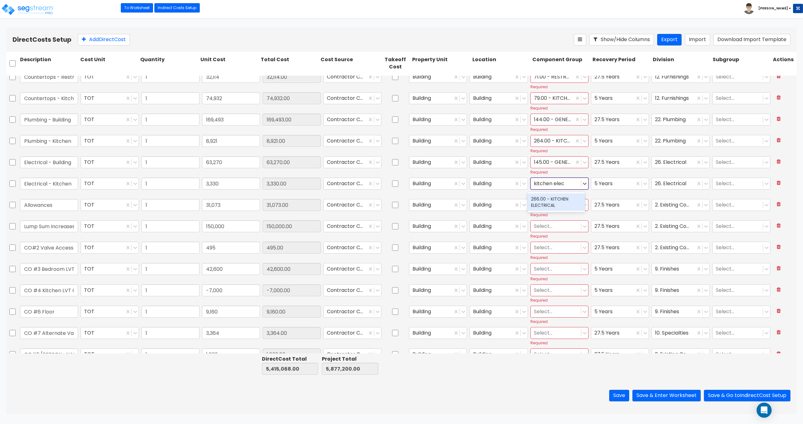
click at [550, 194] on div "266.00 - KITCHEN ELECTRICAL" at bounding box center [557, 202] width 58 height 18
click at [548, 205] on div at bounding box center [556, 205] width 44 height 8
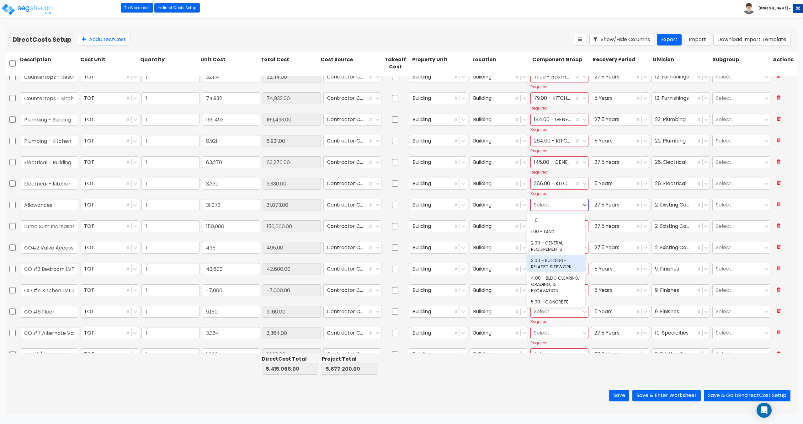
click at [561, 270] on div "3.00 - BUILDING-RELATED SITEWORK" at bounding box center [557, 264] width 58 height 18
click at [545, 226] on div at bounding box center [556, 226] width 44 height 8
click at [554, 276] on div "3.00 - BUILDING-RELATED SITEWORK" at bounding box center [557, 274] width 58 height 18
click at [547, 249] on div at bounding box center [556, 247] width 44 height 8
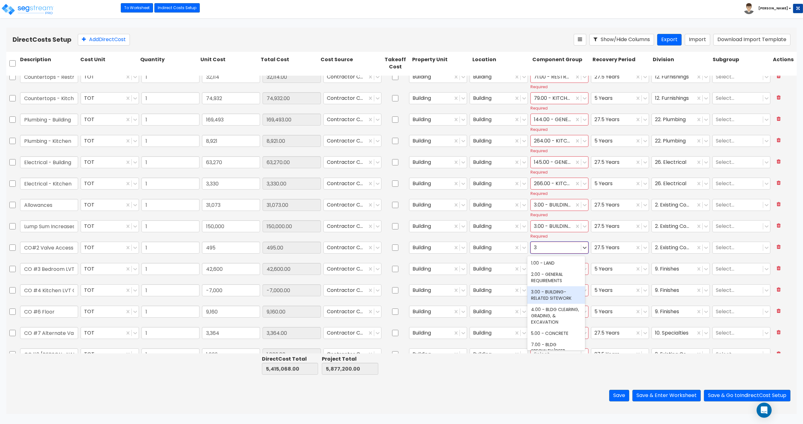
click at [549, 294] on div "3.00 - BUILDING-RELATED SITEWORK" at bounding box center [557, 295] width 58 height 18
click at [549, 271] on div at bounding box center [556, 269] width 44 height 8
click at [550, 287] on div "130.00 - VINYL FLOORING" at bounding box center [557, 288] width 58 height 18
click at [543, 292] on div at bounding box center [556, 290] width 44 height 8
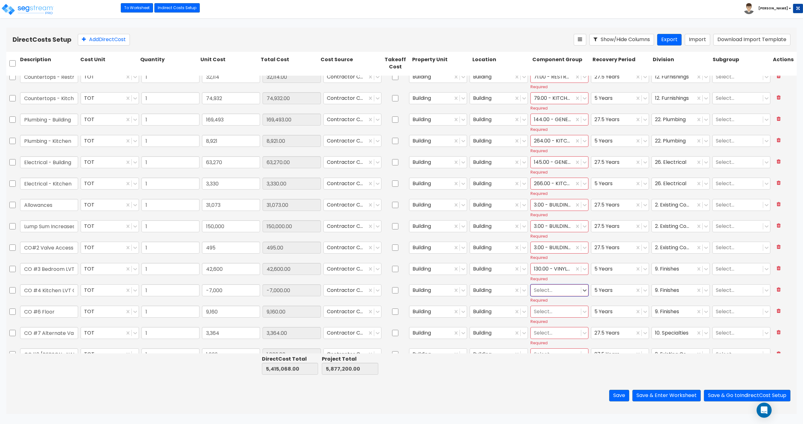
click at [546, 289] on div at bounding box center [556, 290] width 44 height 8
click at [544, 310] on div "130.00 - VINYL FLOORING" at bounding box center [557, 309] width 58 height 18
click at [544, 311] on div at bounding box center [556, 311] width 44 height 8
click at [551, 329] on div "130.00 - VINYL FLOORING" at bounding box center [557, 330] width 58 height 18
click at [547, 332] on div at bounding box center [556, 333] width 44 height 8
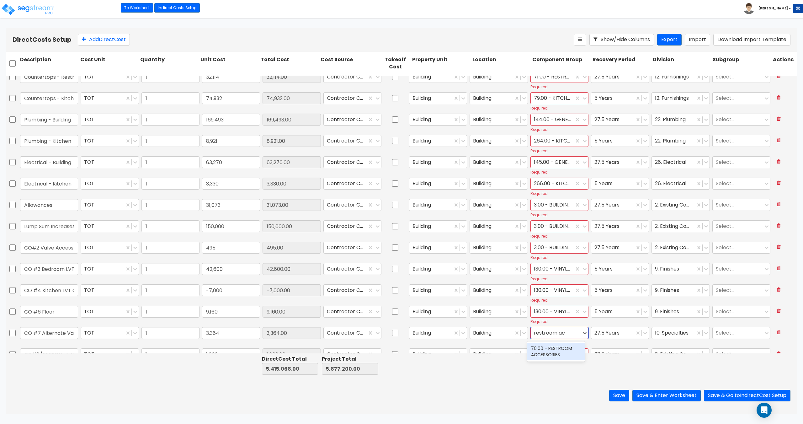
click at [565, 355] on div "70.00 - RESTROOM ACCESSORIES" at bounding box center [557, 352] width 58 height 18
click at [620, 393] on button "Save" at bounding box center [619, 396] width 20 height 12
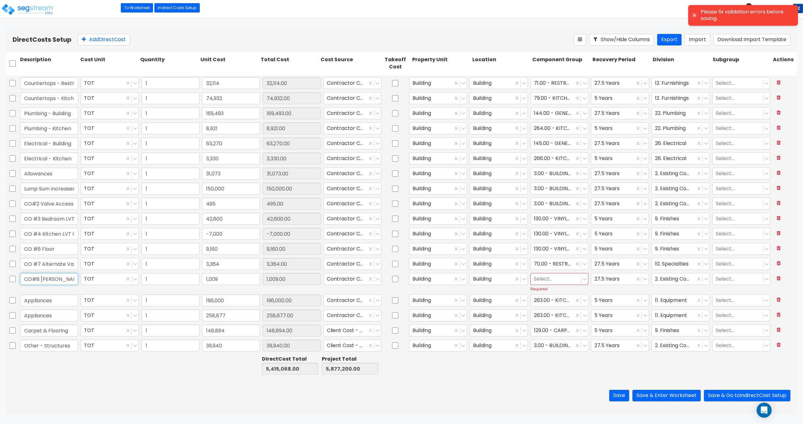
scroll to position [0, 29]
drag, startPoint x: 42, startPoint y: 276, endPoint x: 104, endPoint y: 272, distance: 61.7
click at [104, 272] on div "CO#8 Schluter Expansion Strips TOT 1 1,009 1,009.00 Contractor Cost - direct (O…" at bounding box center [401, 282] width 791 height 21
click at [544, 277] on div at bounding box center [556, 279] width 44 height 8
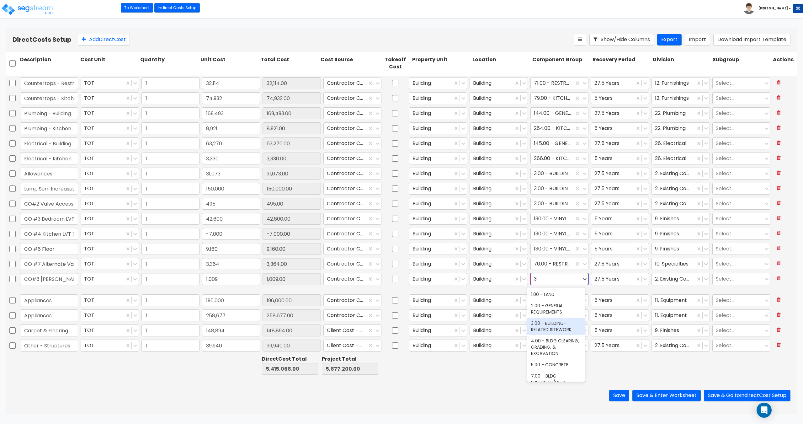
click at [546, 324] on div "3.00 - BUILDING-RELATED SITEWORK" at bounding box center [557, 327] width 58 height 18
click at [623, 390] on button "Save" at bounding box center [619, 396] width 20 height 12
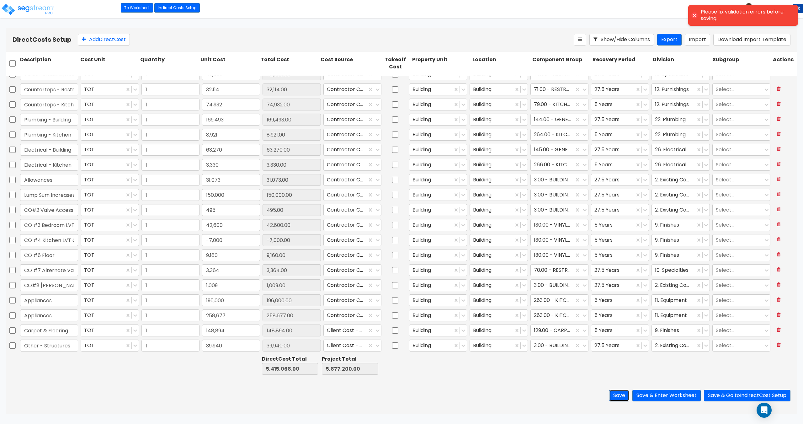
click at [620, 398] on button "Save" at bounding box center [619, 396] width 20 height 12
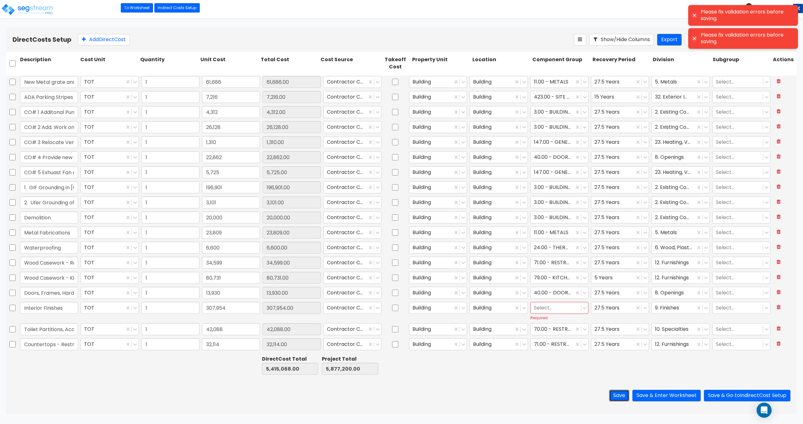
scroll to position [584, 0]
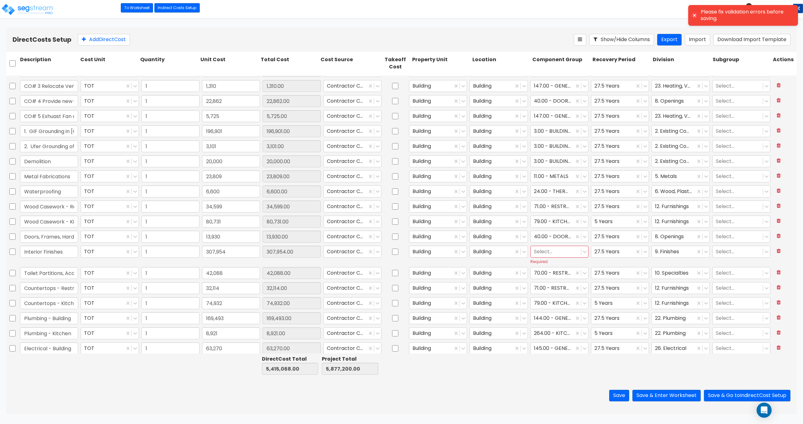
click at [539, 253] on div at bounding box center [556, 251] width 44 height 8
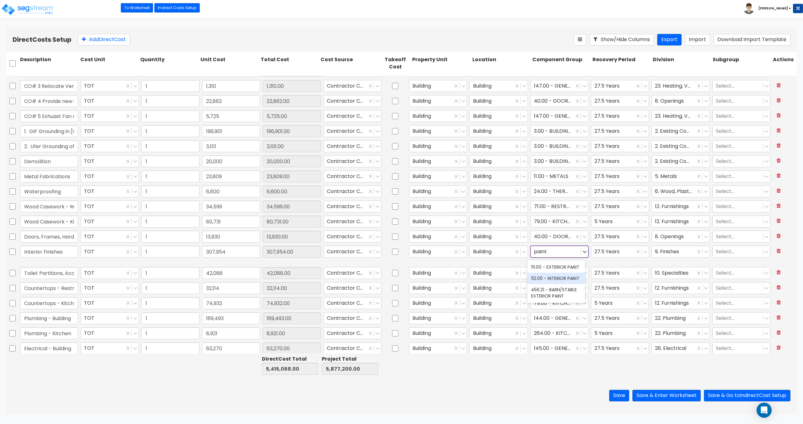
click at [554, 278] on div "112.00 - INTERIOR PAINT" at bounding box center [557, 278] width 58 height 11
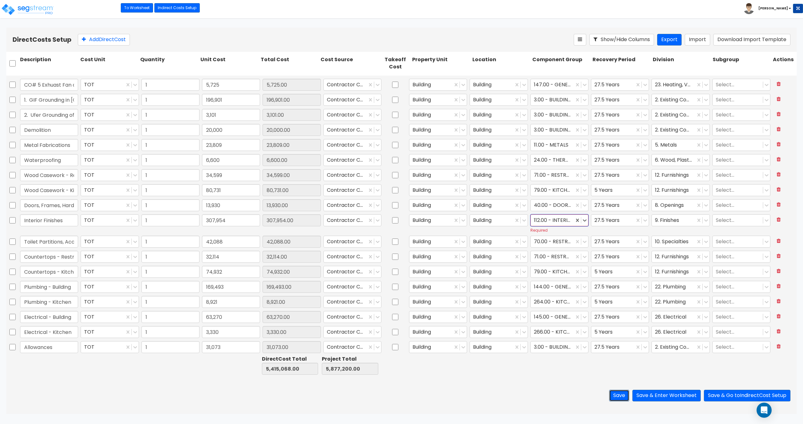
click at [618, 398] on button "Save" at bounding box center [619, 396] width 20 height 12
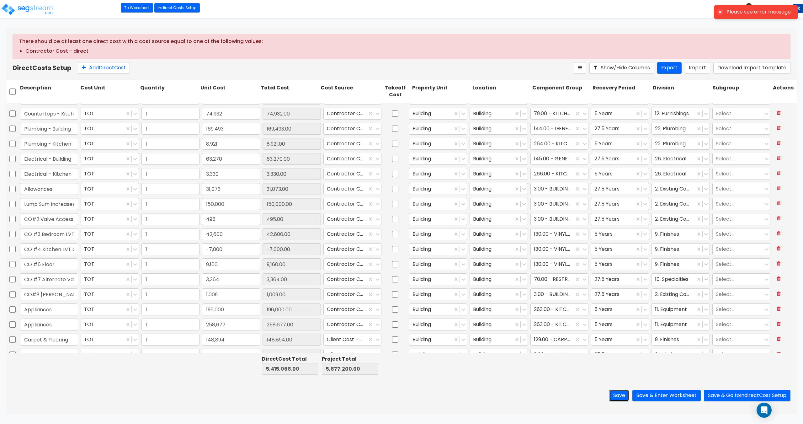
scroll to position [805, 0]
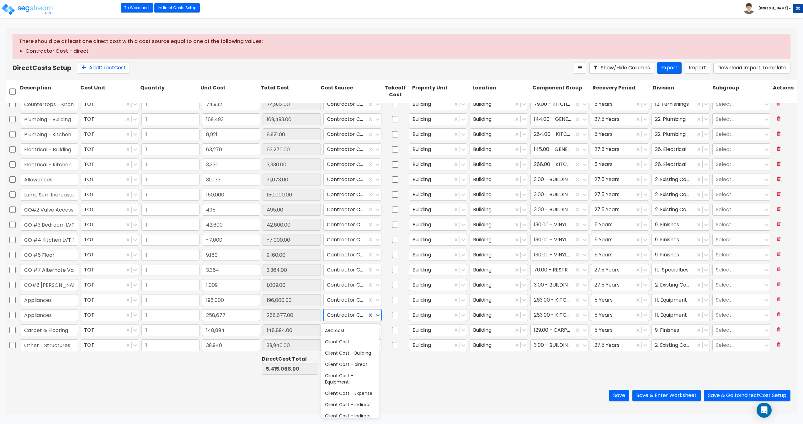
click at [341, 315] on div at bounding box center [345, 315] width 37 height 8
click at [366, 364] on div "Contractor Cost - direct" at bounding box center [350, 355] width 58 height 18
click at [610, 397] on button "Save" at bounding box center [619, 396] width 20 height 12
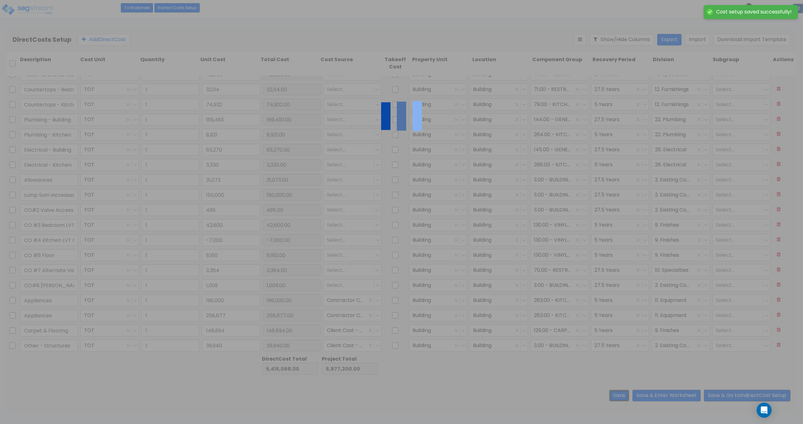
scroll to position [445, 0]
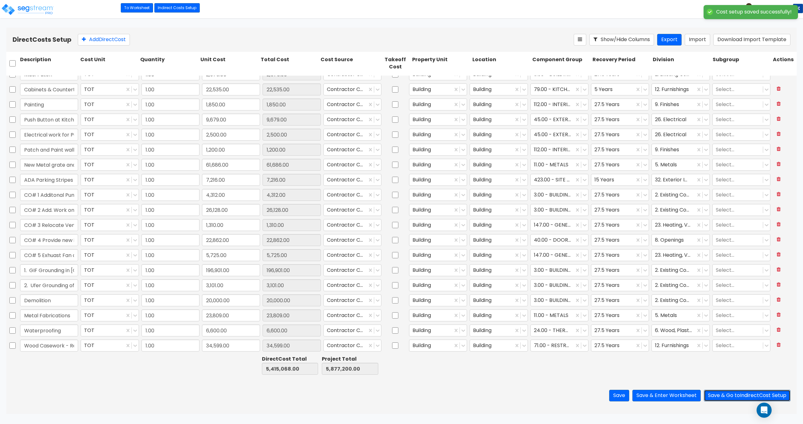
click at [724, 396] on button "Save & Go to Indirect Cost Setup" at bounding box center [747, 396] width 87 height 12
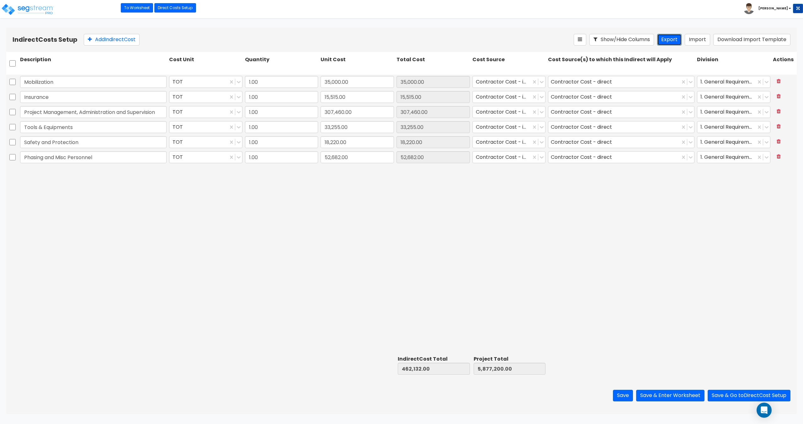
click at [675, 40] on button "Export" at bounding box center [670, 40] width 24 height 12
click at [11, 65] on input "checkbox" at bounding box center [12, 63] width 6 height 12
click at [157, 42] on icon at bounding box center [154, 39] width 5 height 6
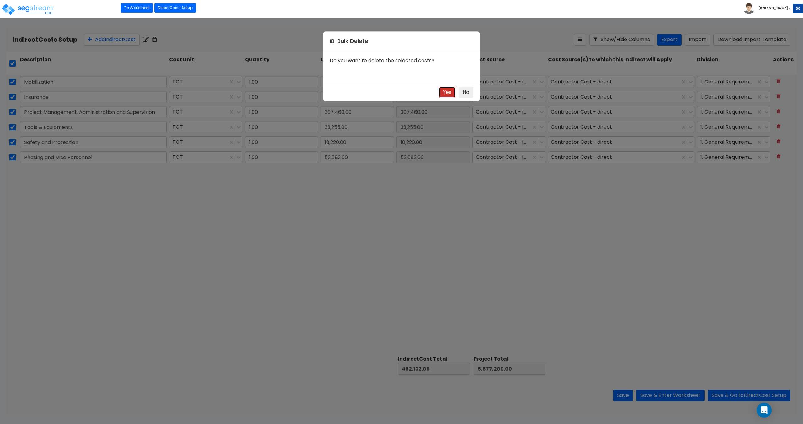
click at [447, 93] on button "Yes" at bounding box center [447, 93] width 17 height 12
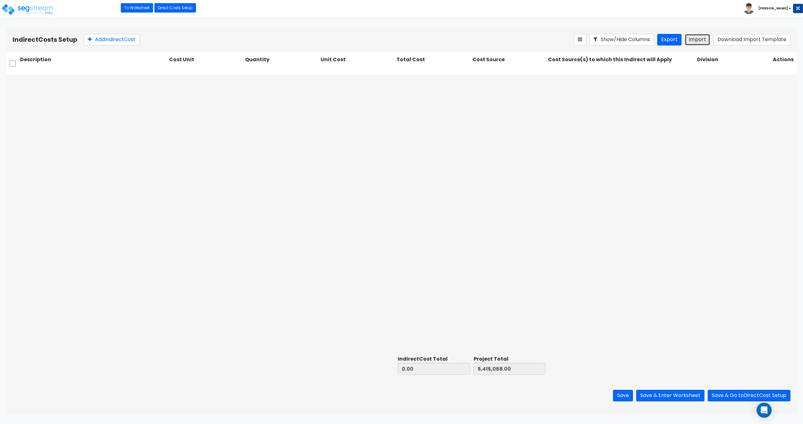
click at [699, 41] on button "Import" at bounding box center [697, 40] width 25 height 12
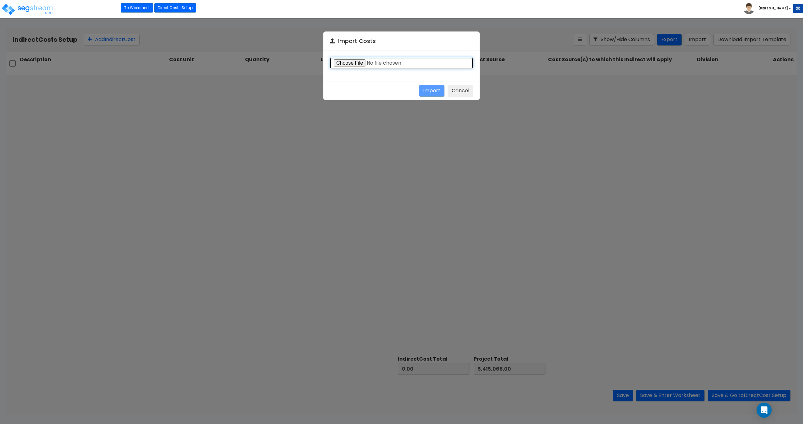
click at [351, 64] on input "file" at bounding box center [402, 63] width 144 height 12
click at [434, 86] on button "Import" at bounding box center [431, 91] width 25 height 12
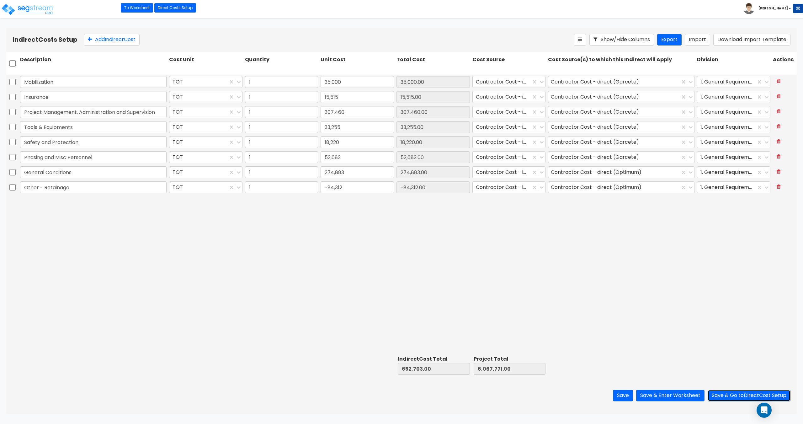
click at [742, 391] on button "Save & Go to Direct Cost Setup" at bounding box center [749, 396] width 83 height 12
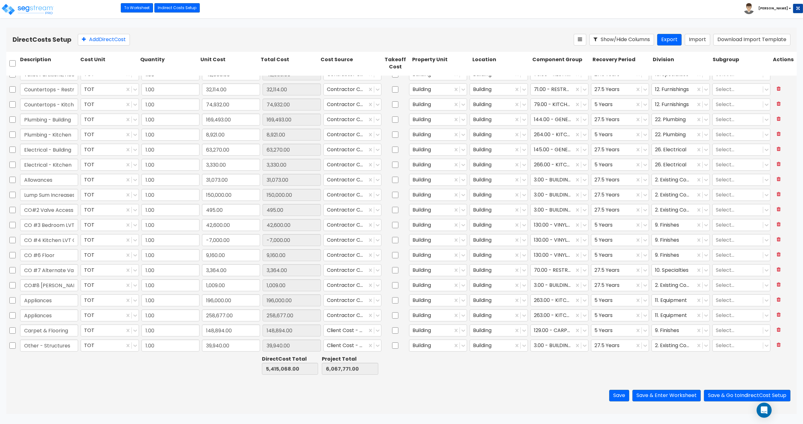
scroll to position [777, 0]
click at [350, 301] on div at bounding box center [345, 300] width 37 height 8
click at [344, 300] on div at bounding box center [345, 300] width 37 height 8
click at [344, 312] on div at bounding box center [345, 315] width 37 height 8
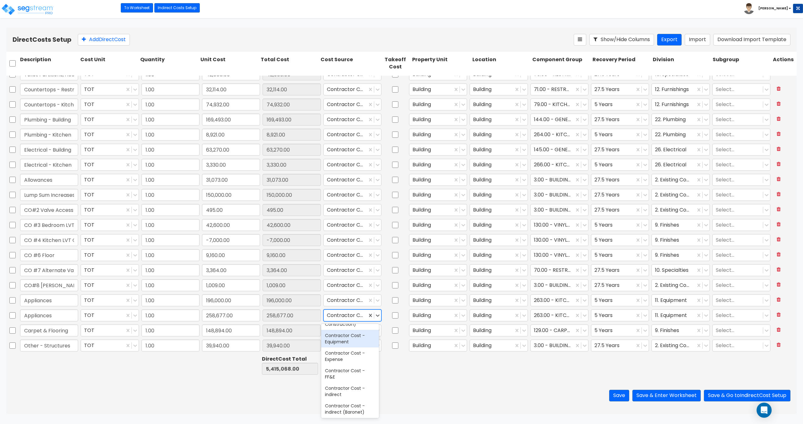
click at [347, 346] on div "Contractor Cost - Equipment" at bounding box center [350, 339] width 58 height 18
click at [340, 296] on div at bounding box center [345, 300] width 37 height 8
click div
click button "Save"
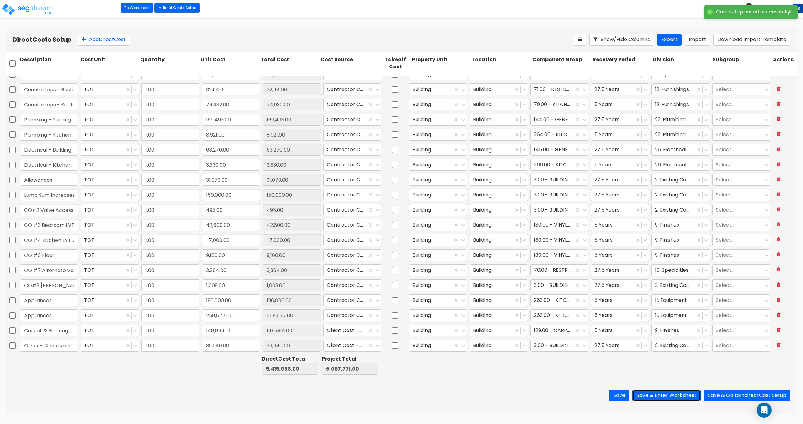
click button "Save & Enter Worksheet"
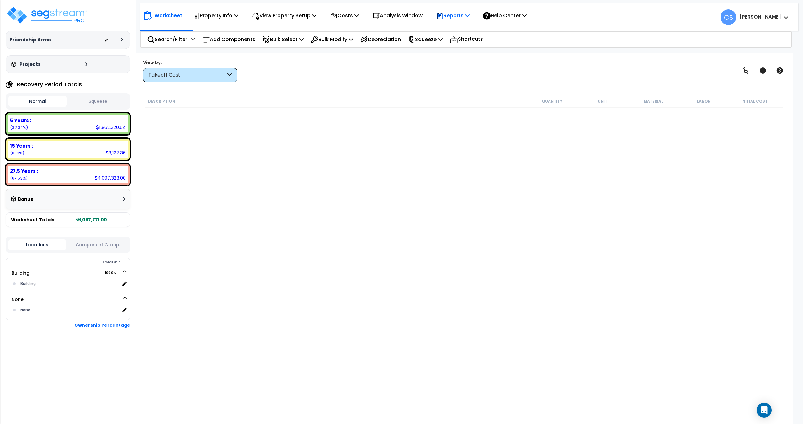
click at [469, 19] on p "Reports" at bounding box center [453, 15] width 34 height 8
click at [460, 30] on link "Get Report" at bounding box center [464, 30] width 62 height 13
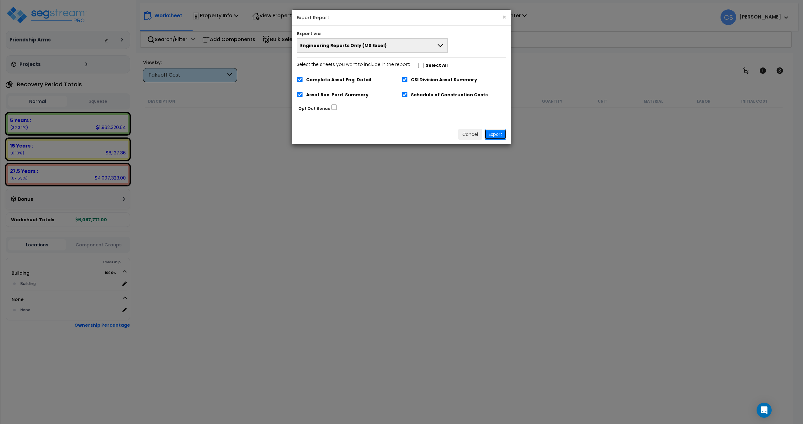
click at [503, 135] on button "Export" at bounding box center [496, 134] width 22 height 11
